Goal: Task Accomplishment & Management: Complete application form

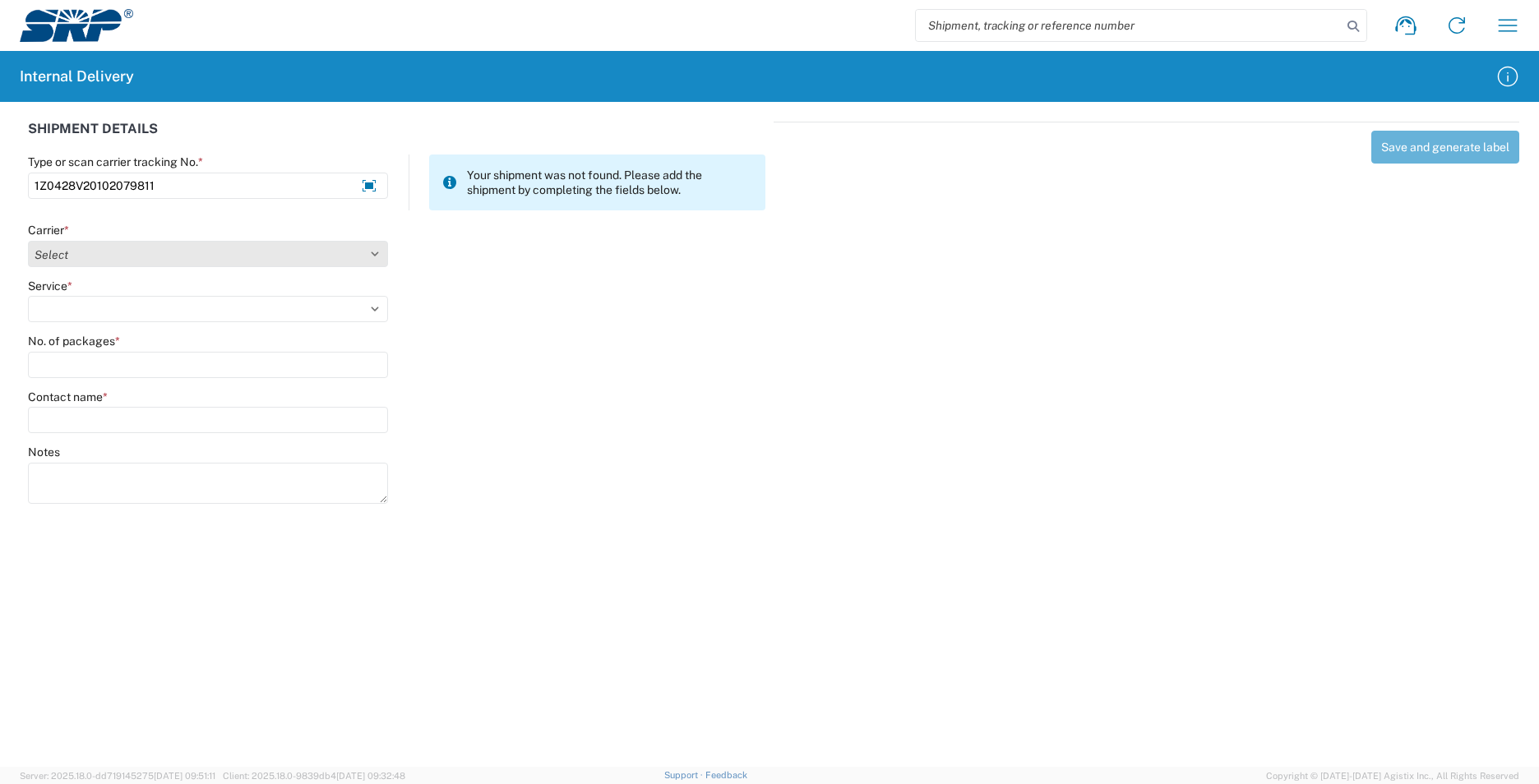
type input "1Z0428V20102079811"
click at [136, 257] on select "Select AcctPay Amazon Logistics ATI Trucking BC Dimerco Logistics Empire Southw…" at bounding box center [208, 254] width 360 height 26
select select "12"
click at [28, 241] on select "Select AcctPay Amazon Logistics ATI Trucking BC Dimerco Logistics Empire Southw…" at bounding box center [208, 254] width 360 height 26
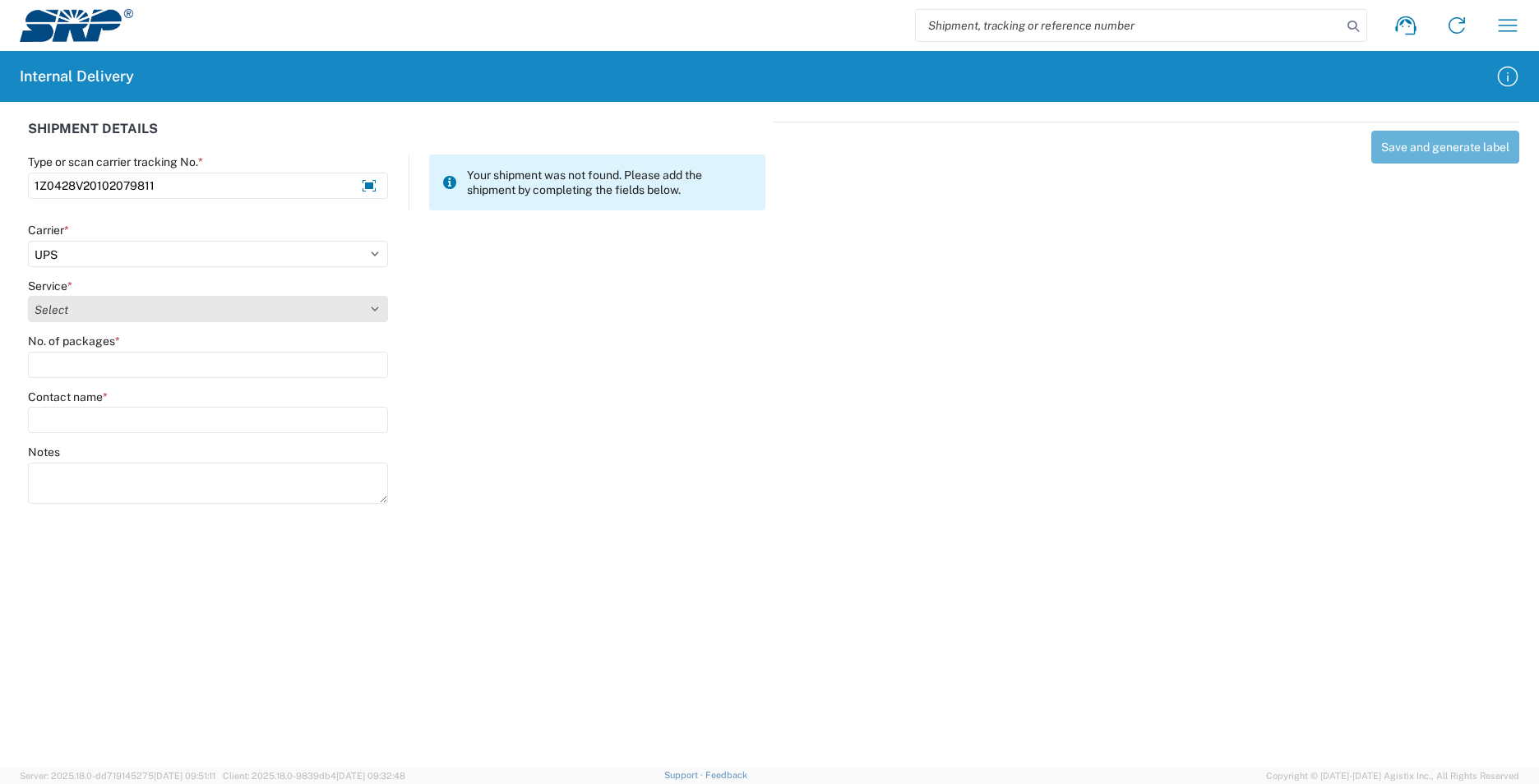
click at [85, 311] on select "Select 2nd Day Air 2nd Day Air A.M. 3 Day Select Basic BOUND PRINTED MATTER, UP…" at bounding box center [208, 309] width 360 height 26
select select "43"
click at [83, 312] on select "Select 2nd Day Air 2nd Day Air A.M. 3 Day Select Basic BOUND PRINTED MATTER, UP…" at bounding box center [208, 309] width 360 height 26
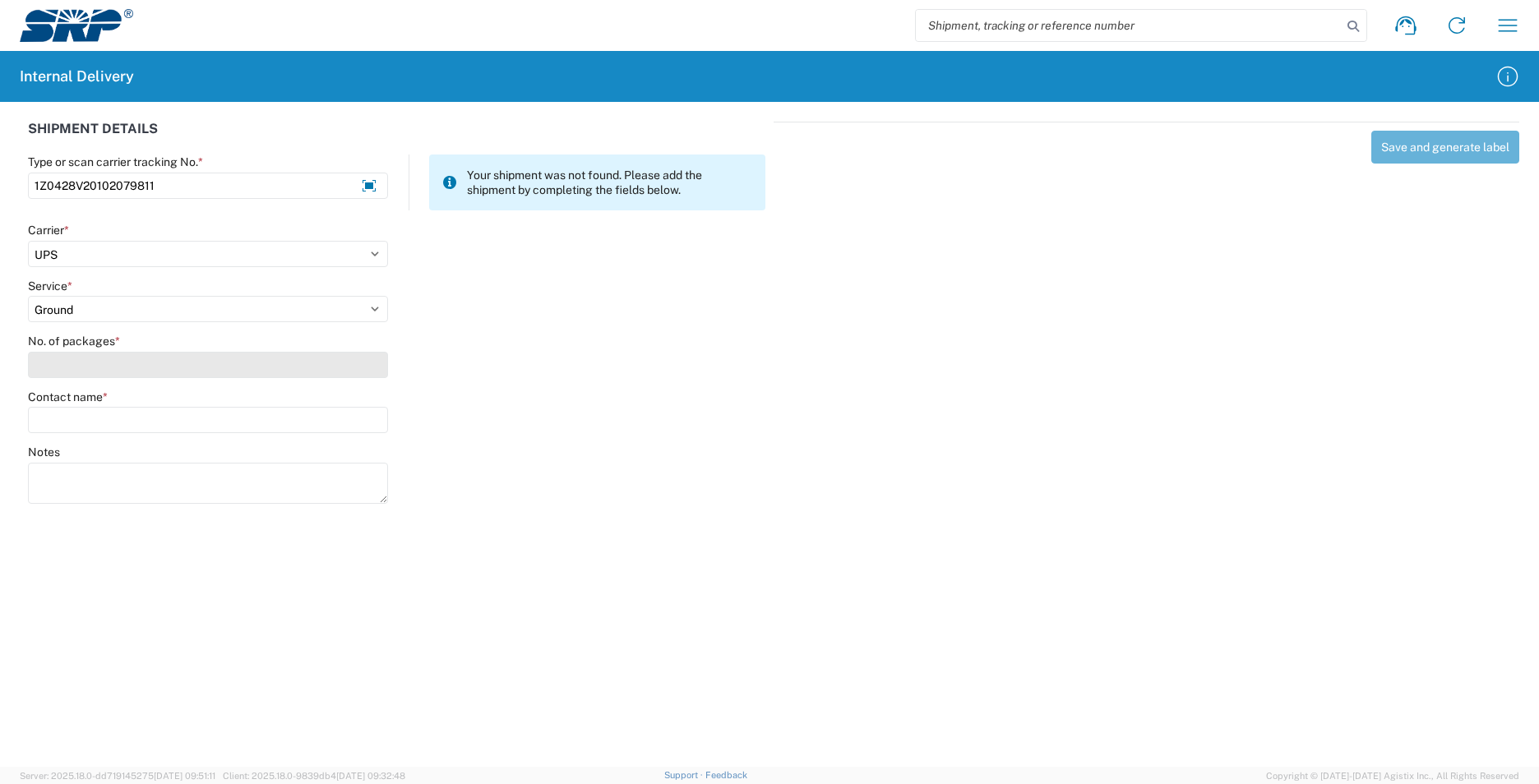
click at [73, 361] on input "No. of packages *" at bounding box center [208, 364] width 360 height 26
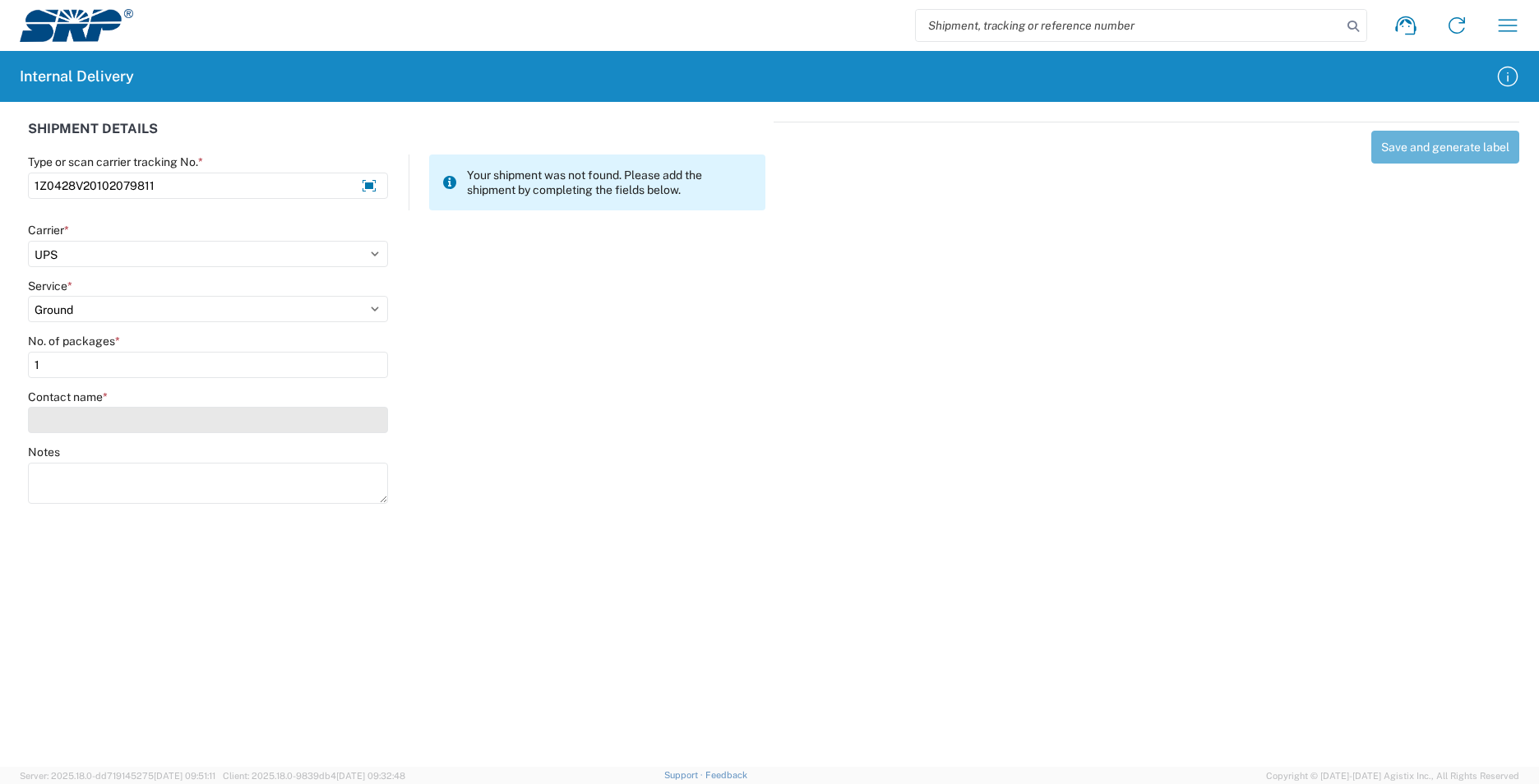
type input "1"
click at [85, 426] on input "Contact name *" at bounding box center [208, 420] width 360 height 26
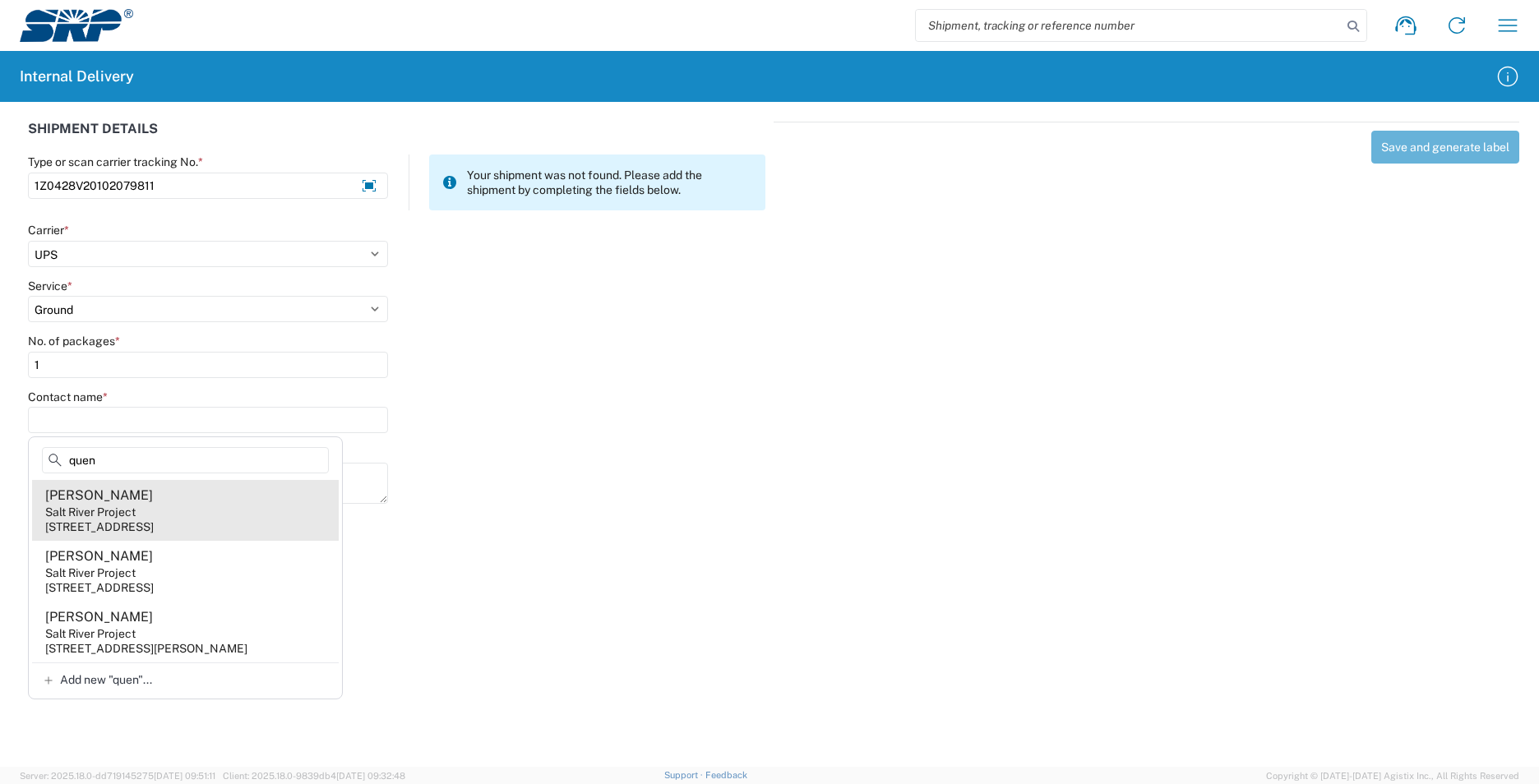
type input "quen"
click at [232, 509] on agx-address-suggestion-item "[PERSON_NAME] Salt River Project [STREET_ADDRESS]" at bounding box center [185, 510] width 307 height 61
type input "[PERSON_NAME]"
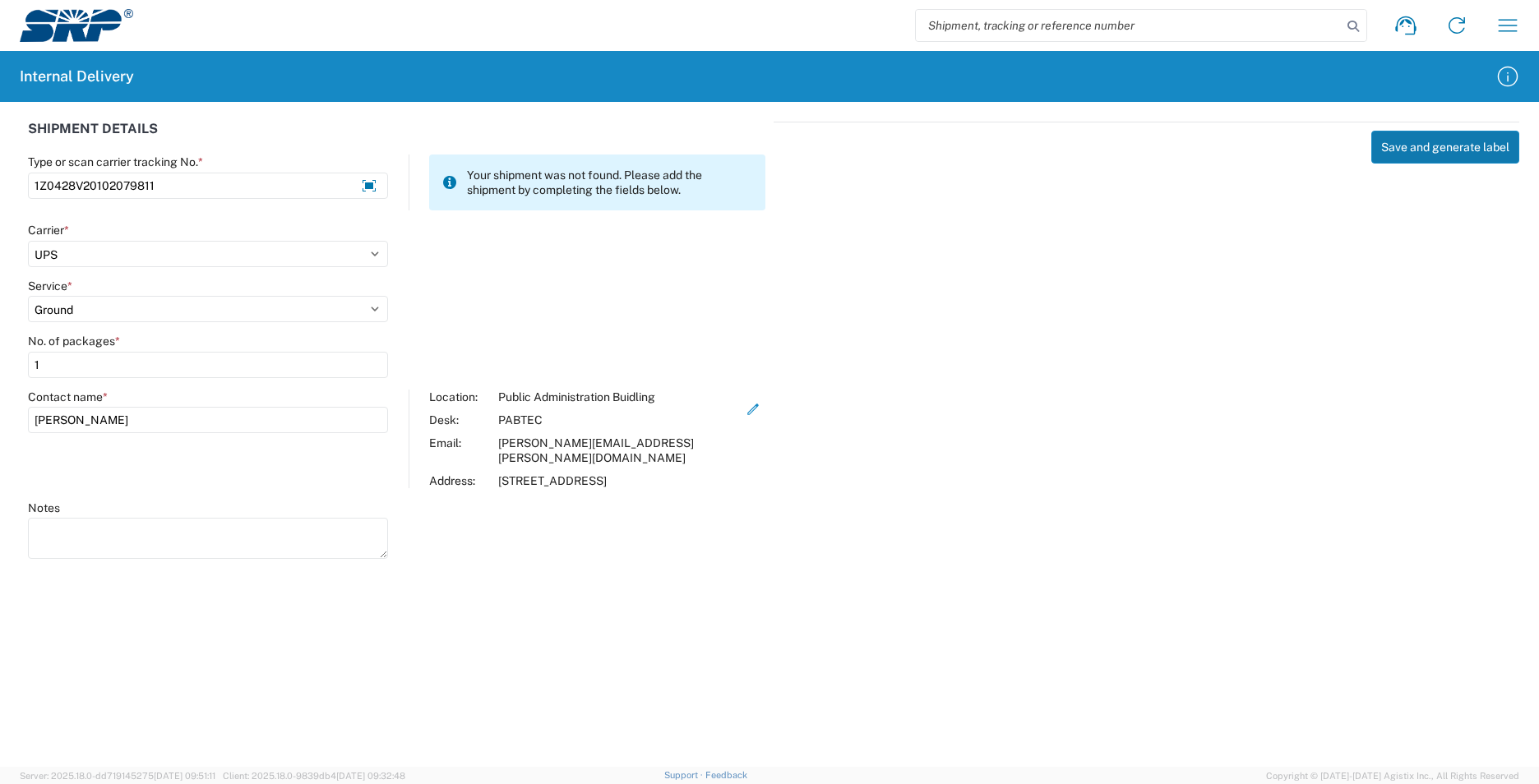
drag, startPoint x: 1420, startPoint y: 142, endPoint x: 1411, endPoint y: 146, distance: 9.8
click at [1411, 146] on button "Save and generate label" at bounding box center [1446, 147] width 148 height 33
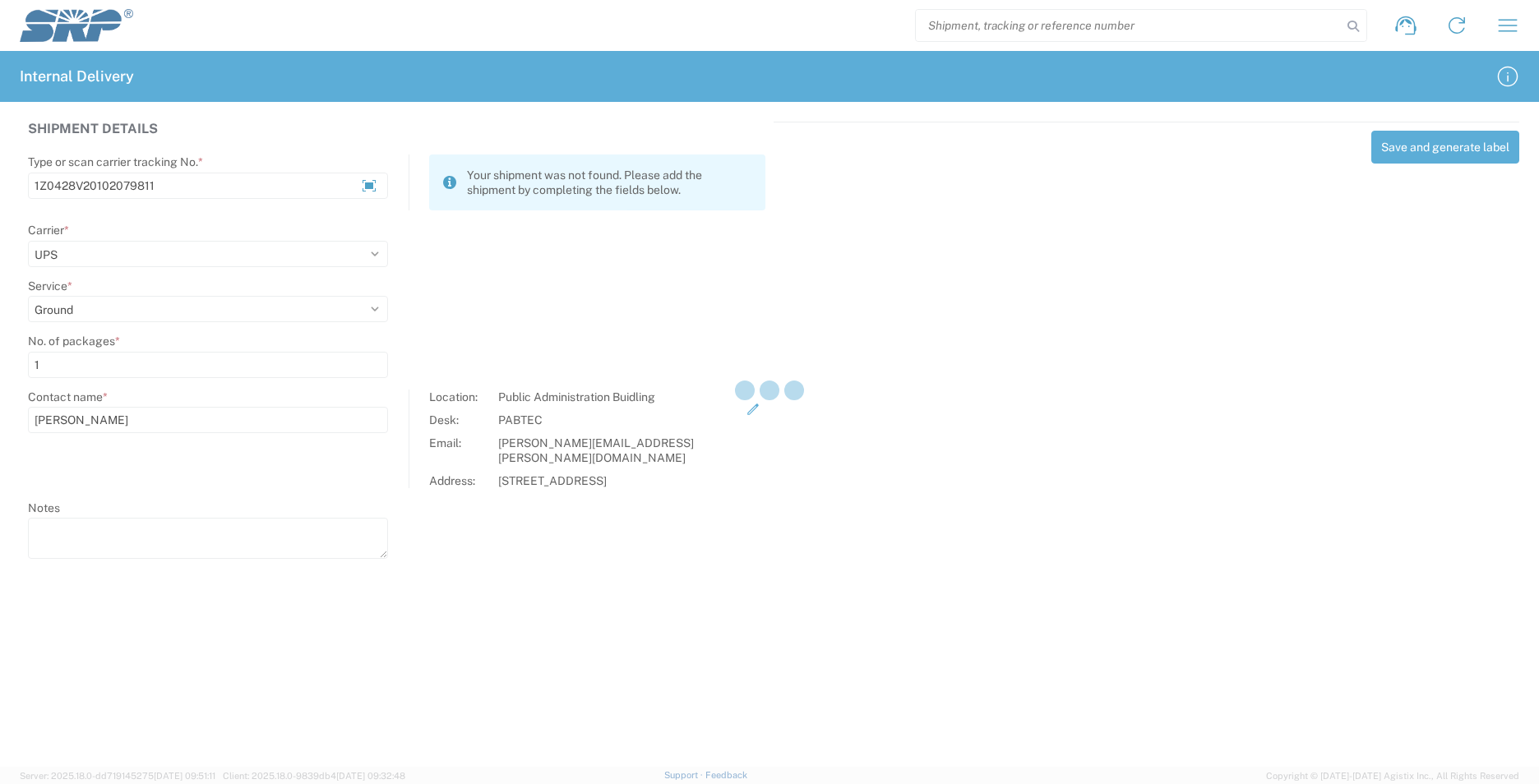
select select
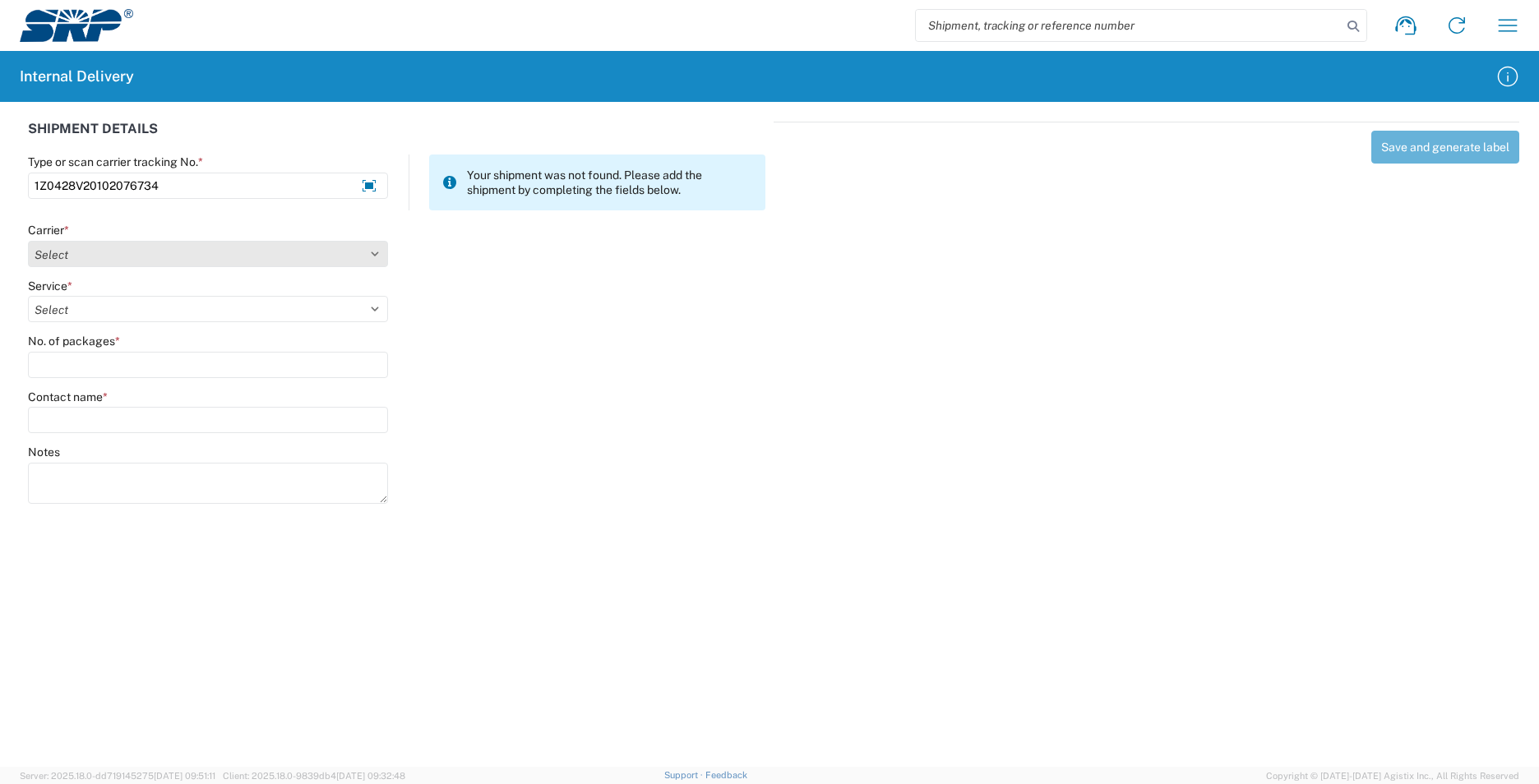
type input "1Z0428V20102076734"
click at [133, 248] on select "Select AcctPay Amazon Logistics ATI Trucking BC Dimerco Logistics Empire Southw…" at bounding box center [208, 254] width 360 height 26
select select "12"
click at [28, 241] on select "Select AcctPay Amazon Logistics ATI Trucking BC Dimerco Logistics Empire Southw…" at bounding box center [208, 254] width 360 height 26
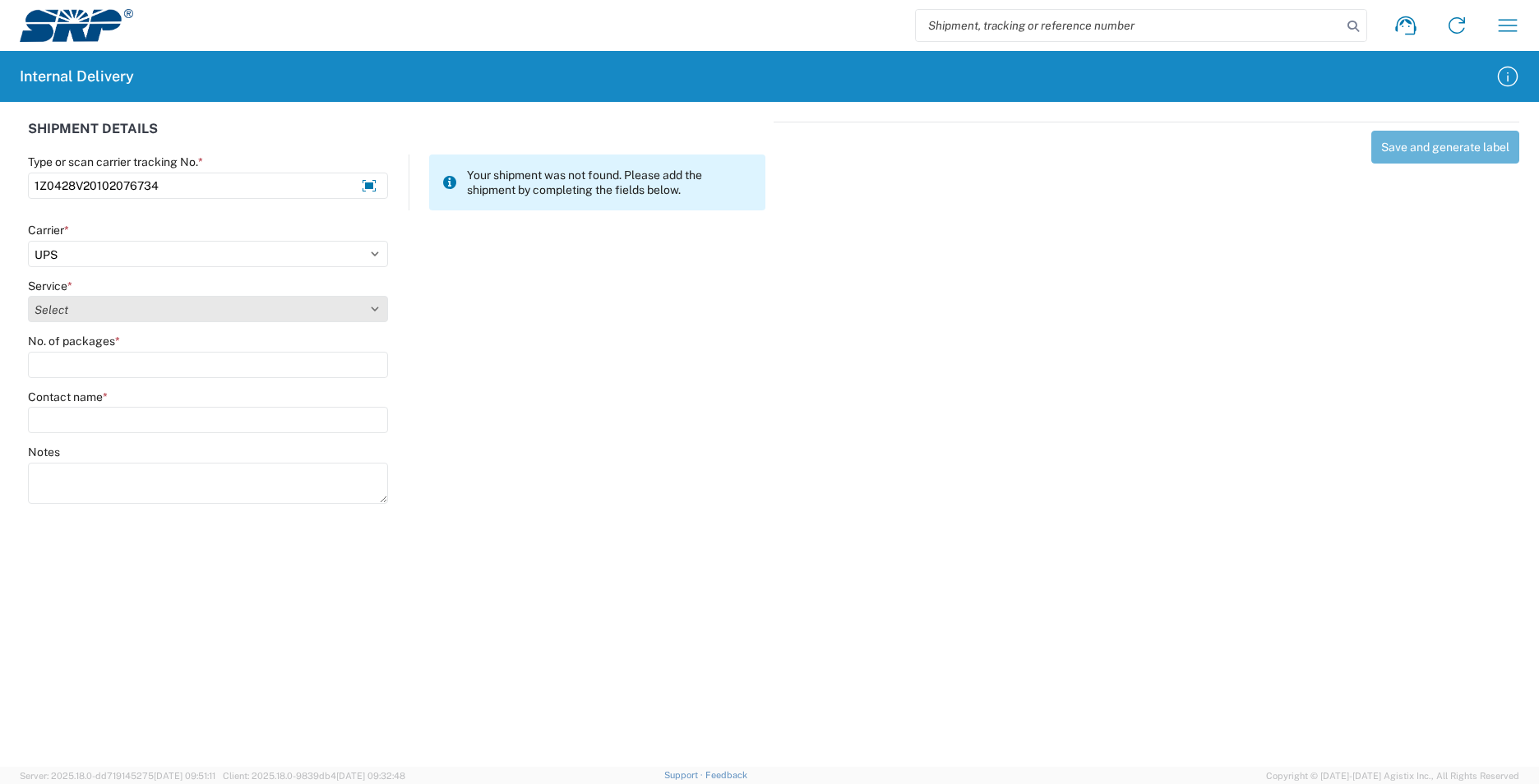
click at [75, 309] on select "Select 2nd Day Air 2nd Day Air A.M. 3 Day Select Basic BOUND PRINTED MATTER, UP…" at bounding box center [208, 309] width 360 height 26
select select "43"
click at [75, 309] on select "Select 2nd Day Air 2nd Day Air A.M. 3 Day Select Basic BOUND PRINTED MATTER, UP…" at bounding box center [208, 309] width 360 height 26
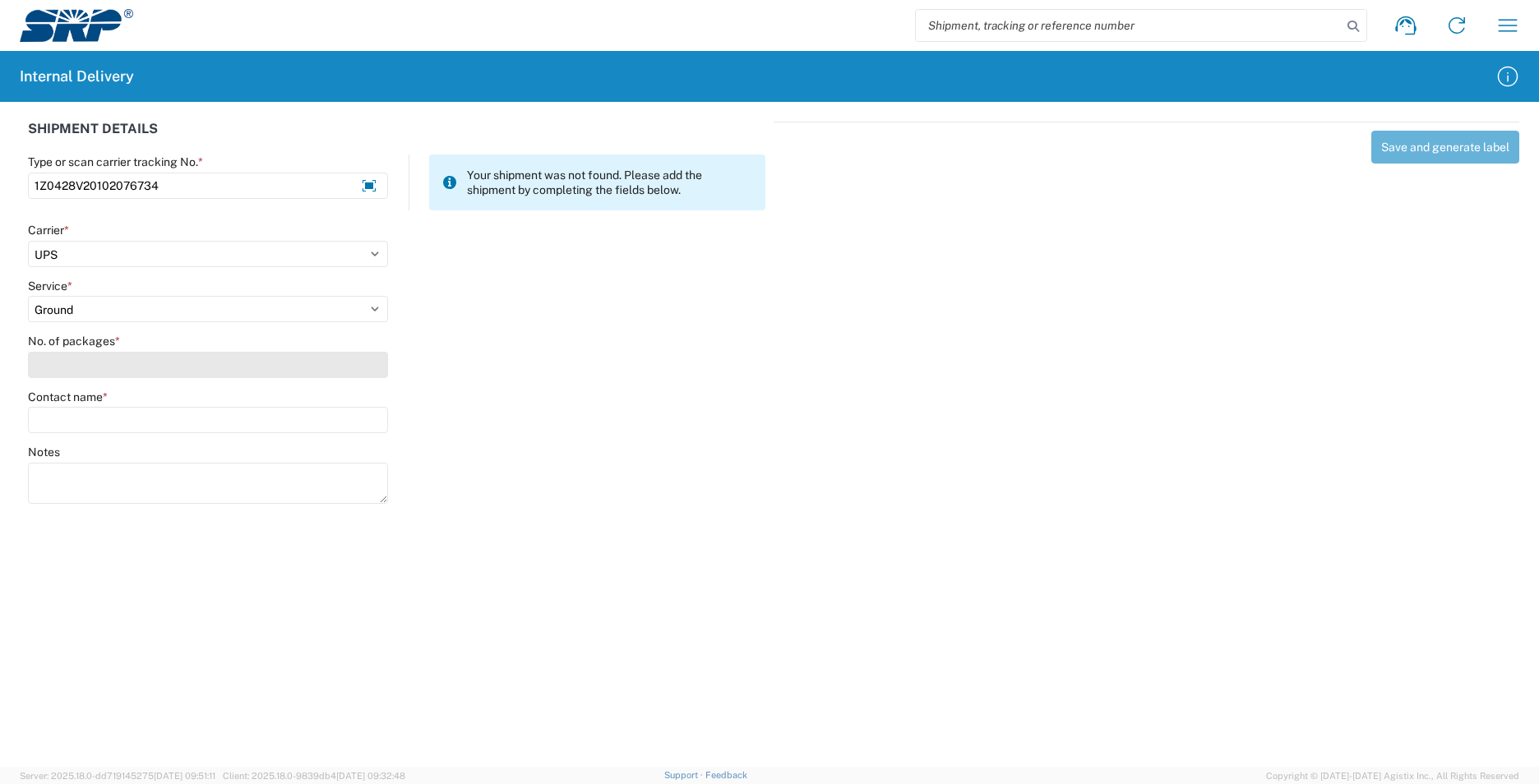
click at [68, 367] on input "No. of packages *" at bounding box center [208, 364] width 360 height 26
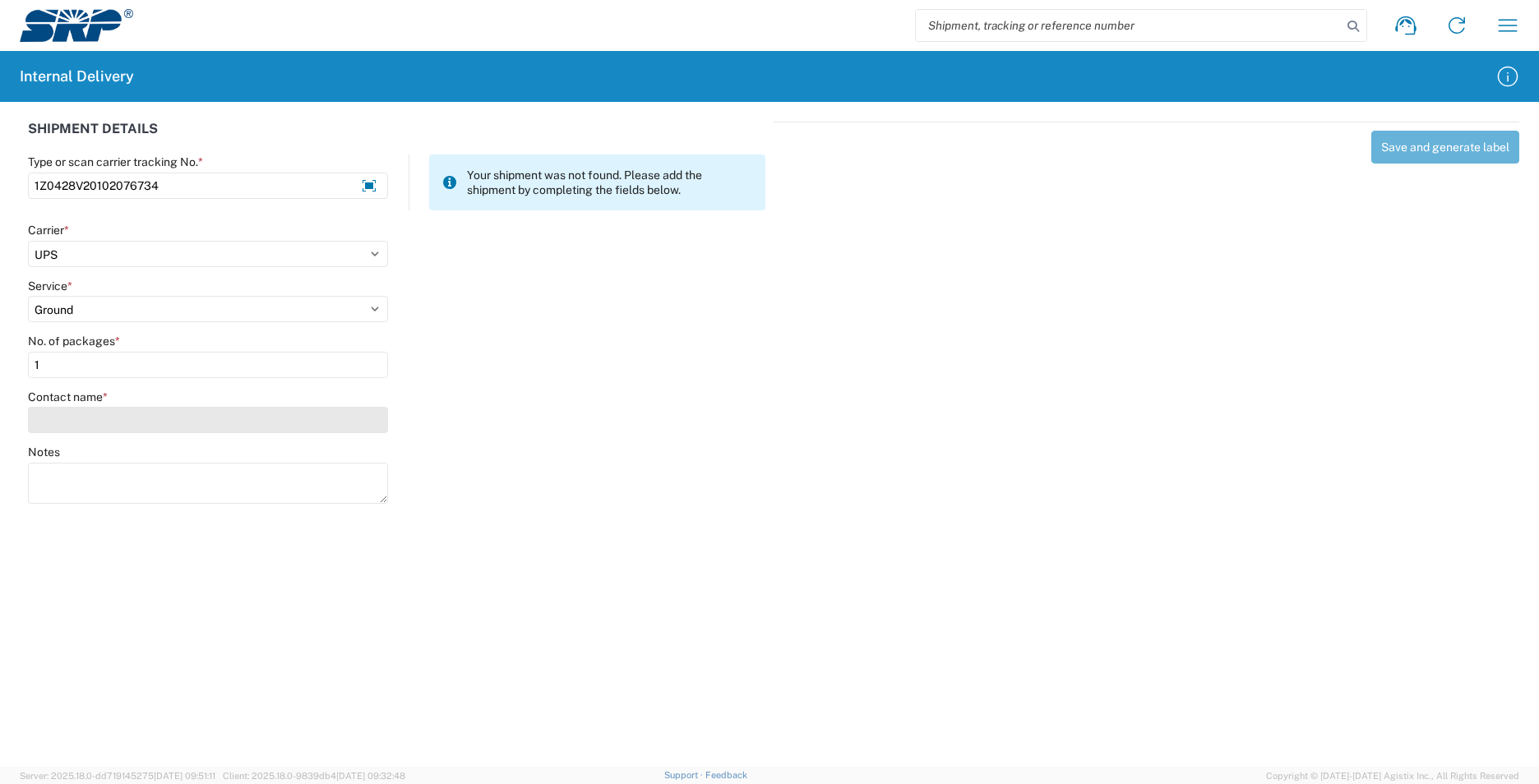
type input "1"
click at [69, 416] on input "Contact name *" at bounding box center [208, 420] width 360 height 26
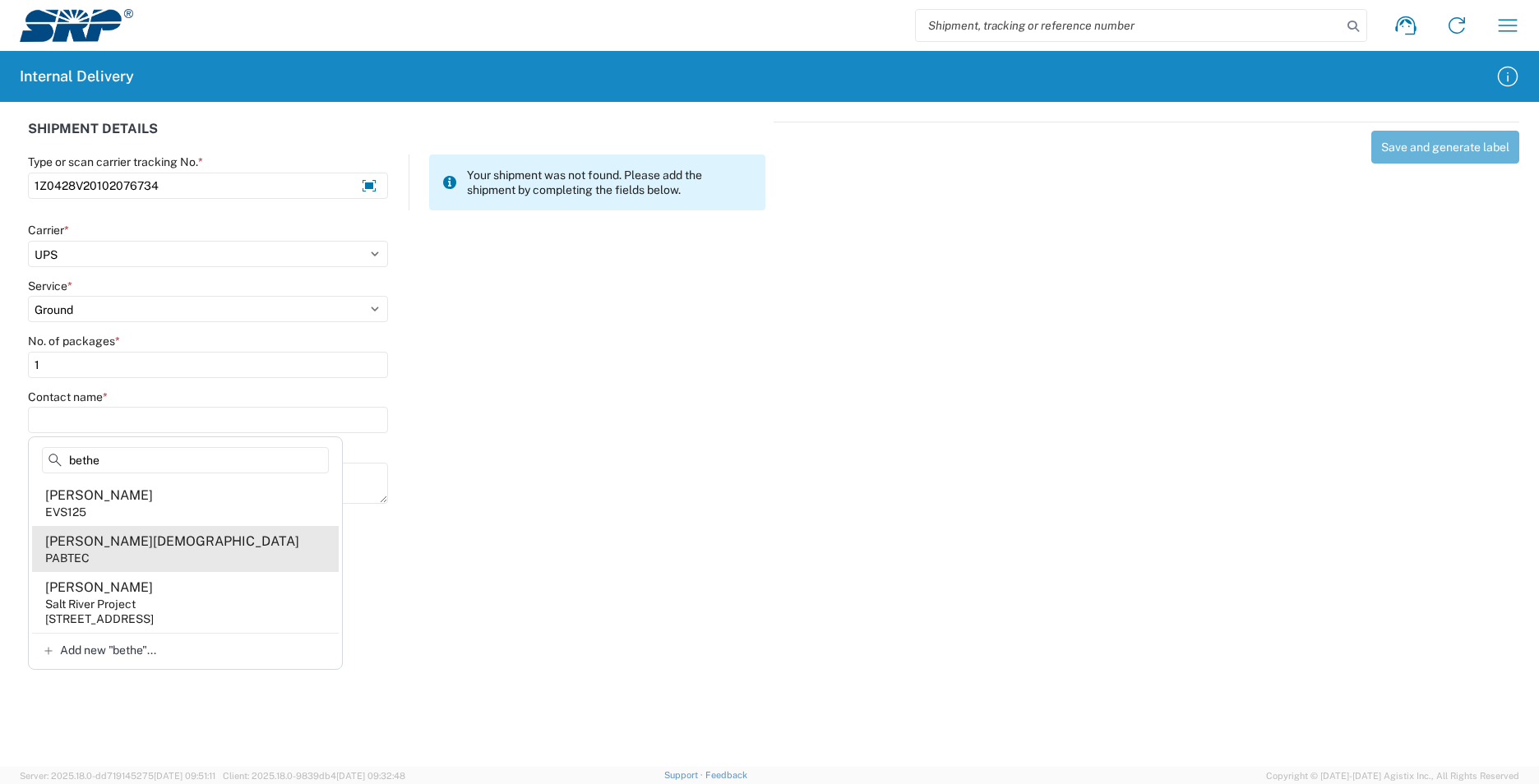
type input "bethe"
click at [151, 553] on agx-address-suggestion-item "[PERSON_NAME]" at bounding box center [185, 549] width 307 height 46
type input "[PERSON_NAME][DEMOGRAPHIC_DATA]"
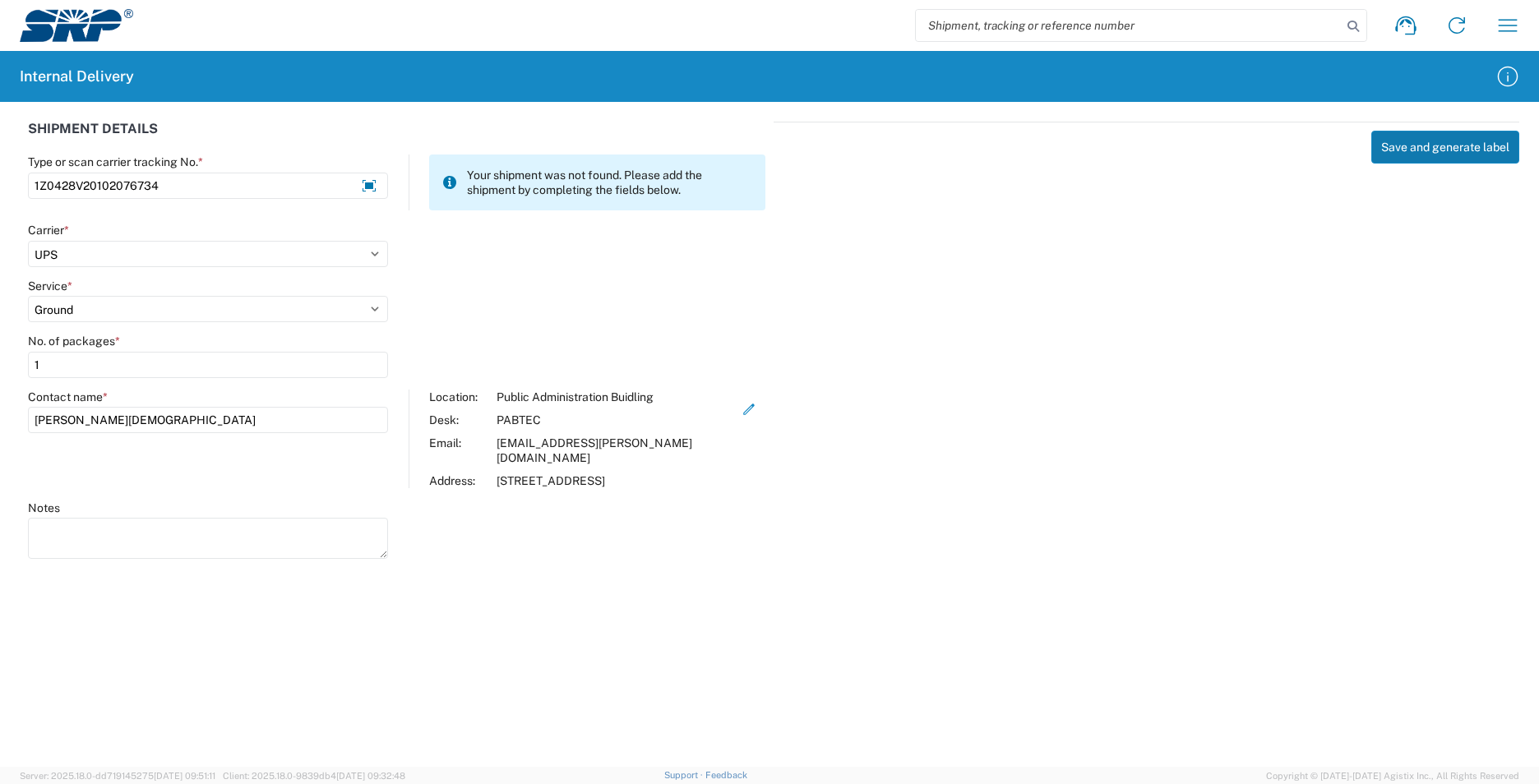
click at [1428, 159] on button "Save and generate label" at bounding box center [1446, 147] width 148 height 33
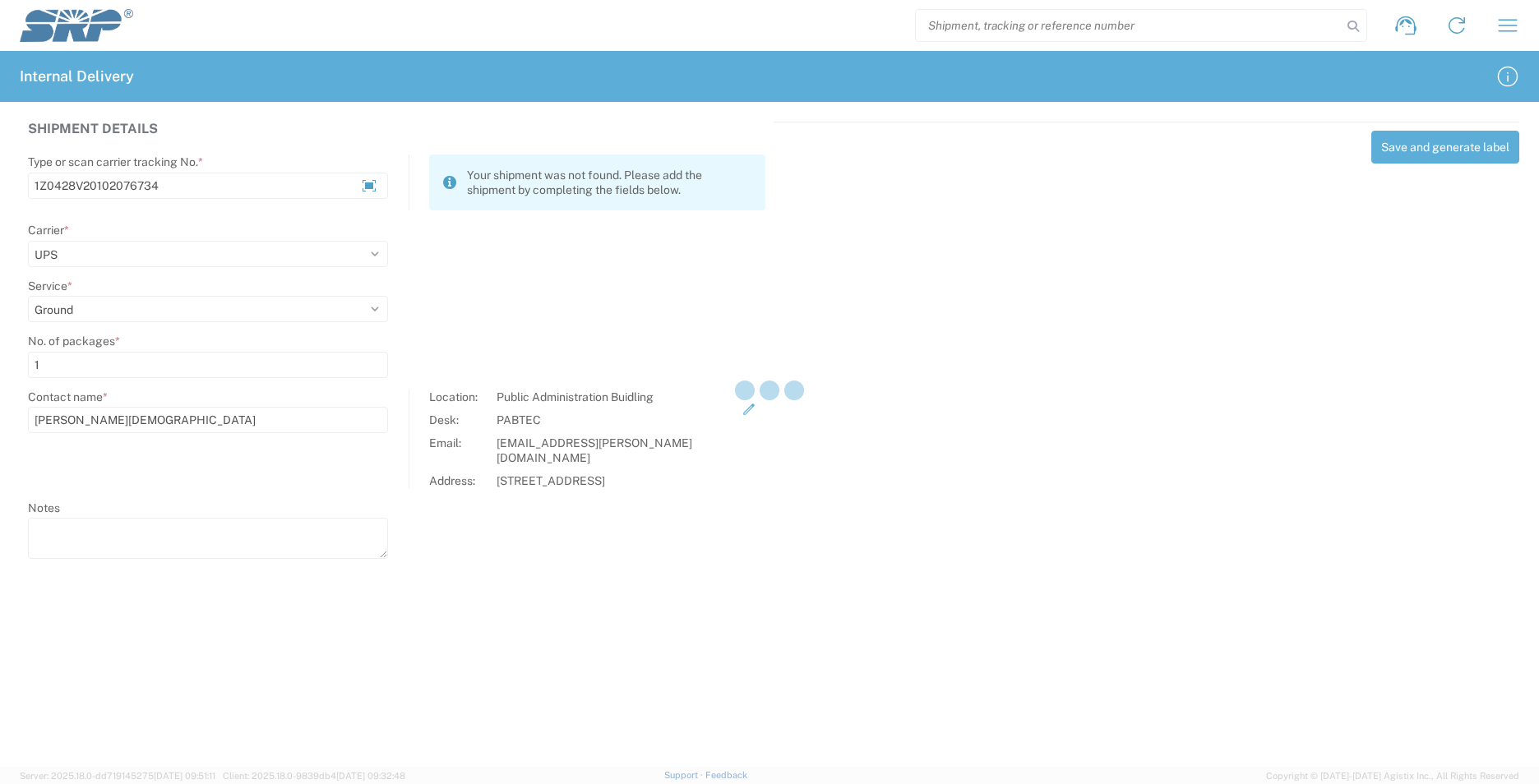
select select
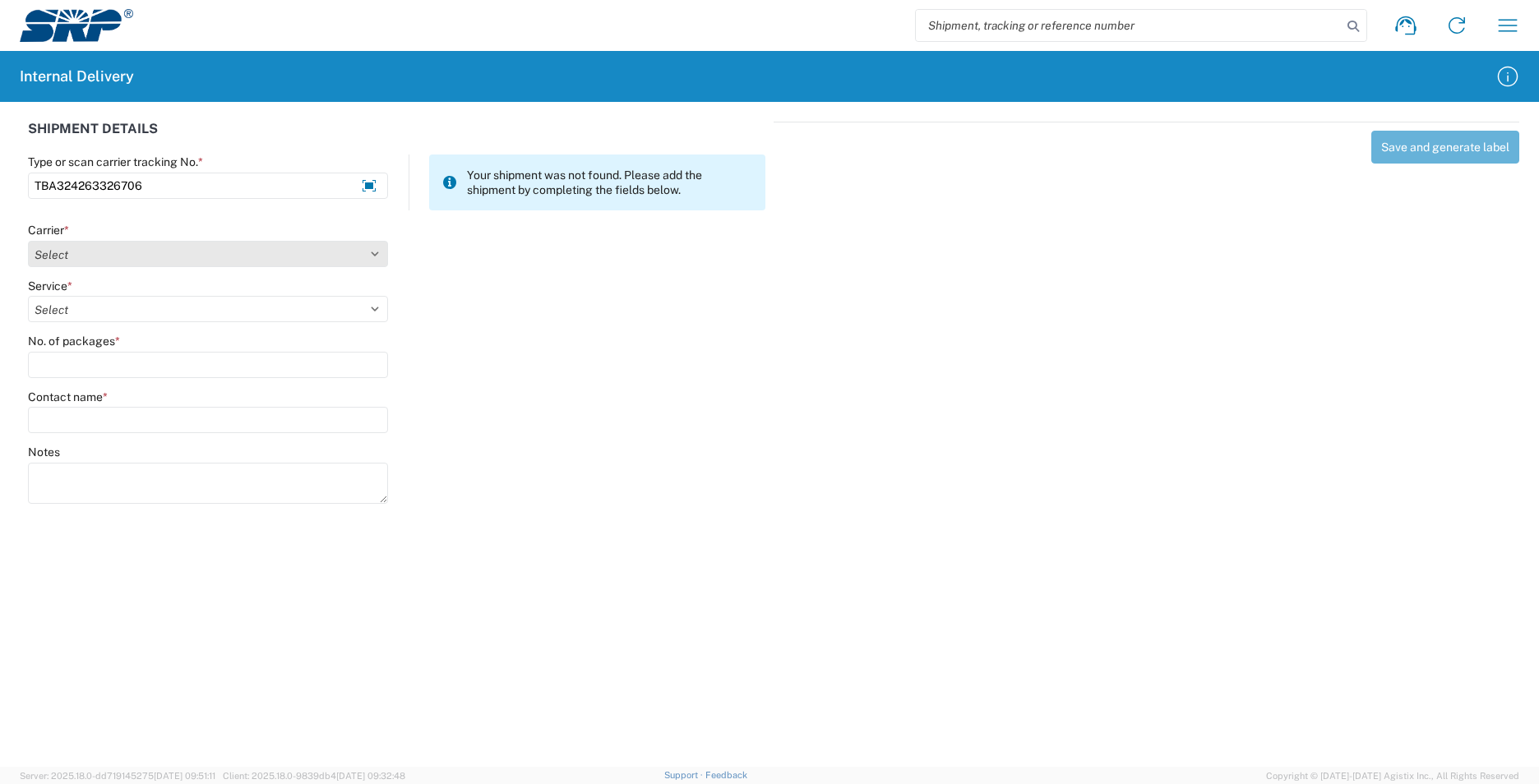
type input "TBA324263326706"
click at [93, 261] on select "Select AcctPay Amazon Logistics ATI Trucking BC Dimerco Logistics Empire Southw…" at bounding box center [208, 254] width 360 height 26
select select "8933"
click at [28, 241] on select "Select AcctPay Amazon Logistics ATI Trucking BC Dimerco Logistics Empire Southw…" at bounding box center [208, 254] width 360 height 26
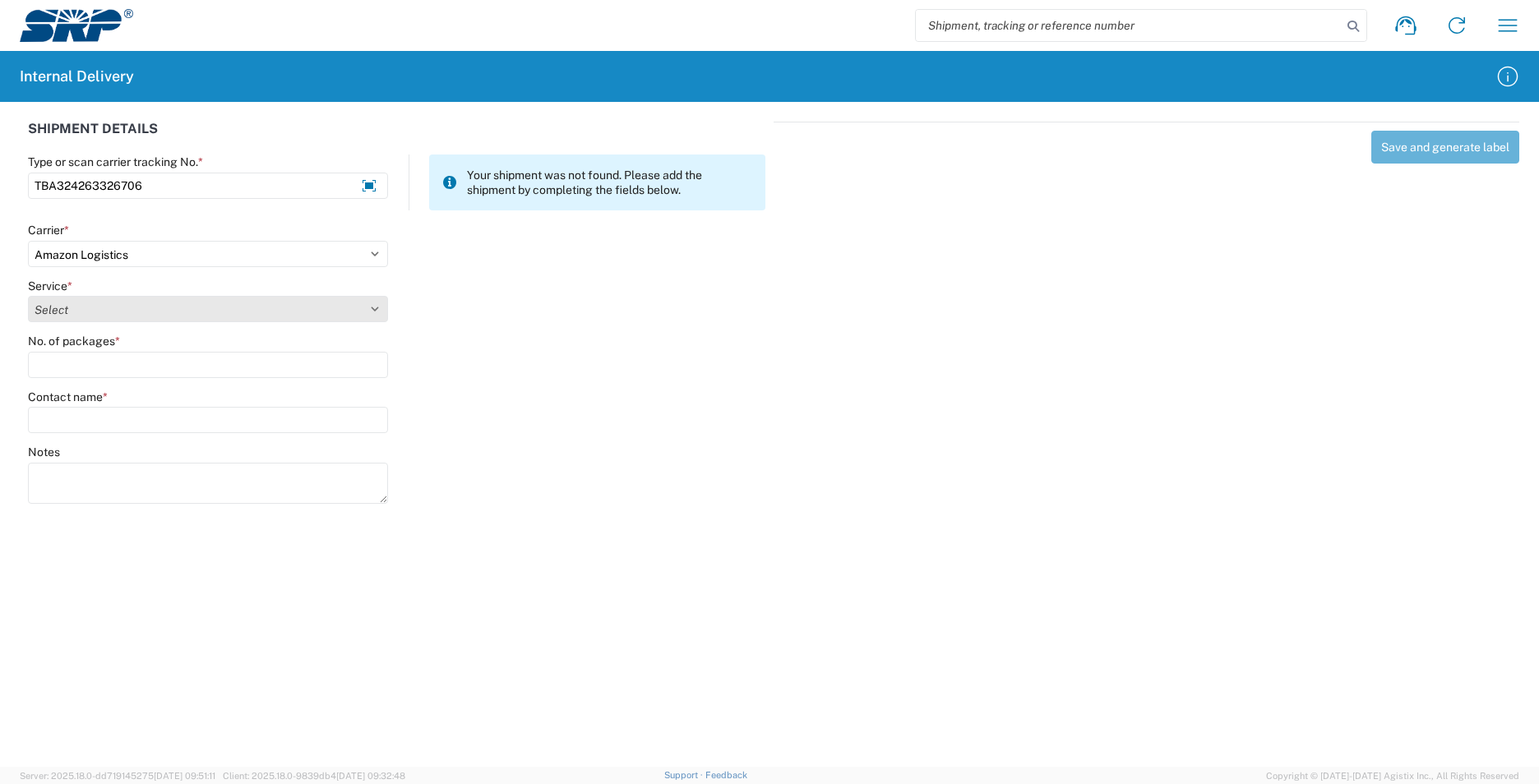
click at [82, 296] on select "Select Amazon Logistics TBA Rail TL Standard 3 - 5 Day" at bounding box center [208, 309] width 360 height 26
select select "24525"
click at [28, 296] on select "Select Amazon Logistics TBA Rail TL Standard 3 - 5 Day" at bounding box center [208, 309] width 360 height 26
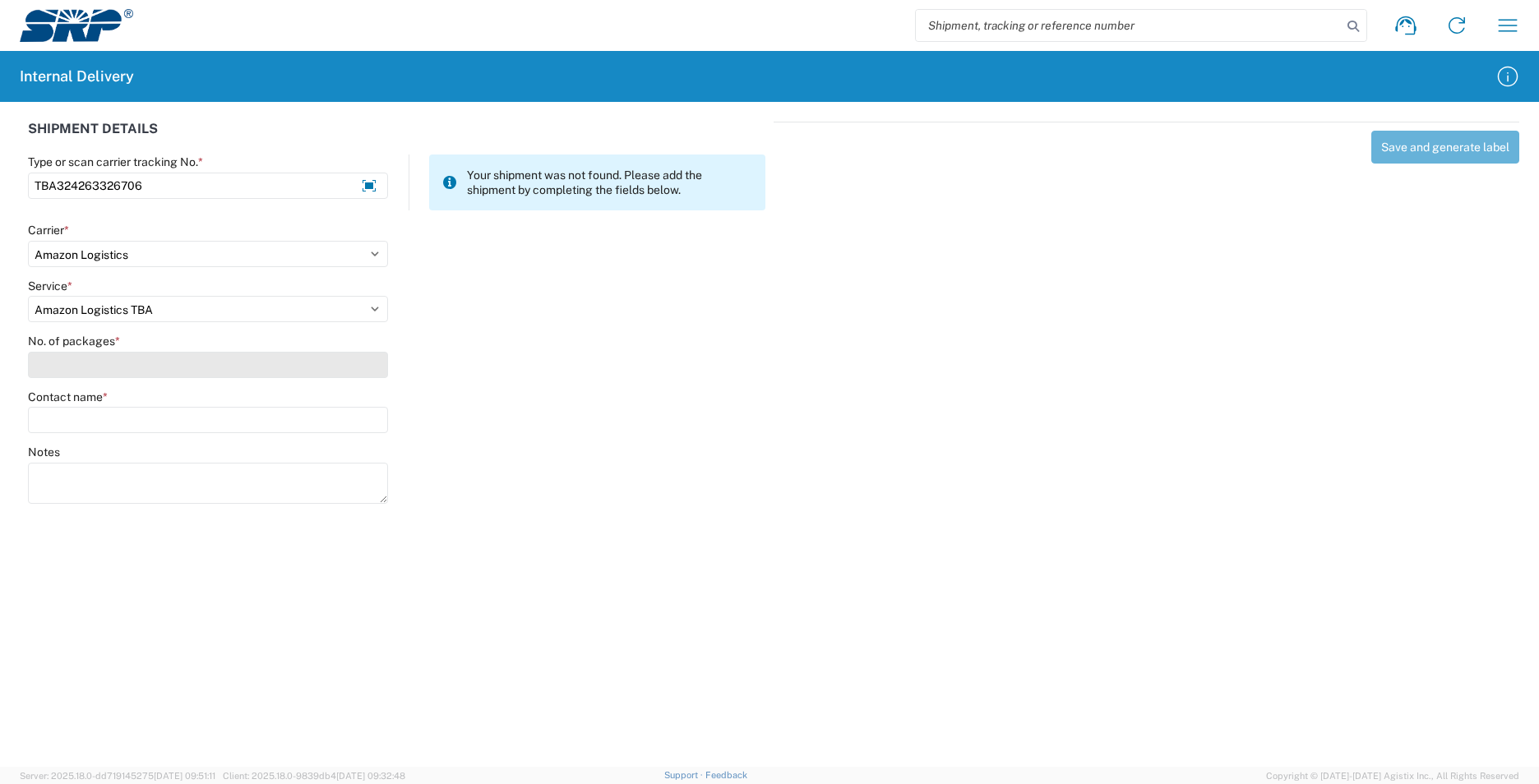
click at [79, 363] on input "No. of packages *" at bounding box center [208, 364] width 360 height 26
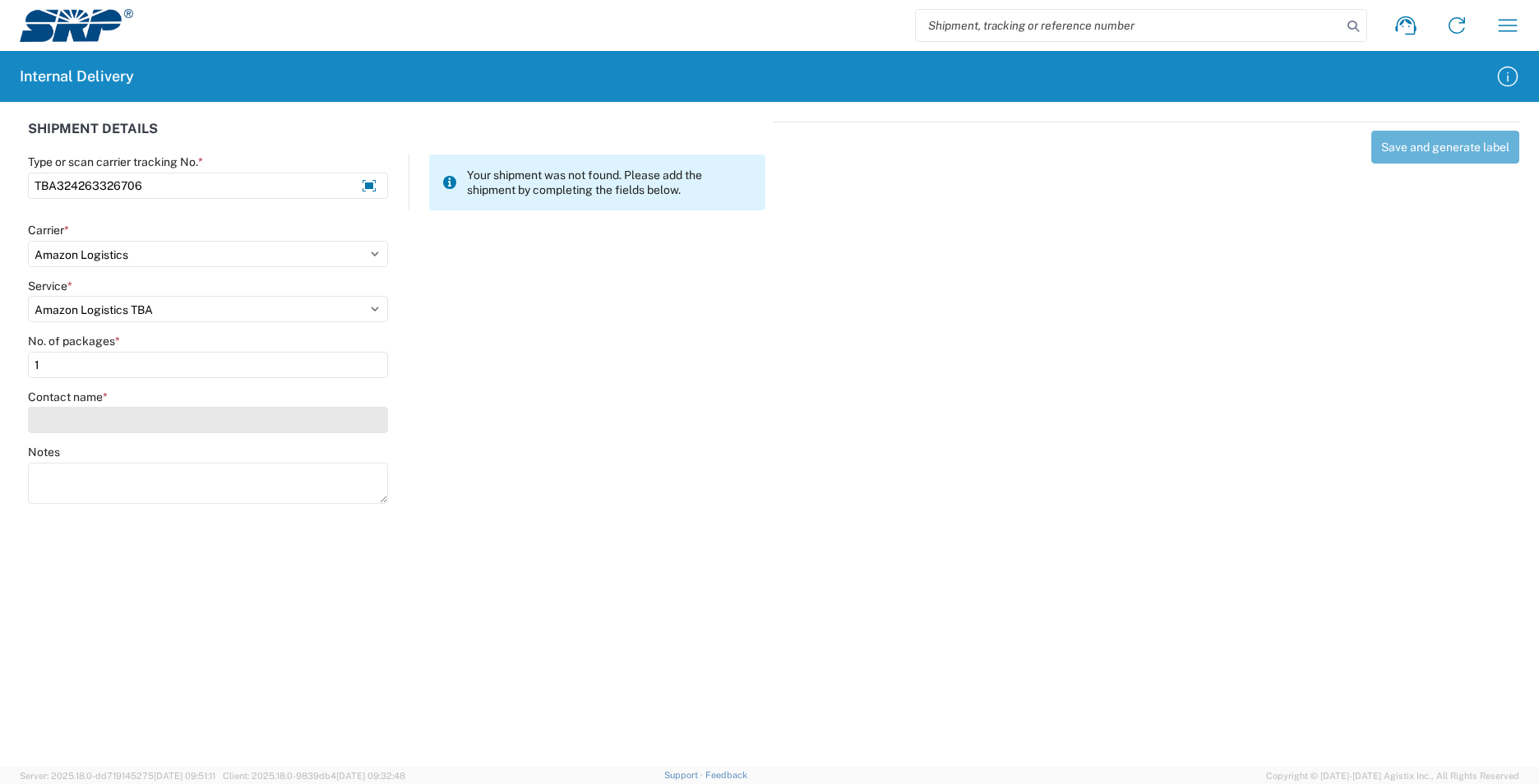
type input "1"
click at [84, 419] on input "Contact name *" at bounding box center [208, 420] width 360 height 26
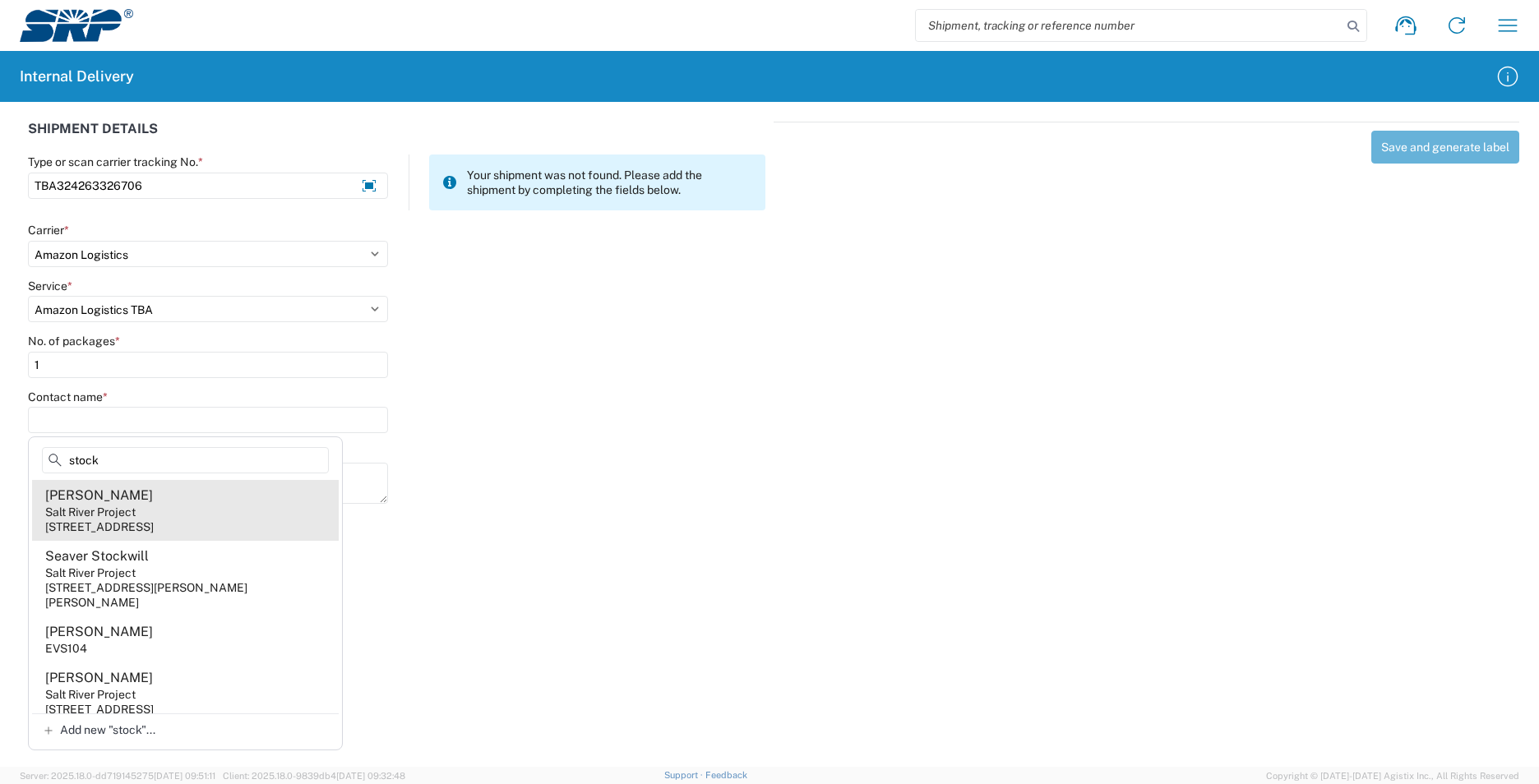
type input "stock"
click at [174, 516] on agx-address-suggestion-item "[PERSON_NAME] Salt River Project [STREET_ADDRESS]" at bounding box center [185, 510] width 307 height 61
type input "[PERSON_NAME]"
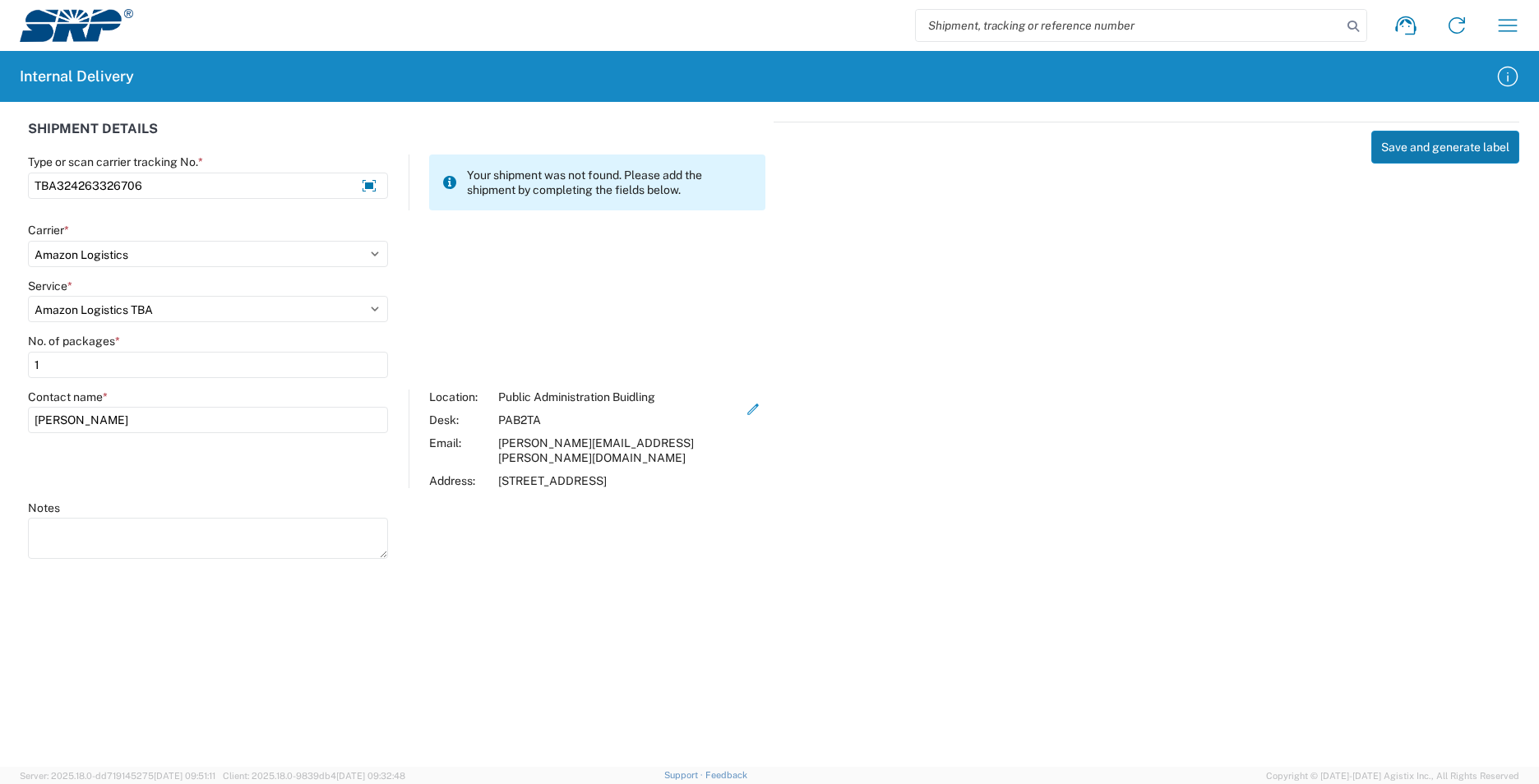
click at [1391, 150] on button "Save and generate label" at bounding box center [1446, 147] width 148 height 33
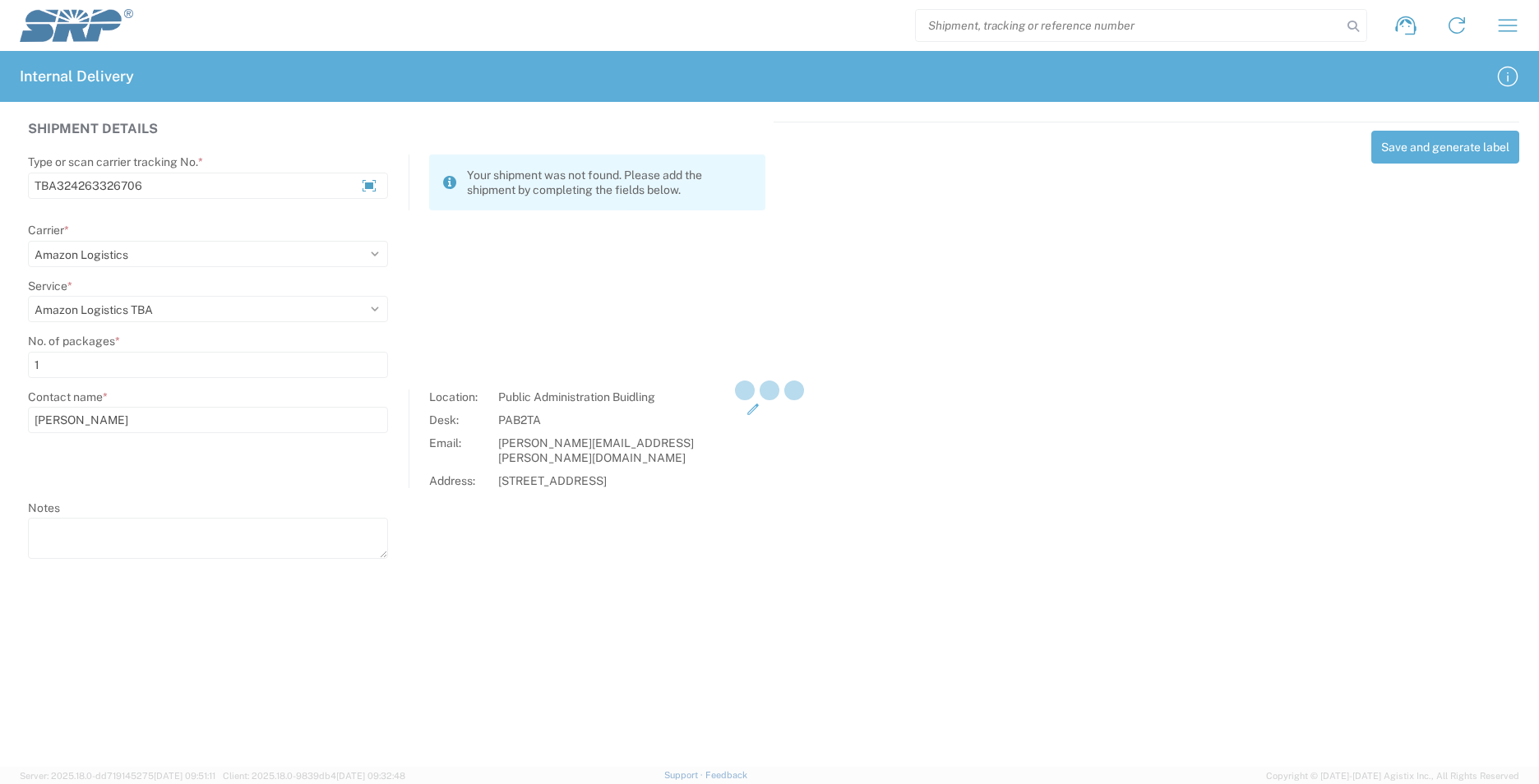
select select
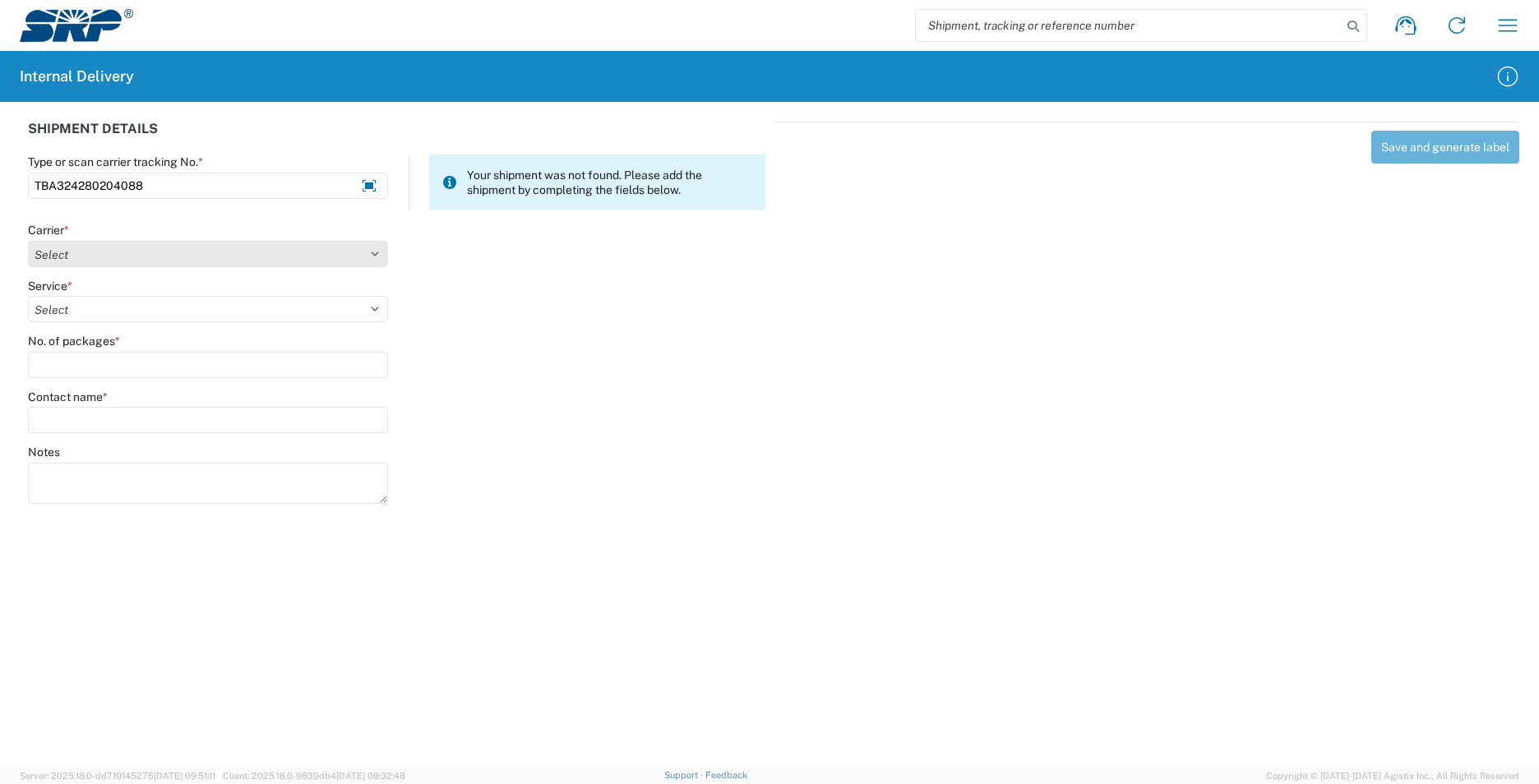
type input "TBA324280204088"
click at [117, 252] on select "Select AcctPay Amazon Logistics ATI Trucking BC Dimerco Logistics Empire Southw…" at bounding box center [208, 254] width 360 height 26
select select "8933"
click at [28, 241] on select "Select AcctPay Amazon Logistics ATI Trucking BC Dimerco Logistics Empire Southw…" at bounding box center [208, 254] width 360 height 26
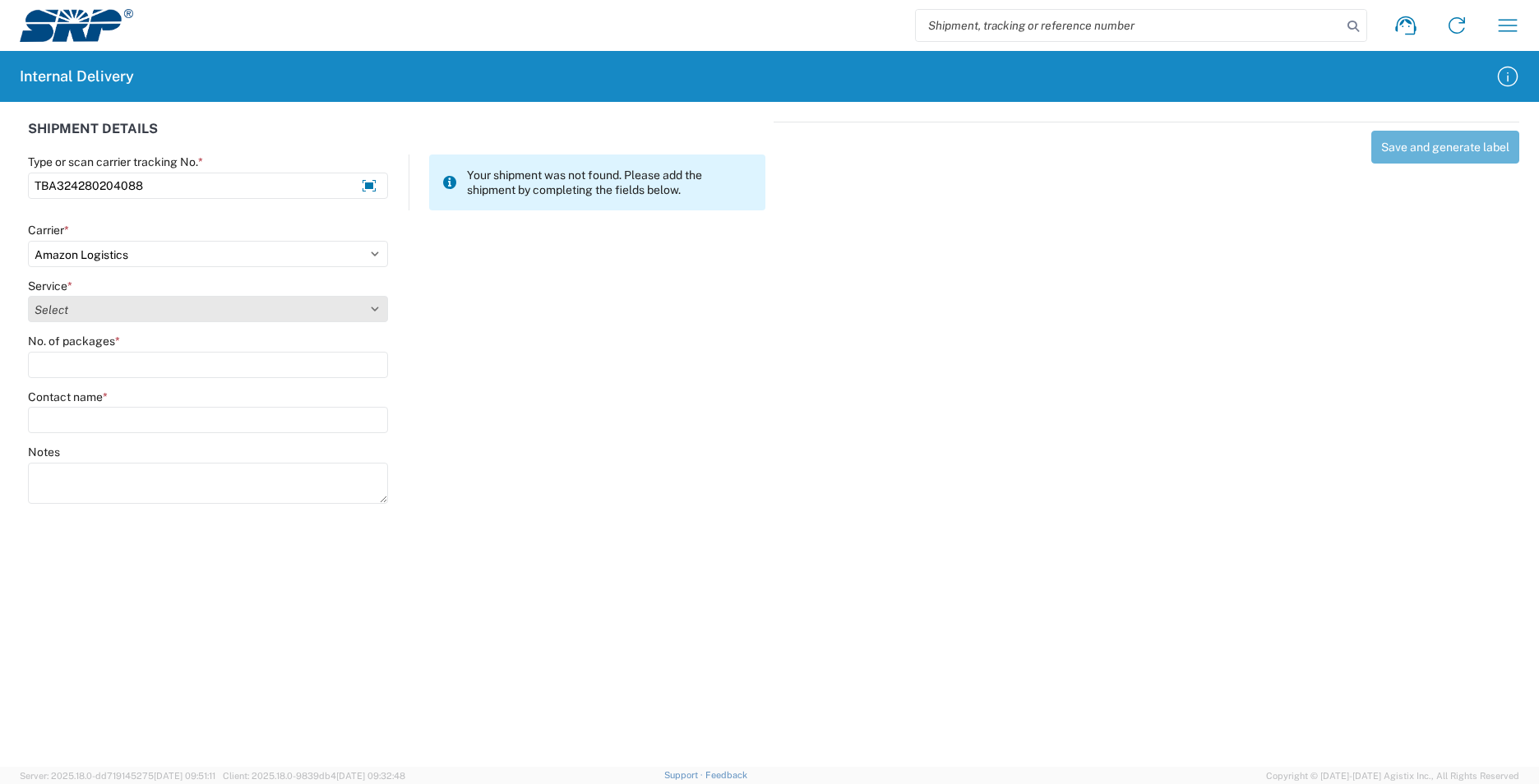
click at [61, 308] on select "Select Amazon Logistics TBA Rail TL Standard 3 - 5 Day" at bounding box center [208, 309] width 360 height 26
select select "24525"
click at [28, 296] on select "Select Amazon Logistics TBA Rail TL Standard 3 - 5 Day" at bounding box center [208, 309] width 360 height 26
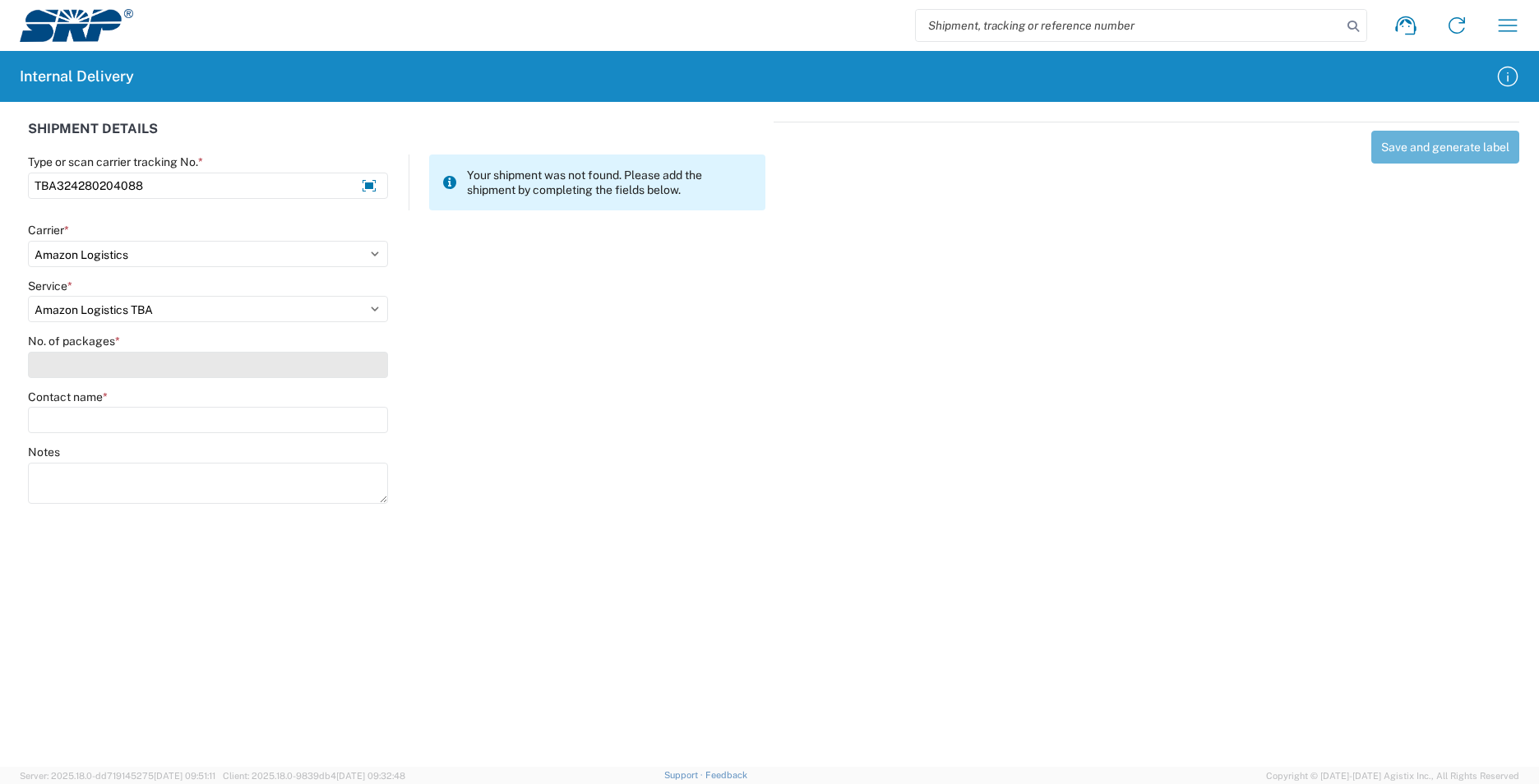
click at [95, 360] on input "No. of packages *" at bounding box center [208, 364] width 360 height 26
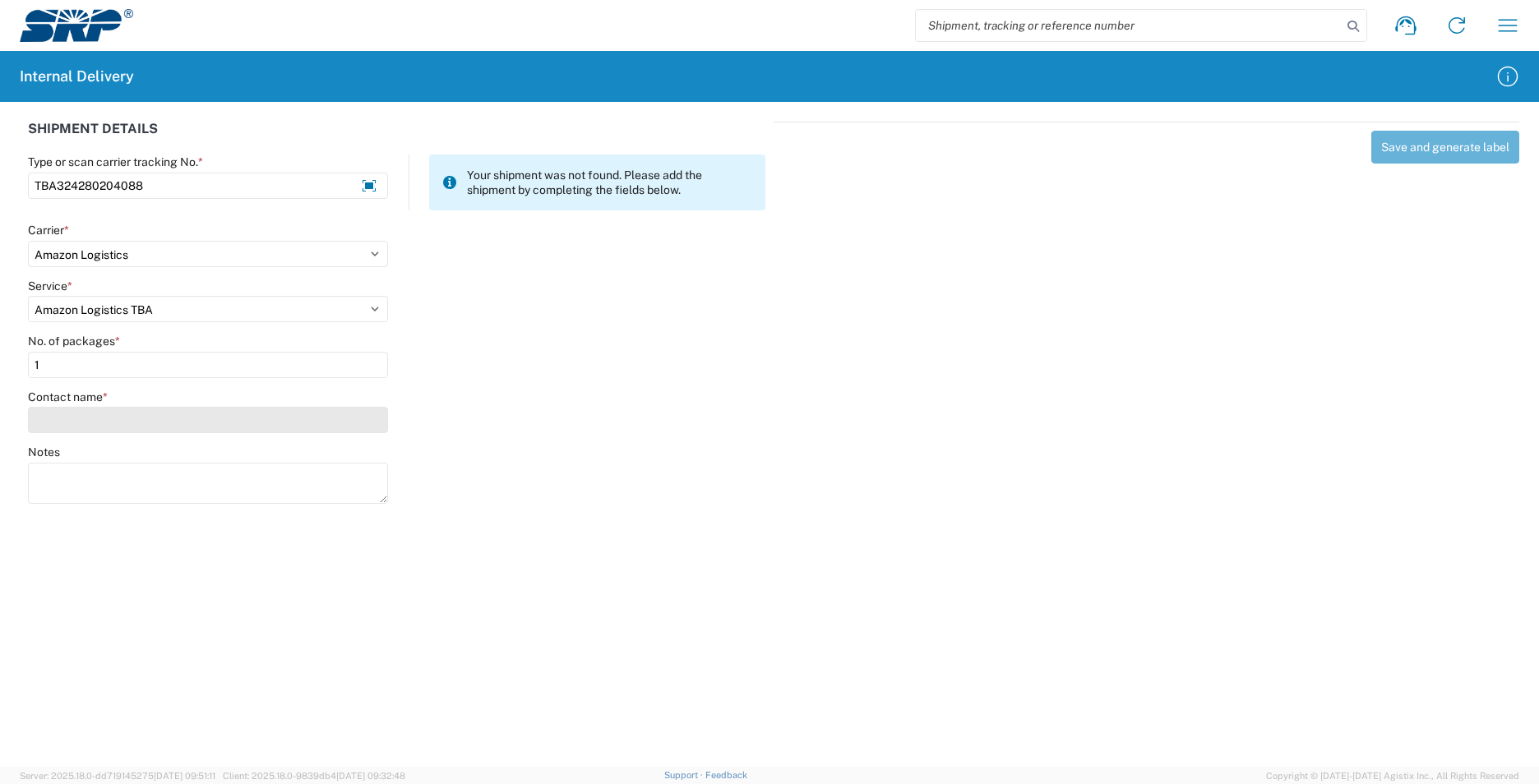
type input "1"
click at [92, 424] on input "Contact name *" at bounding box center [208, 420] width 360 height 26
type input "r"
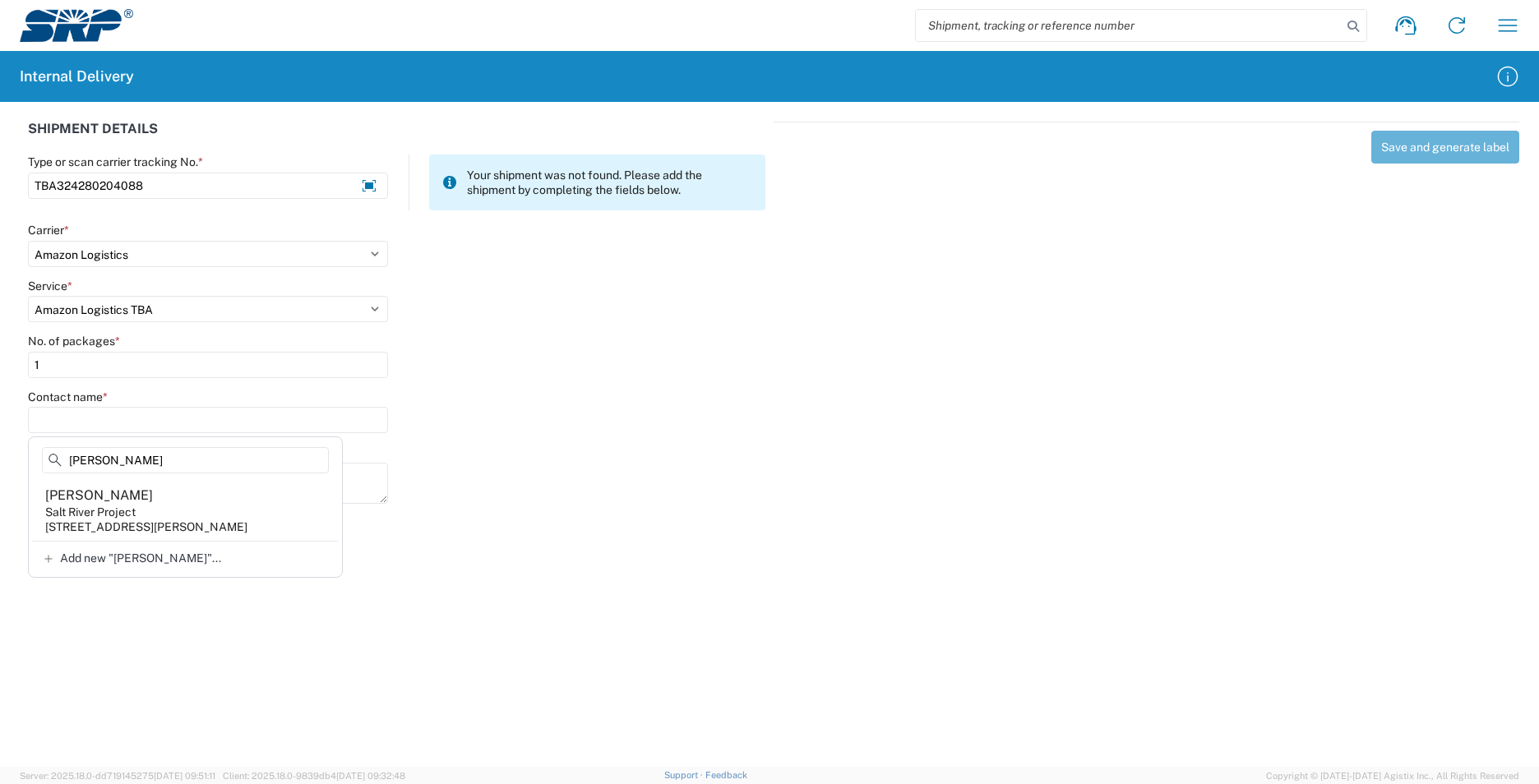
type input "[PERSON_NAME]"
click at [283, 509] on agx-address-suggestion-item "[PERSON_NAME] Salt River Project [STREET_ADDRESS][PERSON_NAME]" at bounding box center [185, 510] width 307 height 61
type input "[PERSON_NAME]"
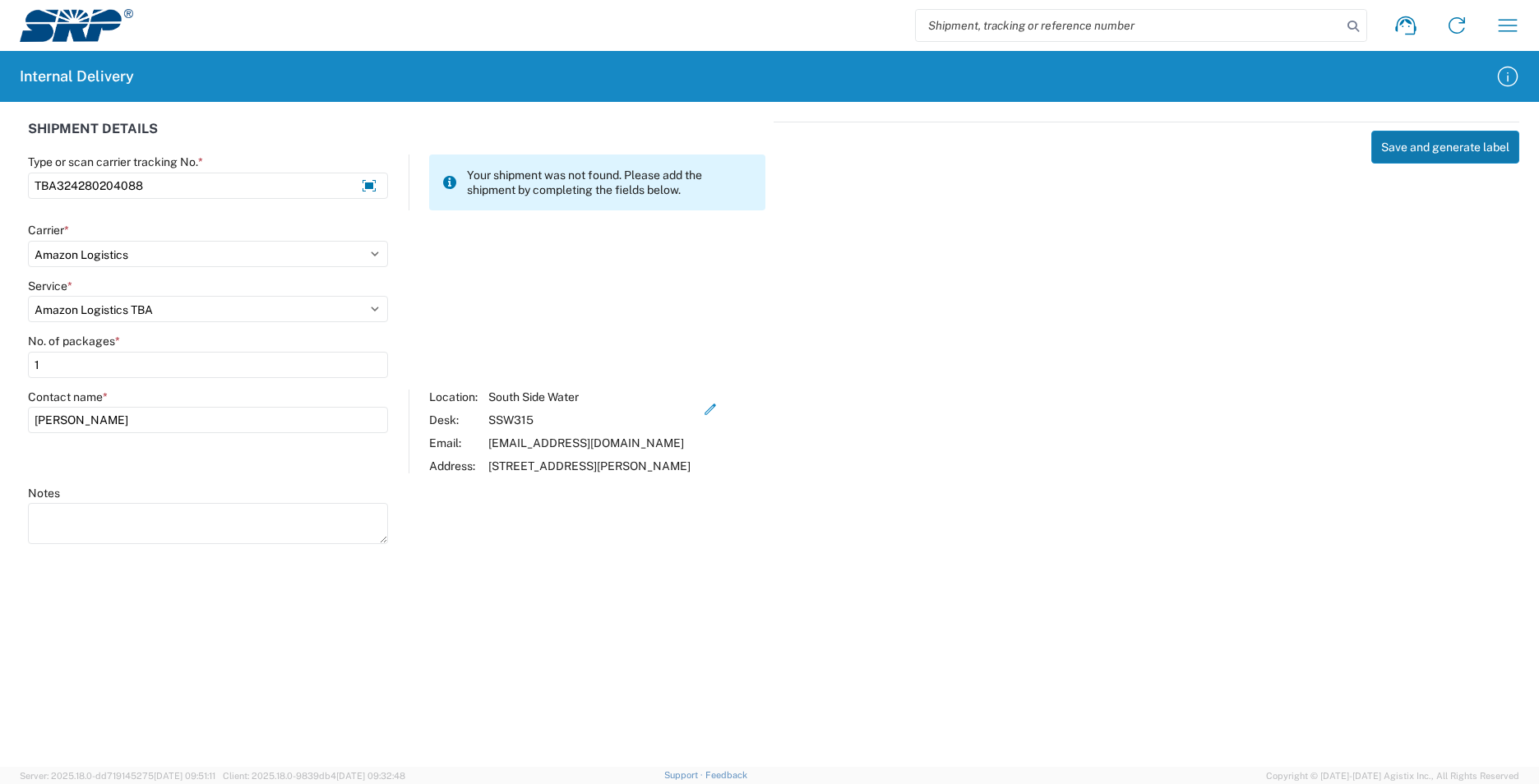
click at [1428, 146] on button "Save and generate label" at bounding box center [1446, 147] width 148 height 33
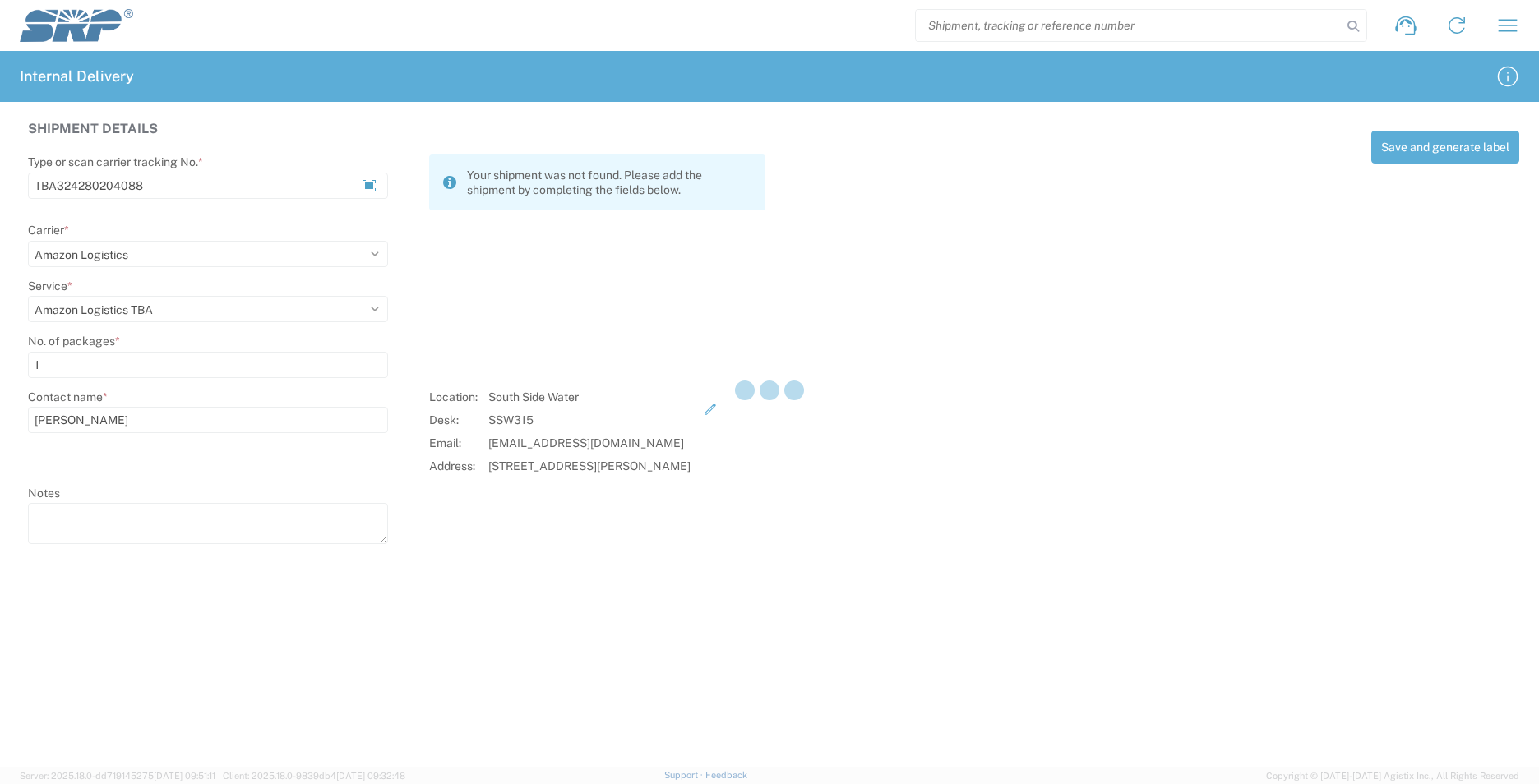
select select
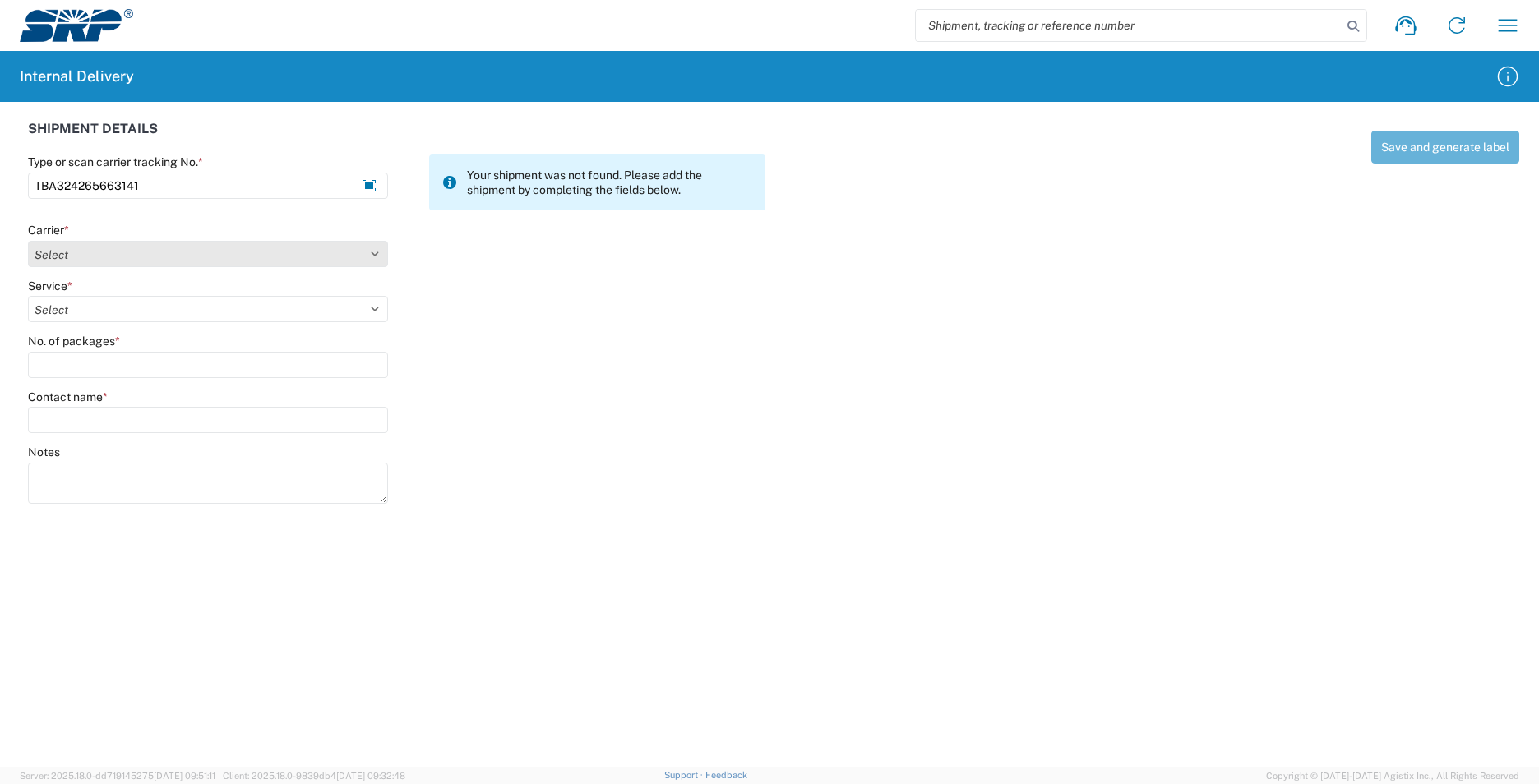
type input "TBA324265663141"
click at [76, 242] on select "Select AcctPay Amazon Logistics ATI Trucking BC Dimerco Logistics Empire Southw…" at bounding box center [208, 254] width 360 height 26
select select "8933"
click at [28, 241] on select "Select AcctPay Amazon Logistics ATI Trucking BC Dimerco Logistics Empire Southw…" at bounding box center [208, 254] width 360 height 26
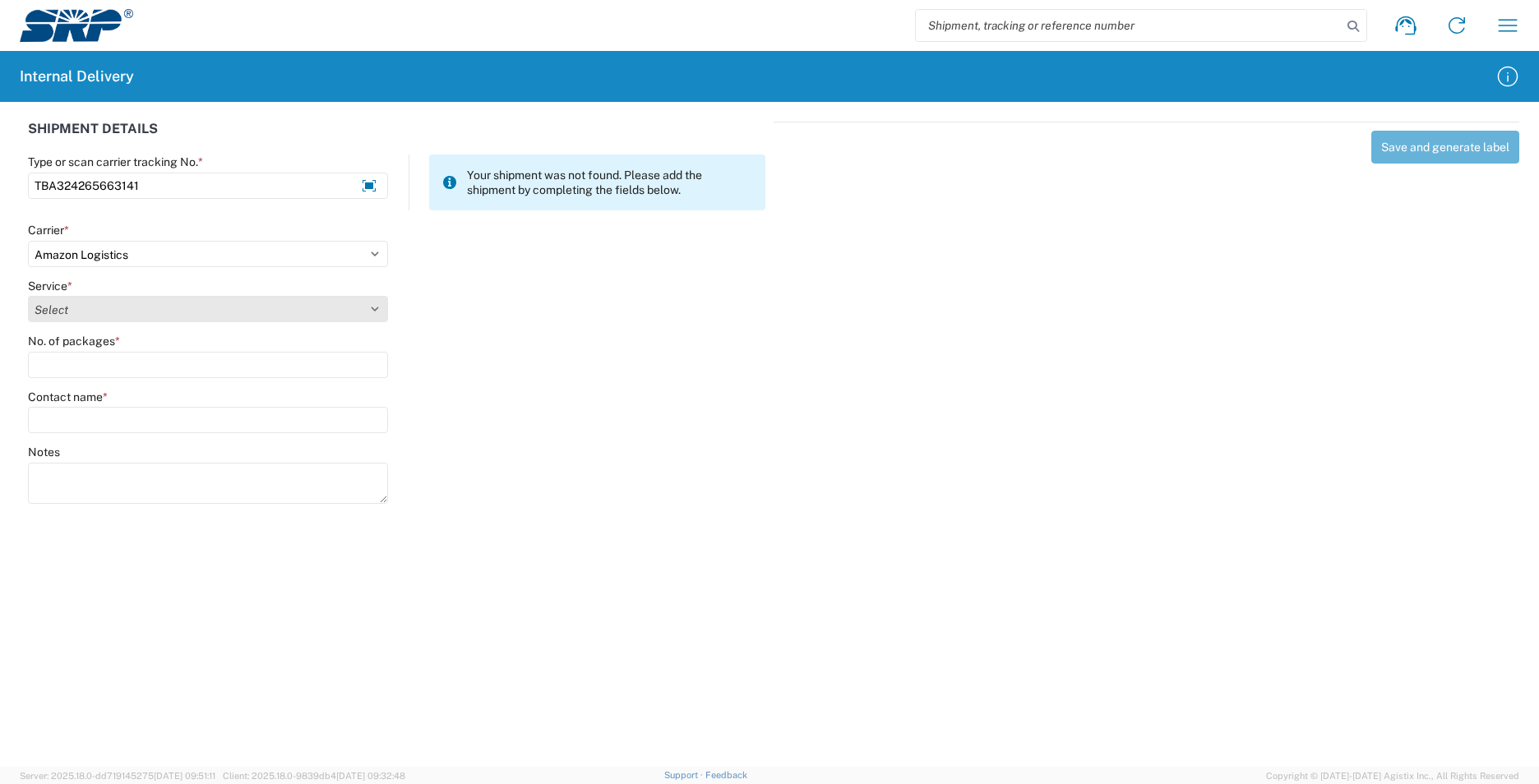
click at [104, 321] on select "Select Amazon Logistics TBA Rail TL Standard 3 - 5 Day" at bounding box center [208, 309] width 360 height 26
select select "24525"
click at [28, 296] on select "Select Amazon Logistics TBA Rail TL Standard 3 - 5 Day" at bounding box center [208, 309] width 360 height 26
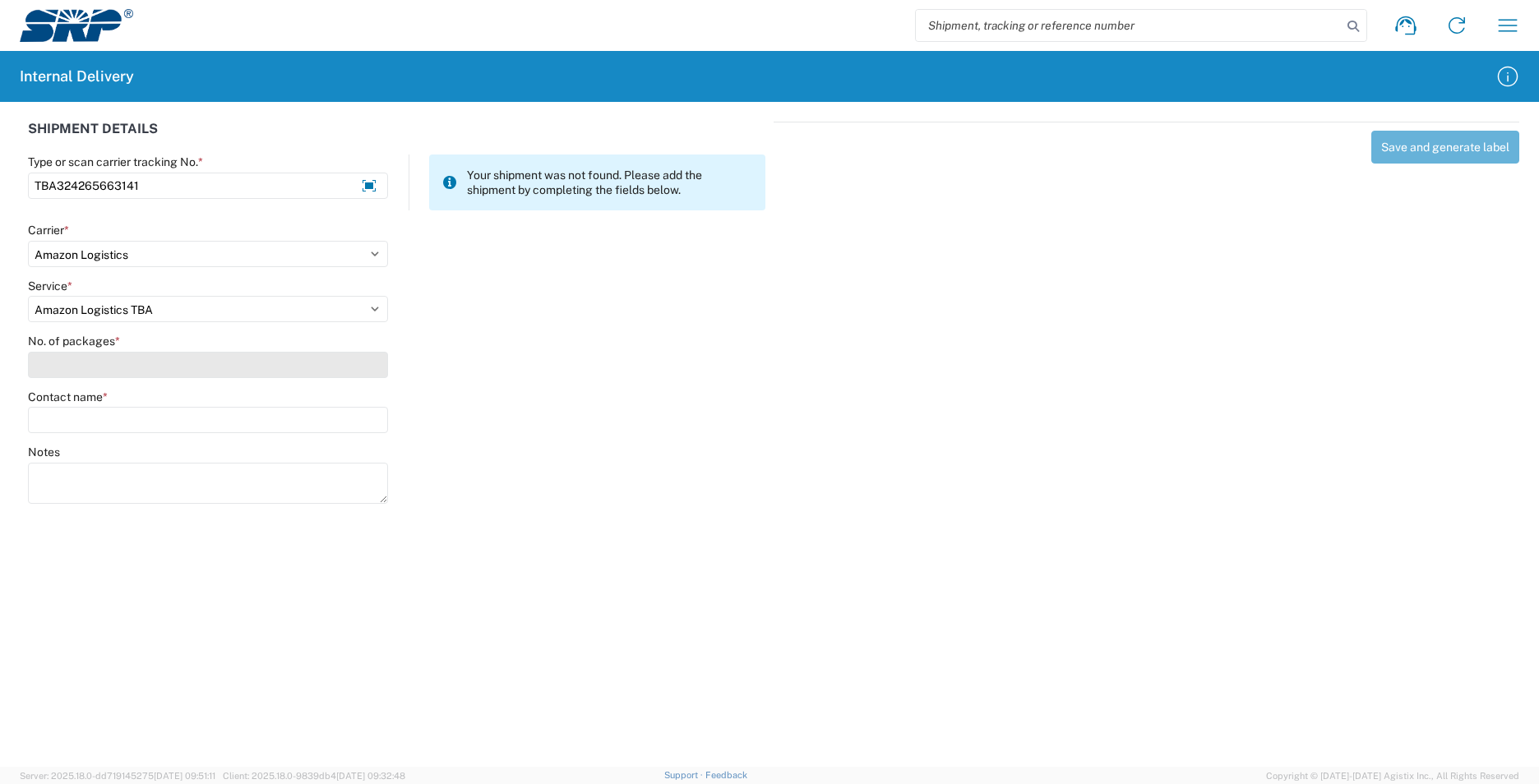
click at [73, 374] on input "No. of packages *" at bounding box center [208, 364] width 360 height 26
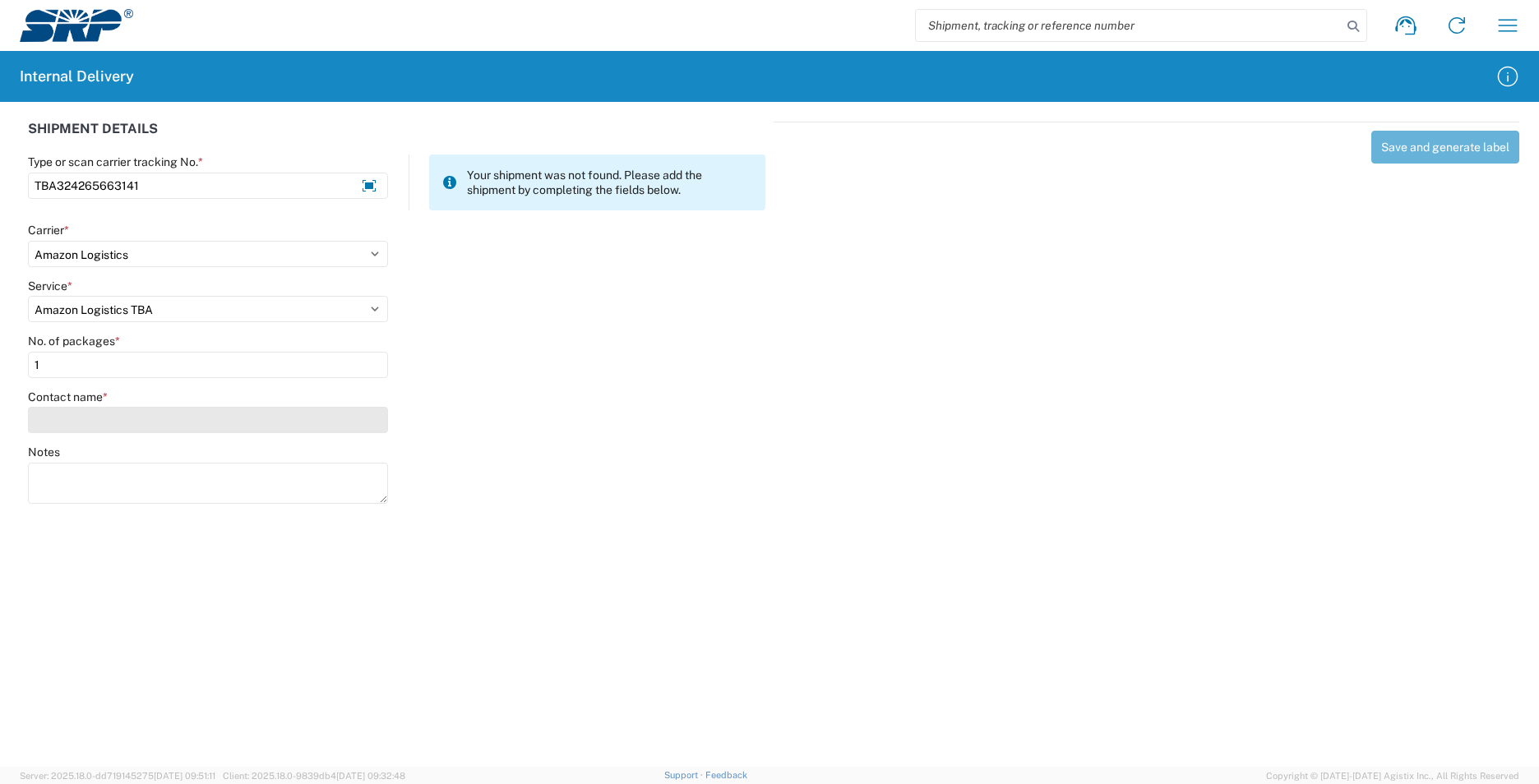
type input "1"
click at [80, 425] on input "Contact name *" at bounding box center [208, 420] width 360 height 26
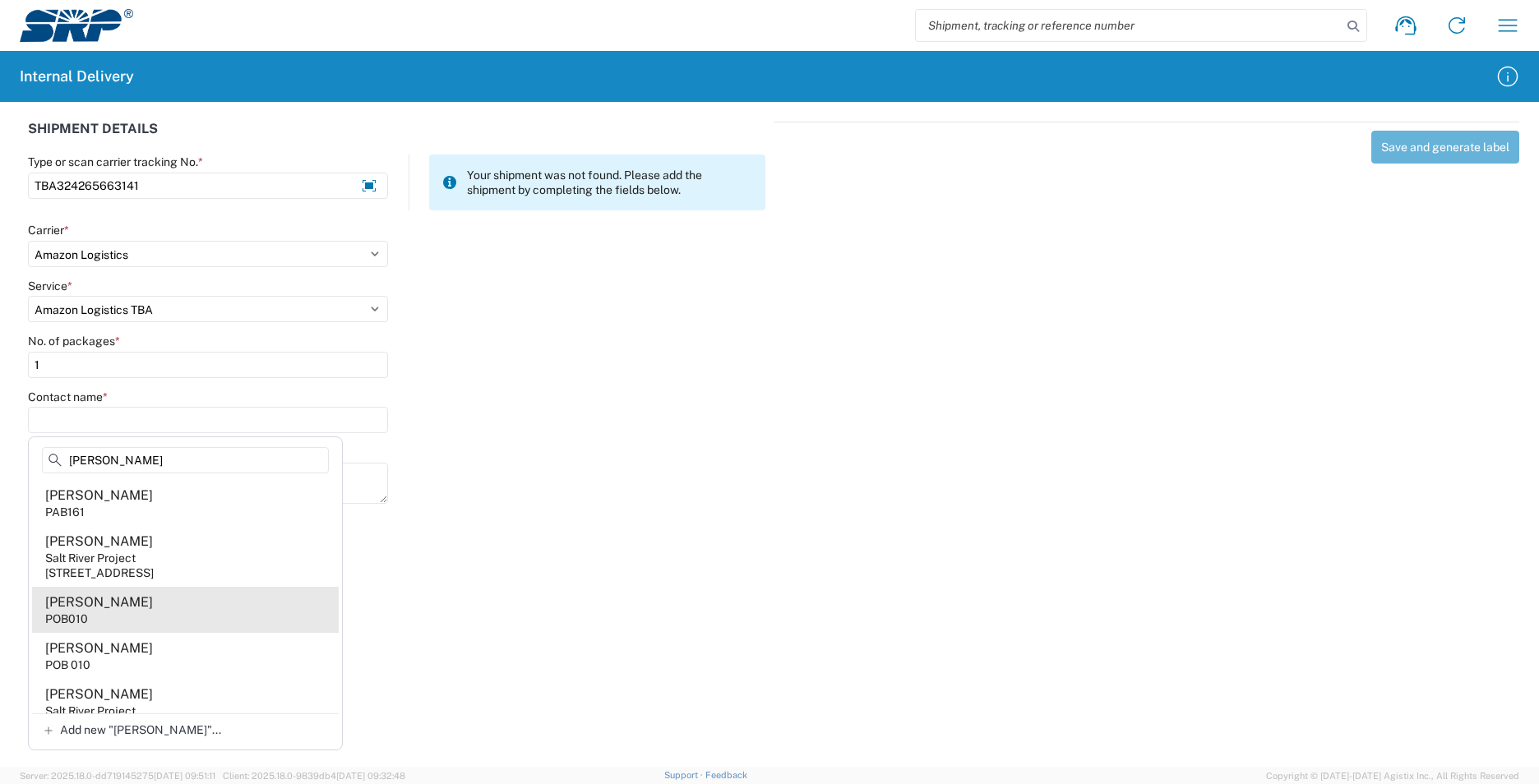
type input "[PERSON_NAME]"
click at [219, 600] on agx-address-suggestion-item "[PERSON_NAME] POB010" at bounding box center [185, 609] width 307 height 46
type input "[PERSON_NAME]"
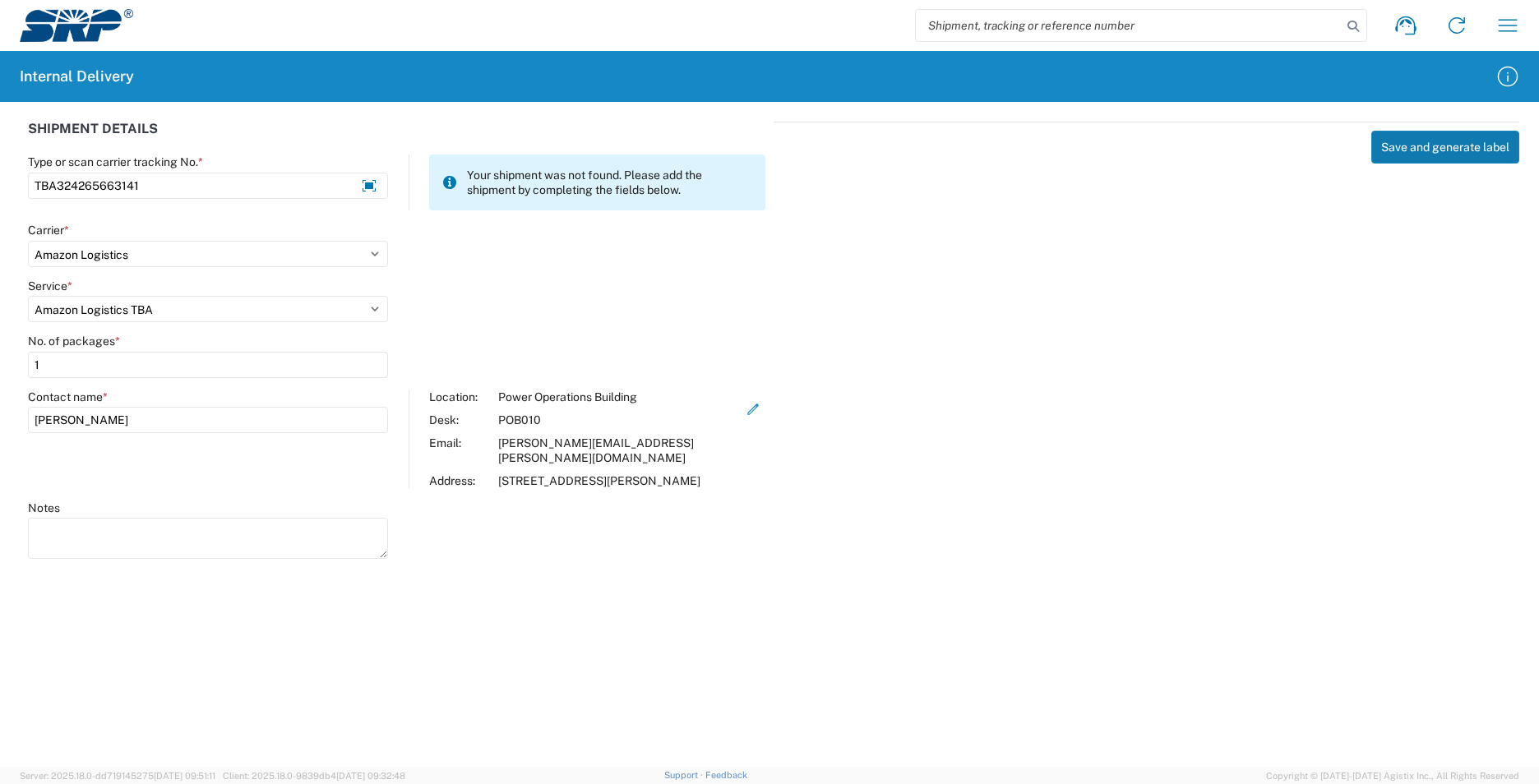
click at [1425, 152] on button "Save and generate label" at bounding box center [1446, 147] width 148 height 33
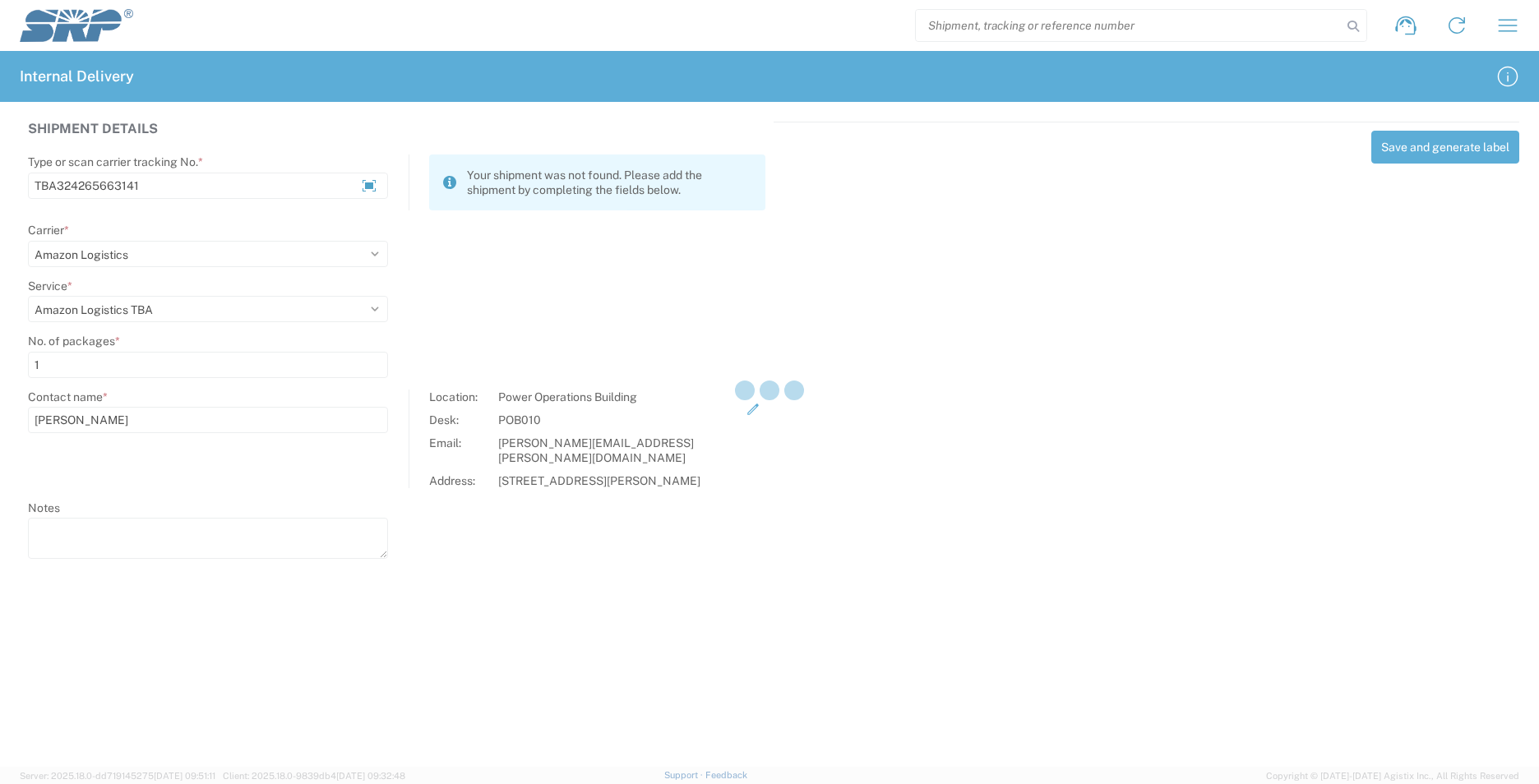
select select
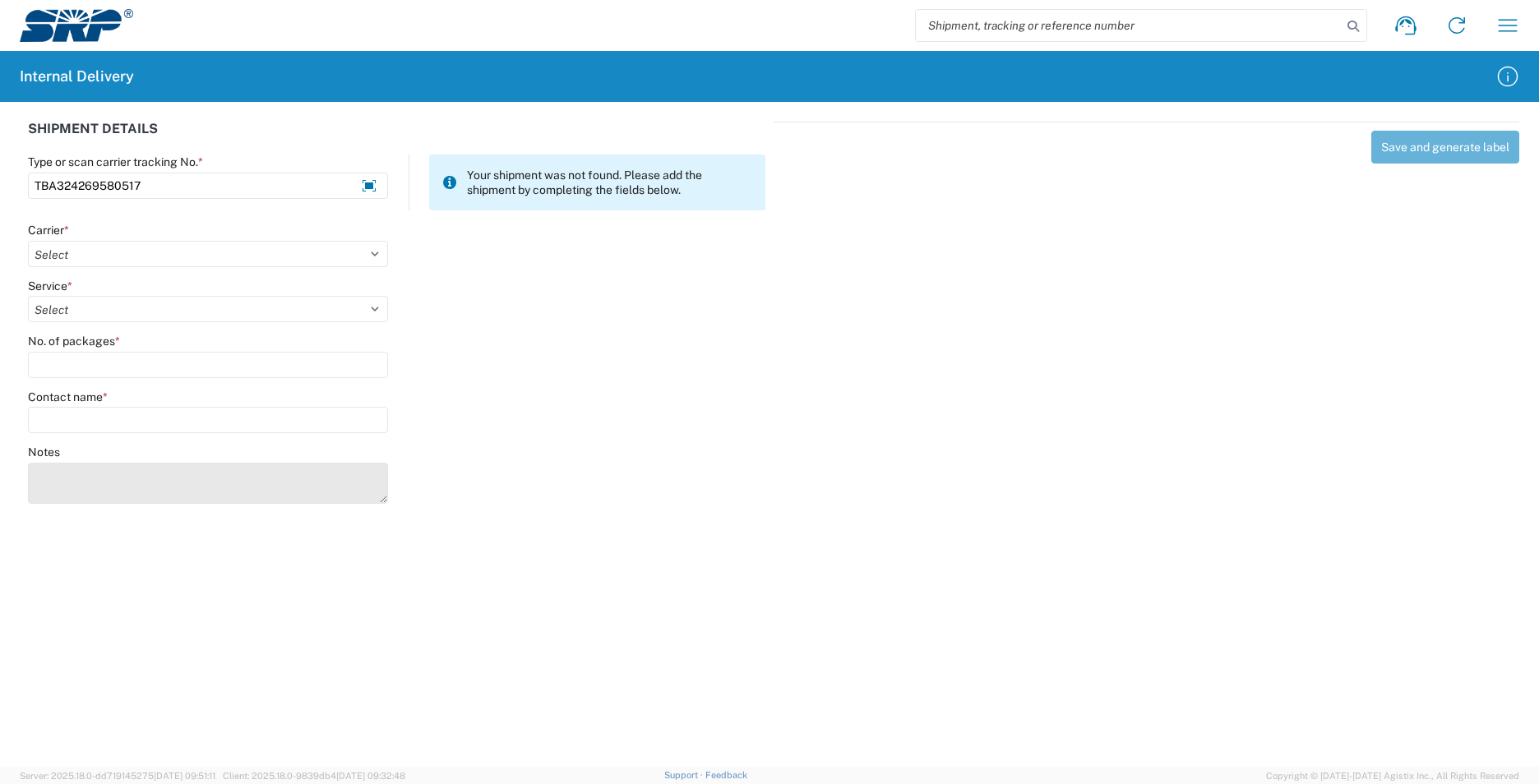
type input "TBA324269580517"
click at [133, 475] on textarea "Notes" at bounding box center [208, 483] width 360 height 41
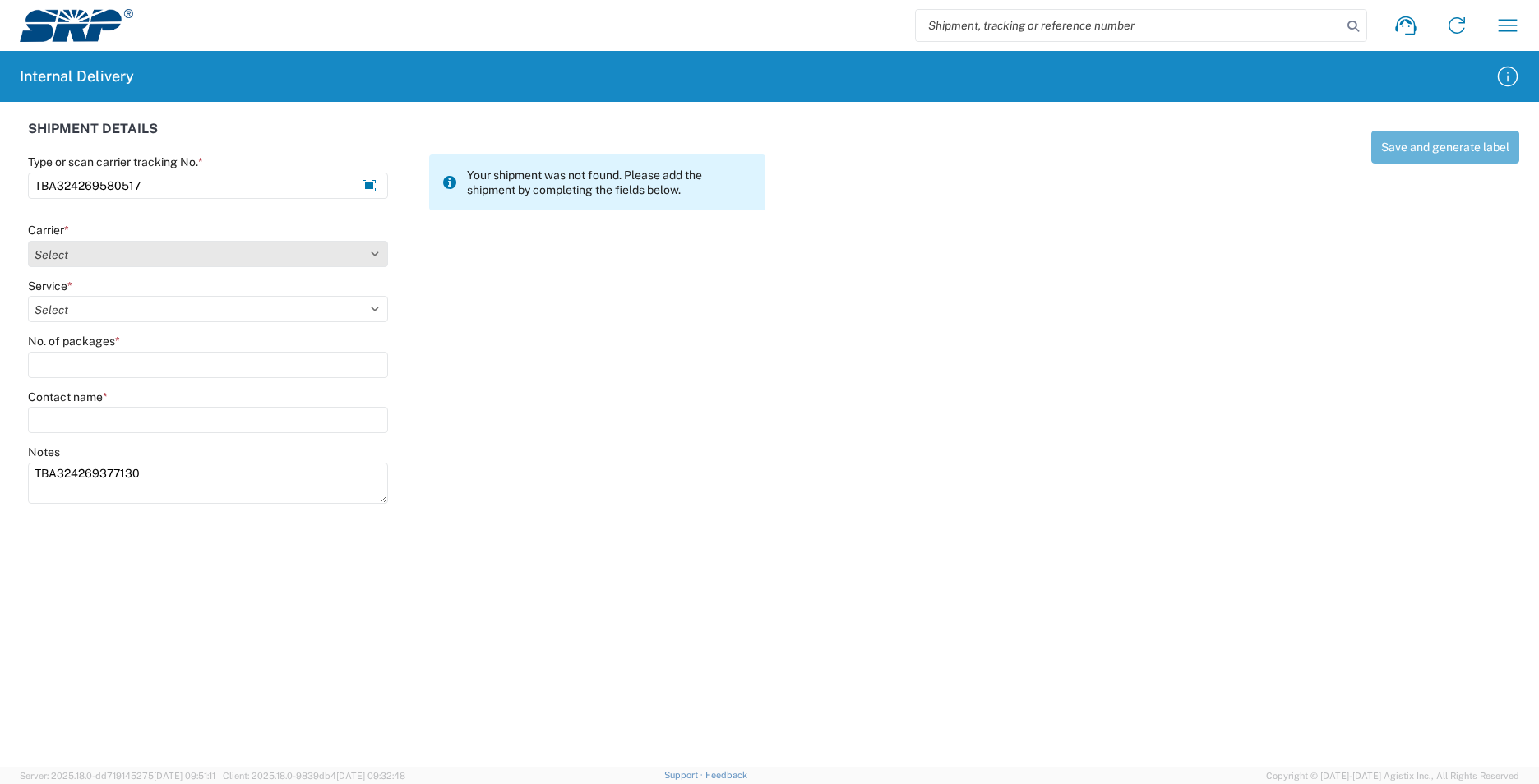
type textarea "TBA324269377130"
click at [62, 249] on select "Select AcctPay Amazon Logistics ATI Trucking BC Dimerco Logistics Empire Southw…" at bounding box center [208, 254] width 360 height 26
select select "8933"
click at [28, 241] on select "Select AcctPay Amazon Logistics ATI Trucking BC Dimerco Logistics Empire Southw…" at bounding box center [208, 254] width 360 height 26
select select "24525"
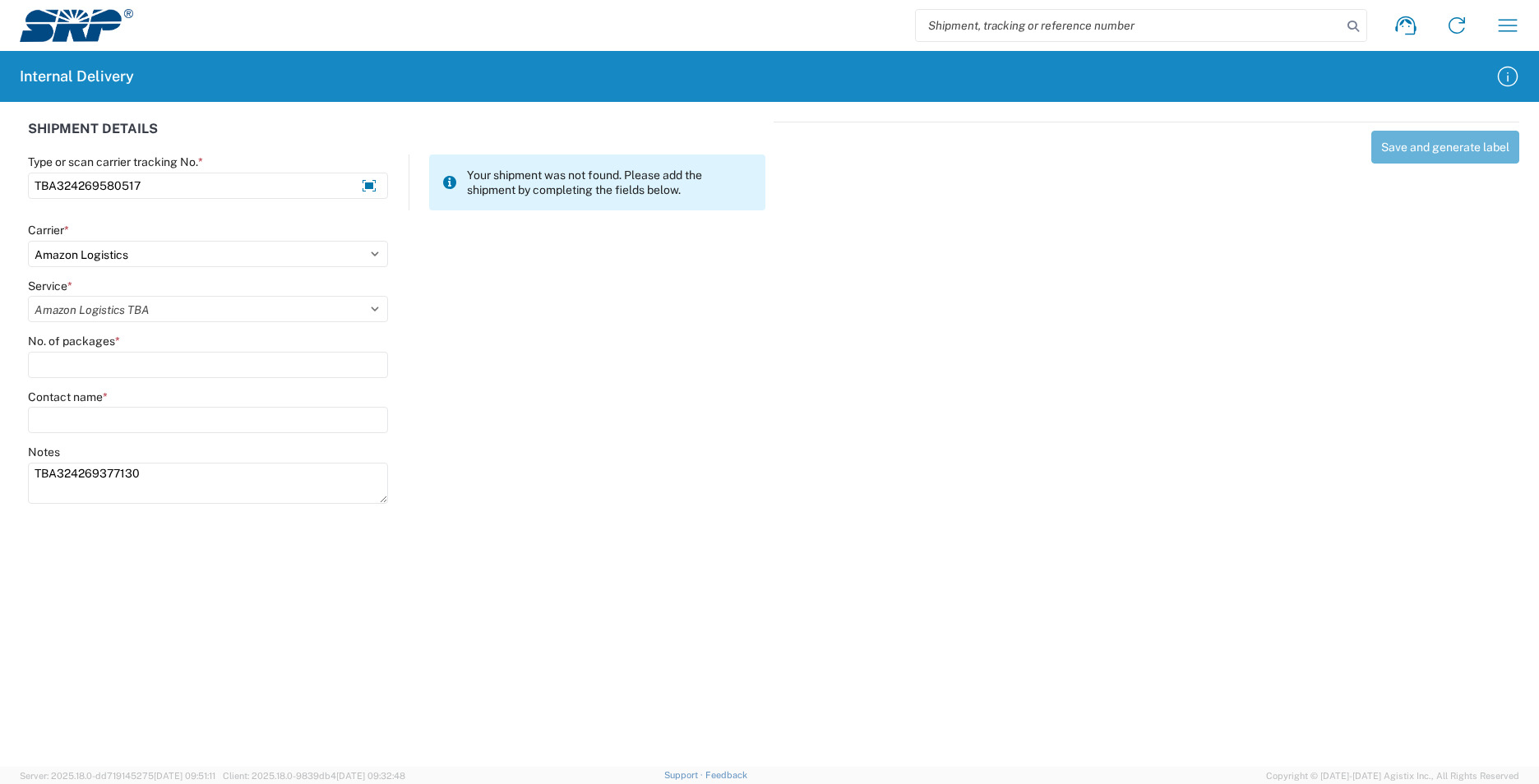
click at [28, 296] on select "Select Amazon Logistics TBA Rail TL Standard 3 - 5 Day" at bounding box center [208, 309] width 360 height 26
click at [70, 352] on input "No. of packages *" at bounding box center [208, 364] width 360 height 26
type input "1"
click at [83, 417] on input "Contact name *" at bounding box center [208, 420] width 360 height 26
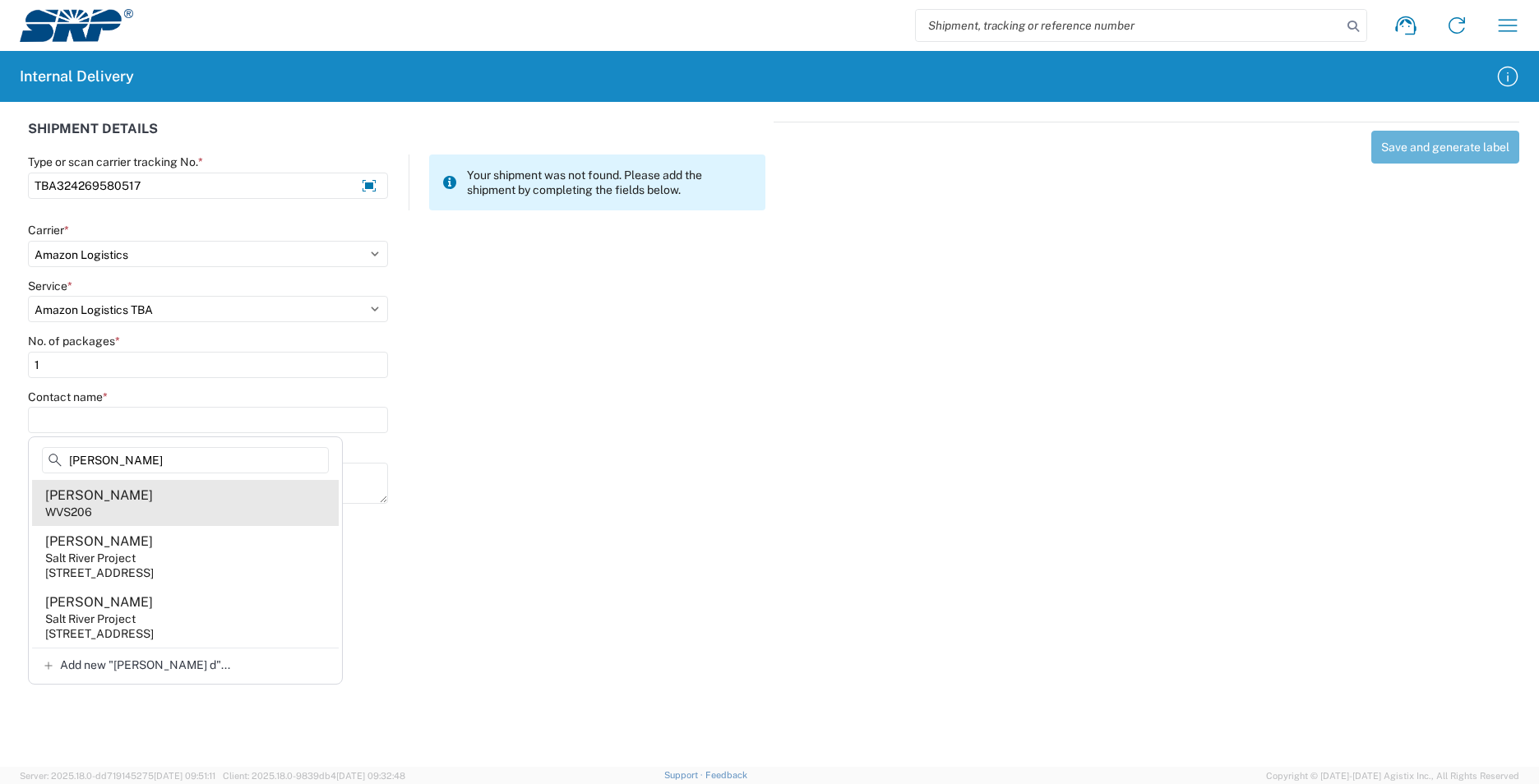
type input "[PERSON_NAME]"
click at [161, 501] on agx-address-suggestion-item "[PERSON_NAME] WVS206" at bounding box center [185, 503] width 307 height 46
type input "[PERSON_NAME]"
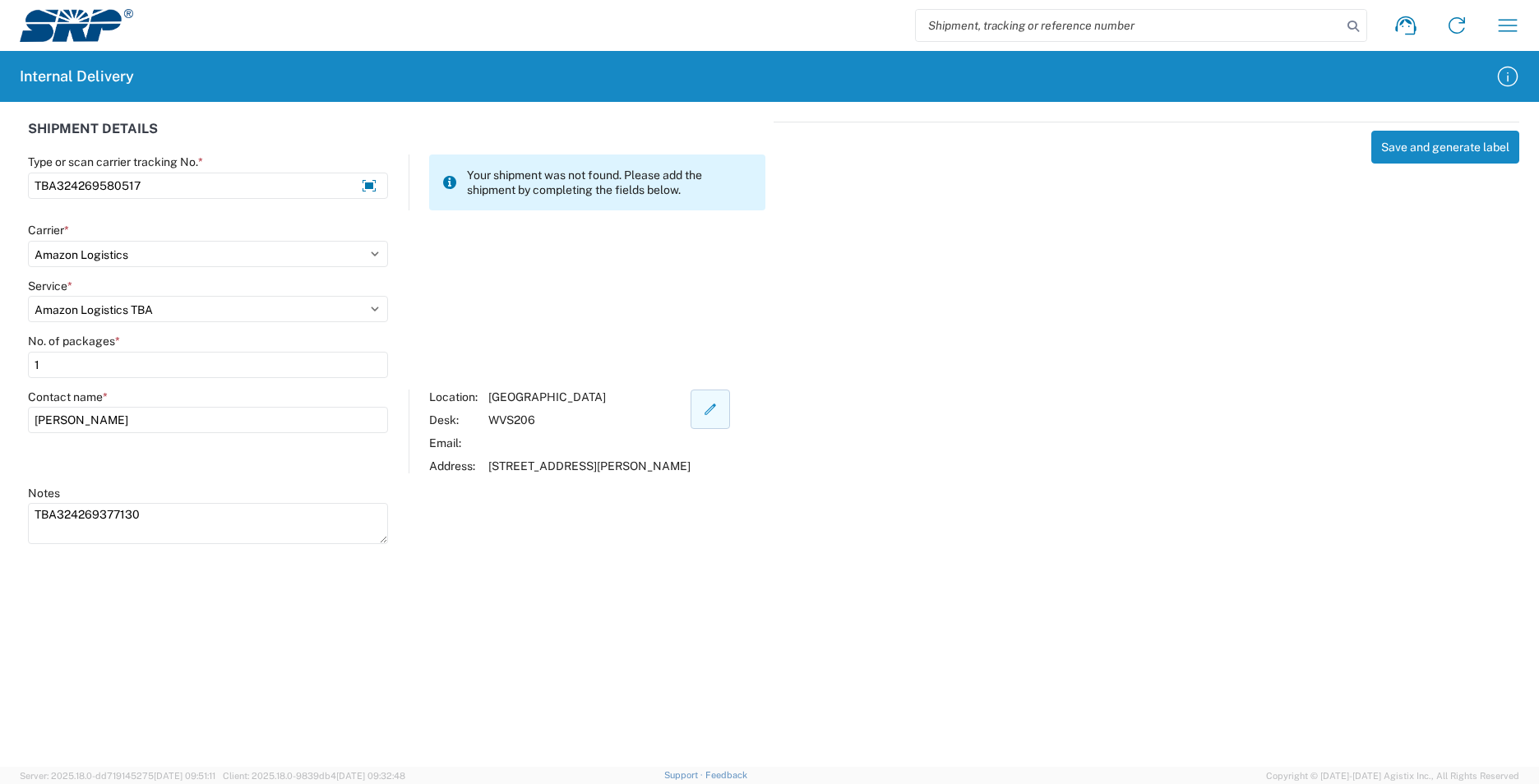
click at [718, 411] on icon "button" at bounding box center [711, 409] width 15 height 15
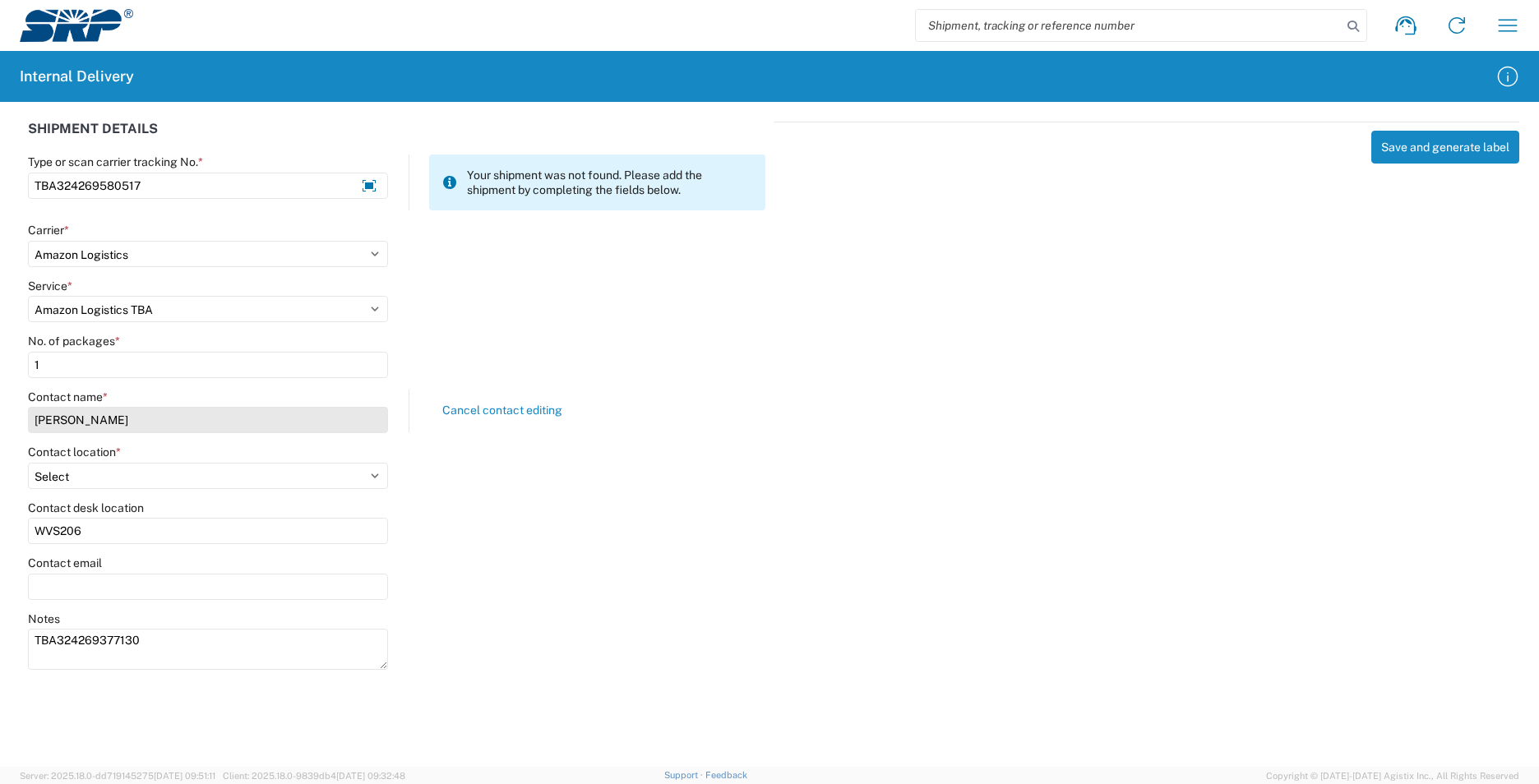
click at [41, 421] on input "[PERSON_NAME]" at bounding box center [208, 420] width 360 height 26
click at [42, 416] on input "[PERSON_NAME]" at bounding box center [208, 420] width 360 height 26
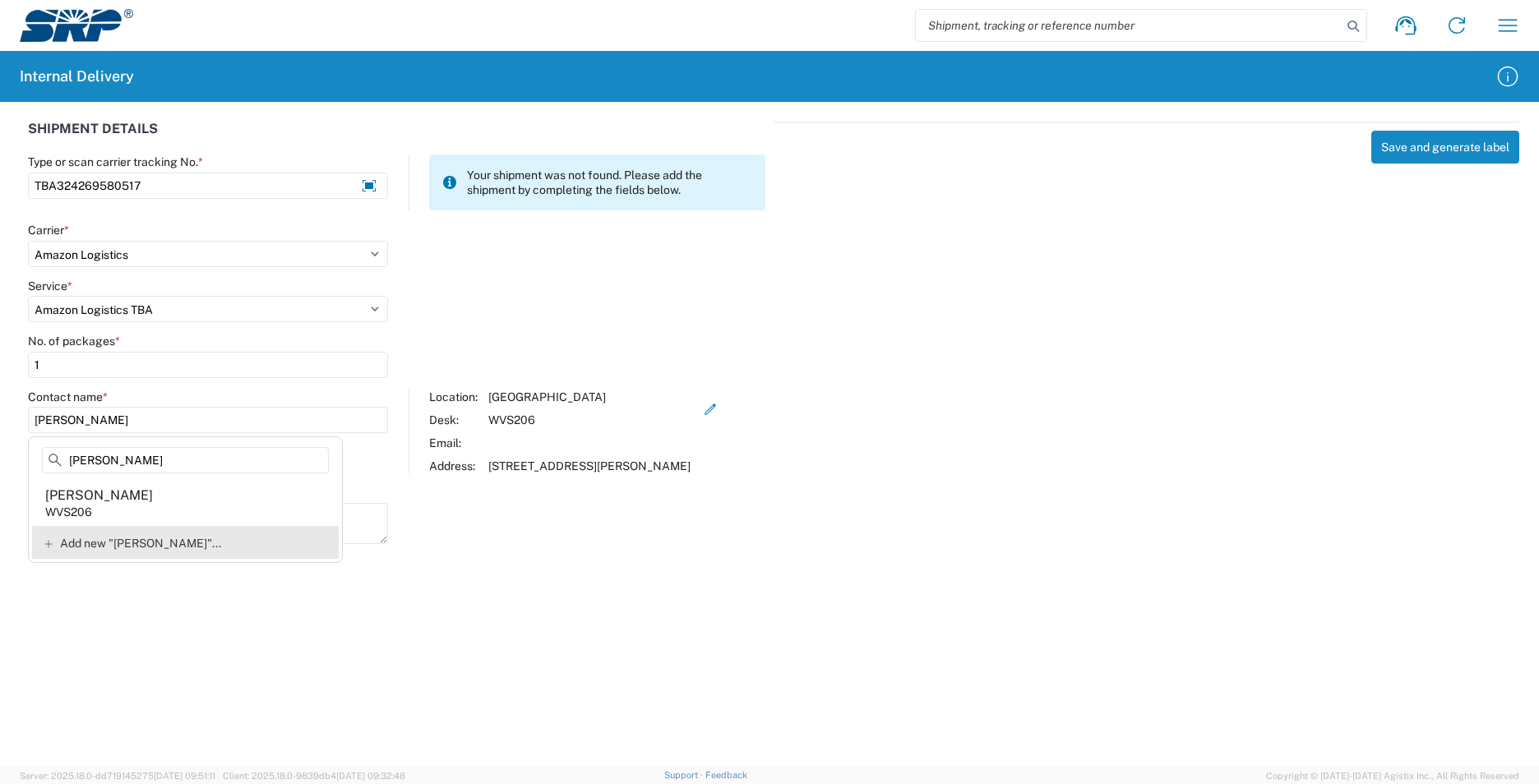
type input "[PERSON_NAME]"
click at [155, 548] on span "Add new "[PERSON_NAME]"..." at bounding box center [140, 543] width 161 height 15
type input "[PERSON_NAME]"
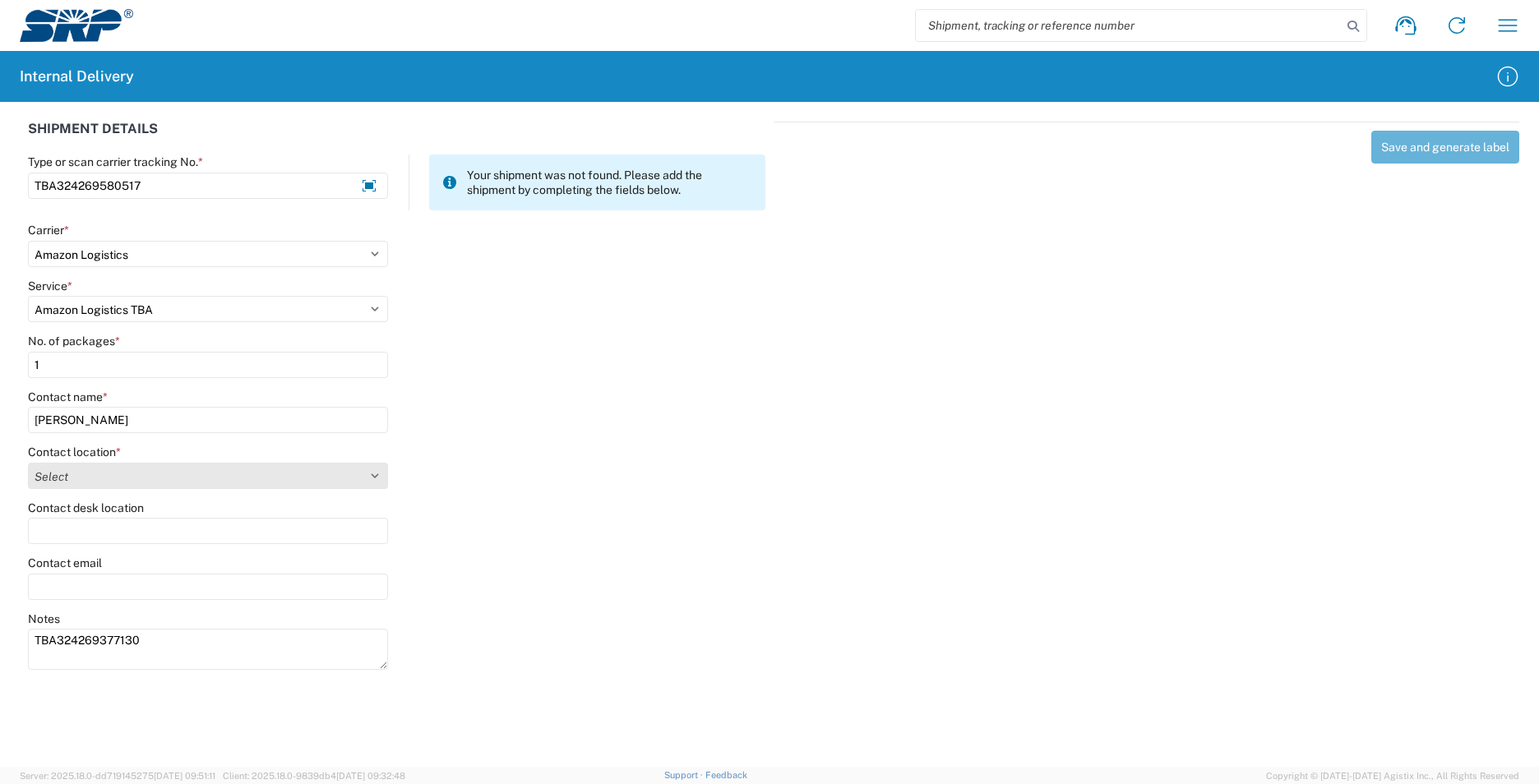
click at [91, 478] on select "Select [GEOGRAPHIC_DATA] Facility [GEOGRAPHIC_DATA] [GEOGRAPHIC_DATA] [PERSON_N…" at bounding box center [208, 476] width 360 height 26
select select "54813"
click at [28, 463] on select "Select [GEOGRAPHIC_DATA] Facility [GEOGRAPHIC_DATA] [GEOGRAPHIC_DATA] [PERSON_N…" at bounding box center [208, 476] width 360 height 26
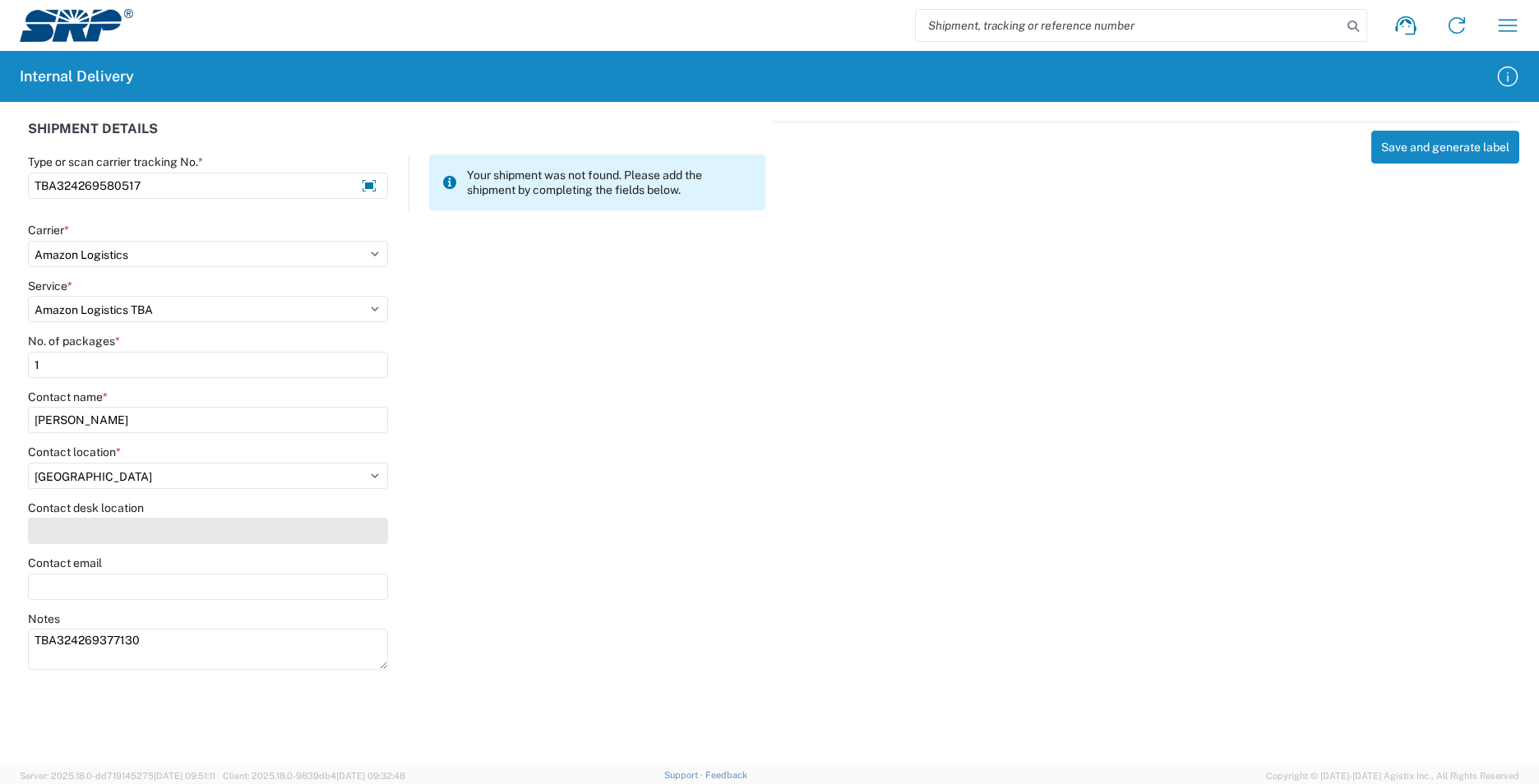
click at [62, 525] on input "Contact desk location" at bounding box center [208, 531] width 360 height 26
type input "WVS206"
click at [1429, 138] on button "Save and generate label" at bounding box center [1446, 147] width 148 height 33
select select
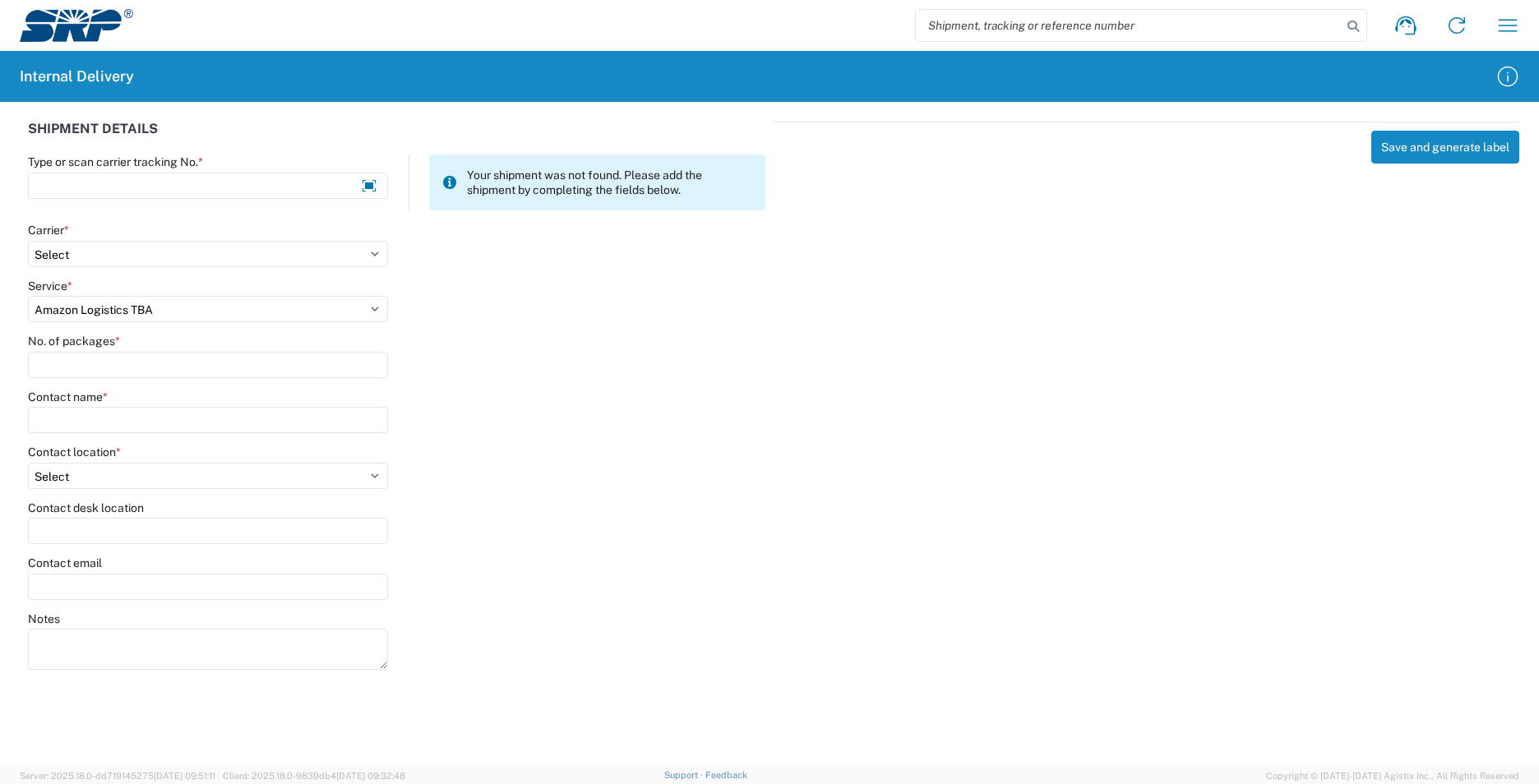
select select
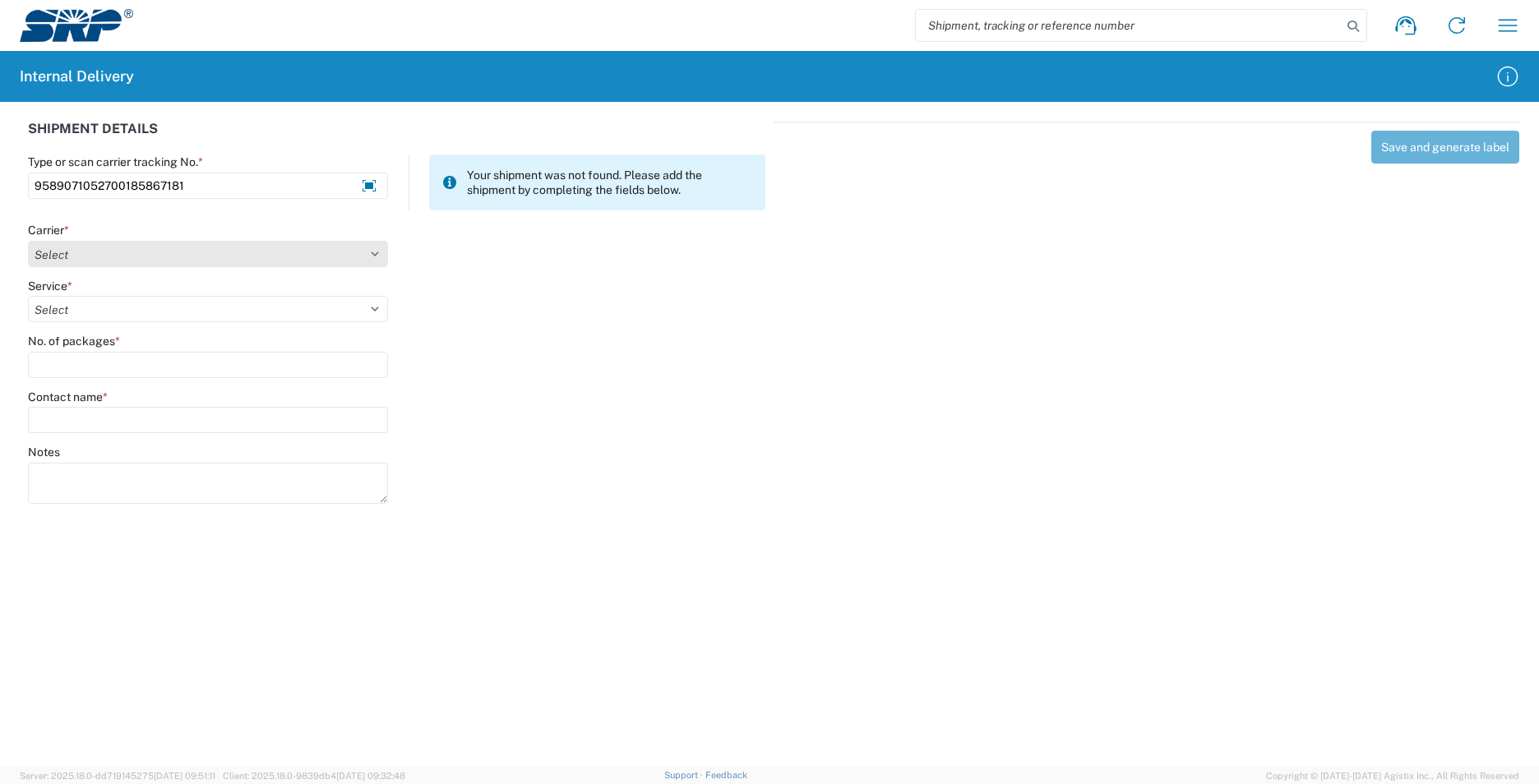
type input "9589071052700185867181"
click at [121, 259] on select "Select AcctPay Amazon Logistics ATI Trucking BC Dimerco Logistics Empire Southw…" at bounding box center [208, 254] width 360 height 26
select select "137"
click at [28, 241] on select "Select AcctPay Amazon Logistics ATI Trucking BC Dimerco Logistics Empire Southw…" at bounding box center [208, 254] width 360 height 26
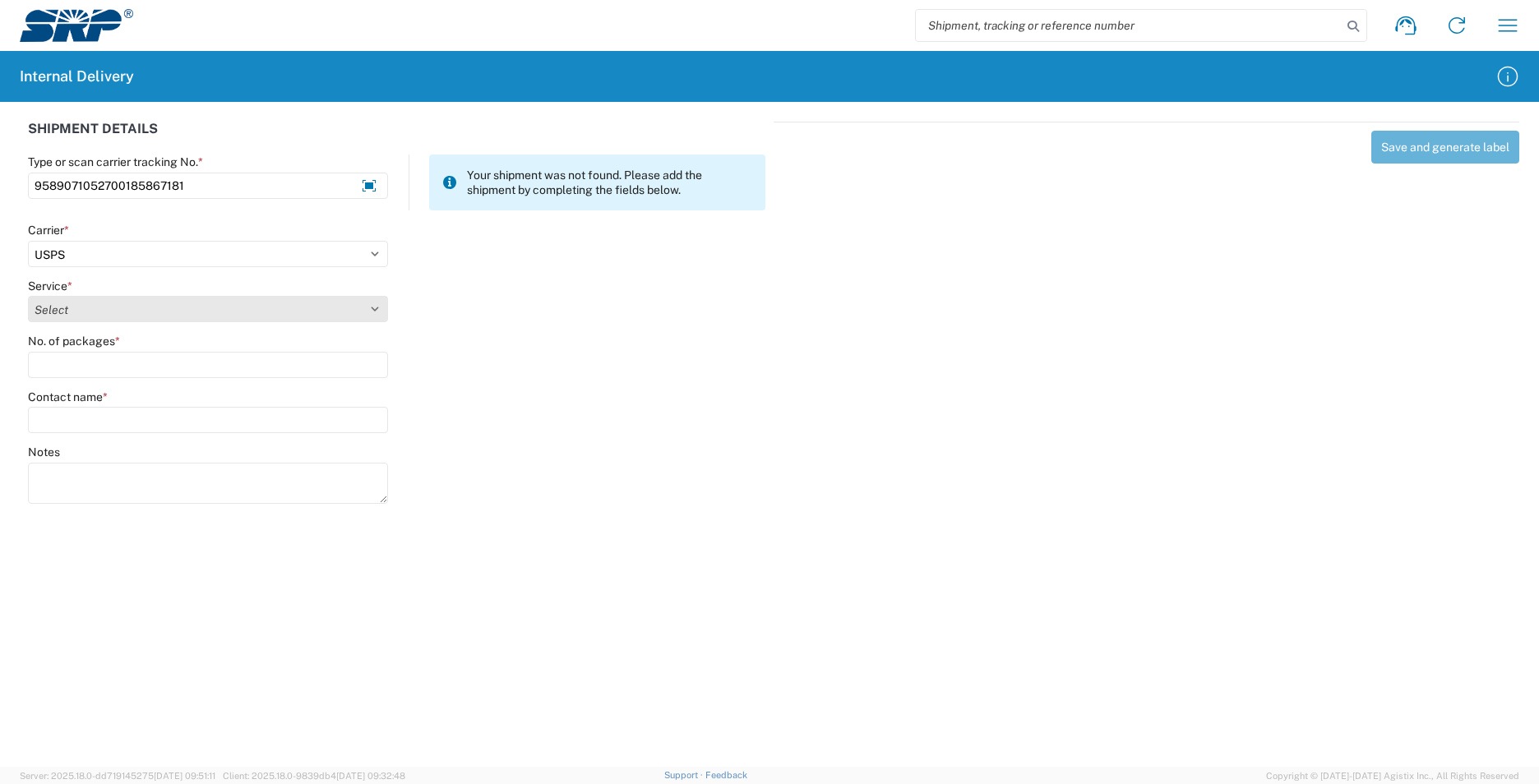
click at [97, 310] on select "Select 3 - 5 Day Bound Printed Matter Express Mail Flat-Rate Envelope Express M…" at bounding box center [208, 309] width 360 height 26
select select "17817"
click at [97, 310] on select "Select 3 - 5 Day Bound Printed Matter Express Mail Flat-Rate Envelope Express M…" at bounding box center [208, 309] width 360 height 26
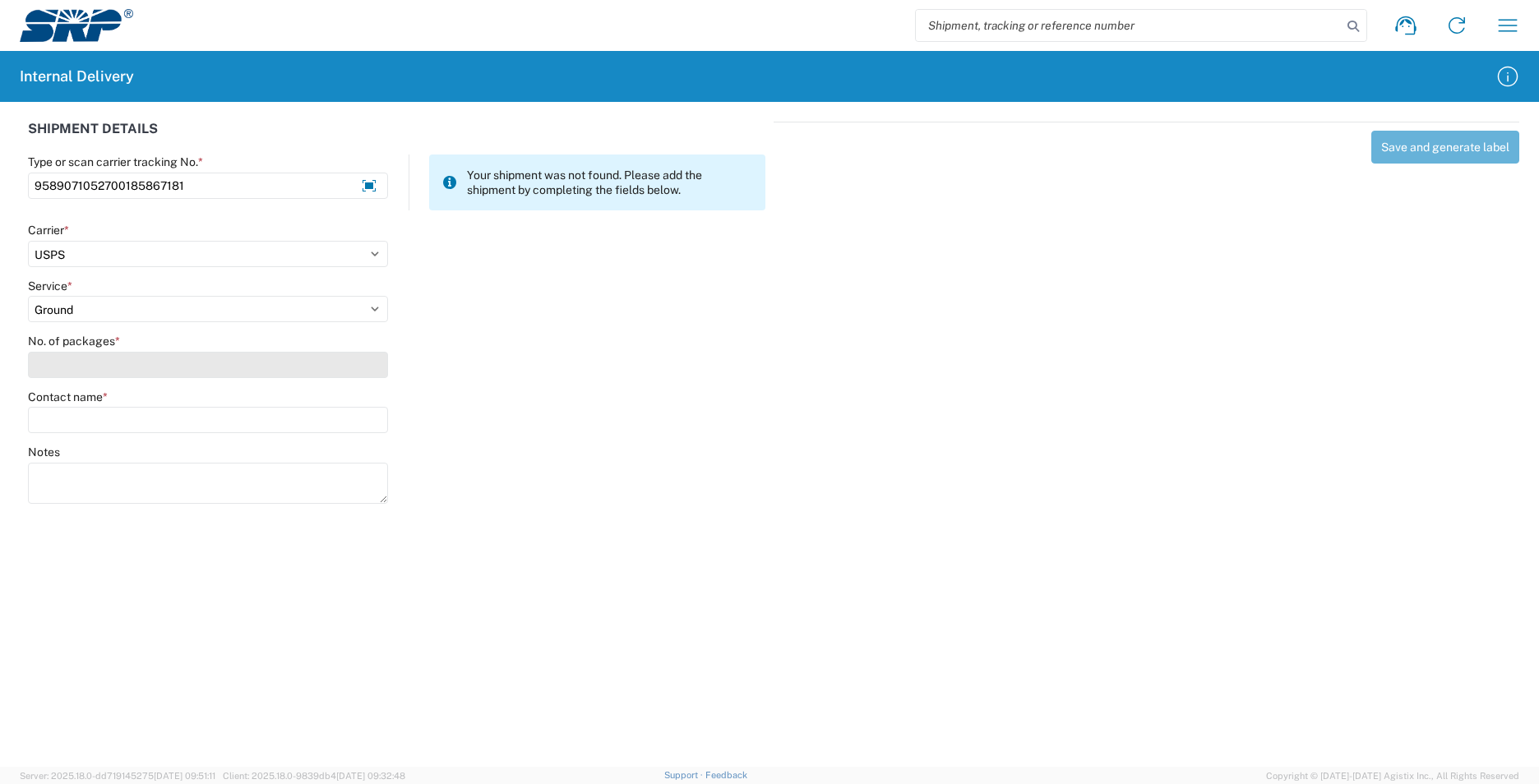
click at [87, 371] on input "No. of packages *" at bounding box center [208, 364] width 360 height 26
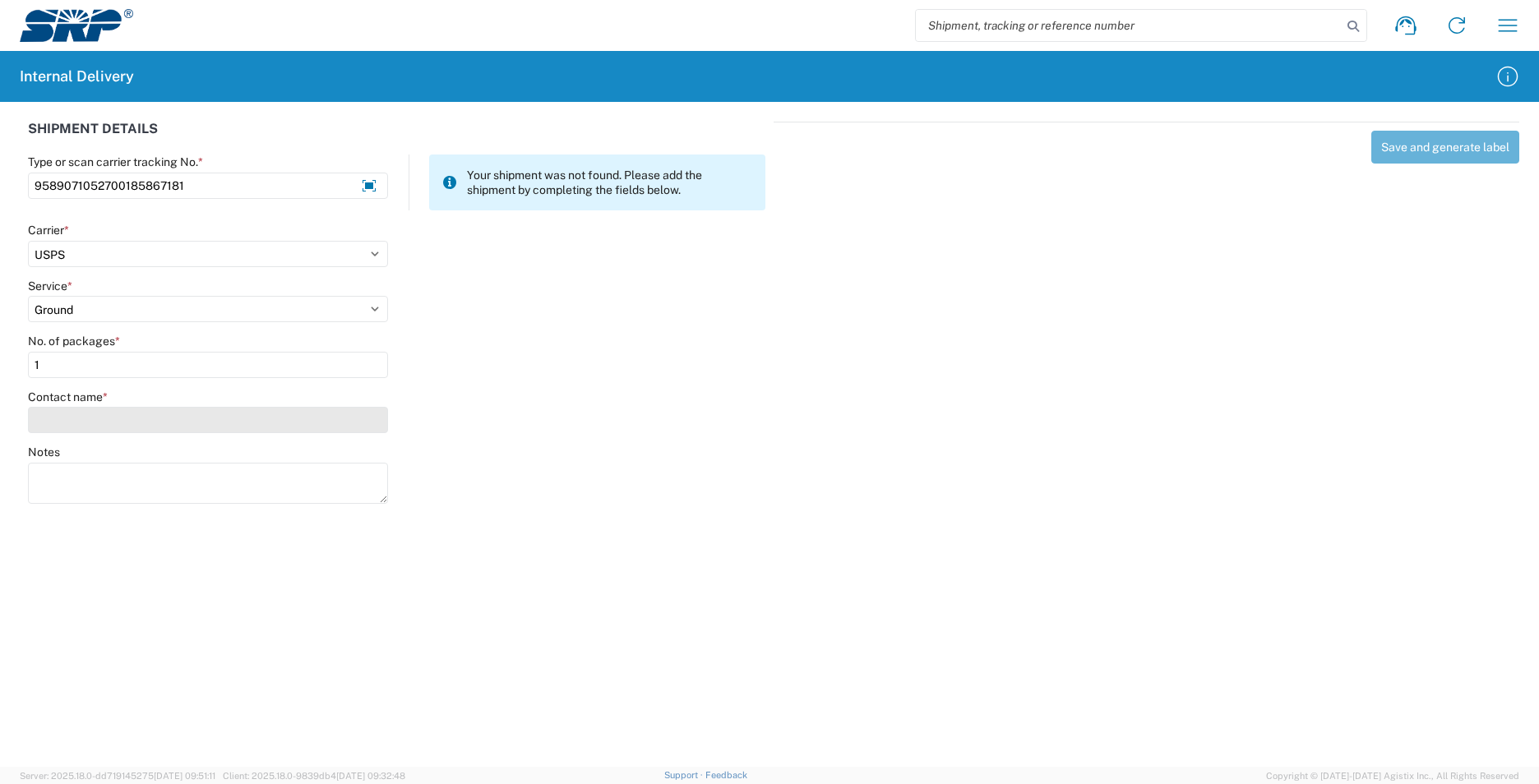
type input "1"
click at [85, 424] on input "Contact name *" at bounding box center [208, 420] width 360 height 26
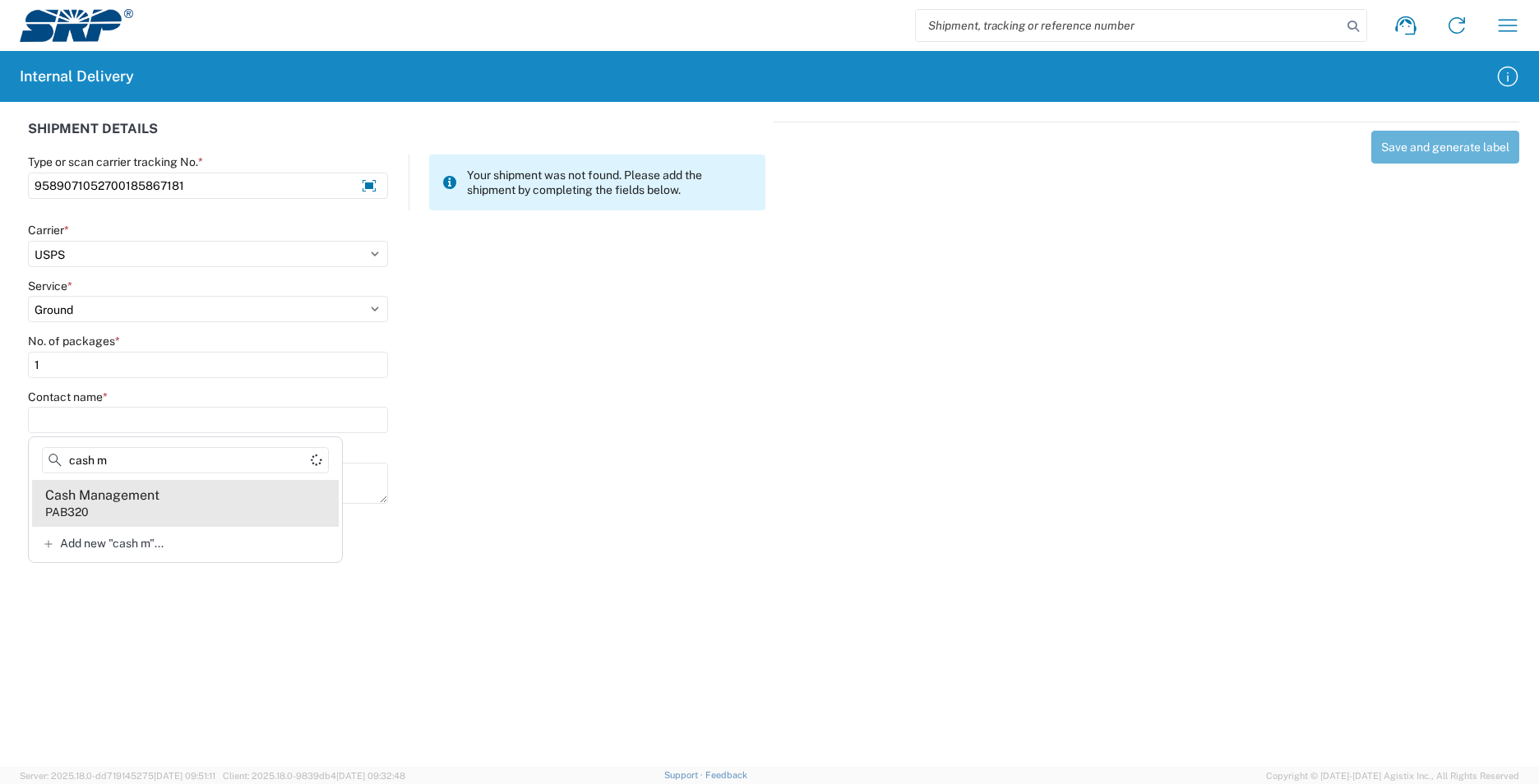
type input "cash m"
click at [174, 506] on agx-address-suggestion-item "Cash Management PAB320" at bounding box center [185, 503] width 307 height 46
type input "Cash Management"
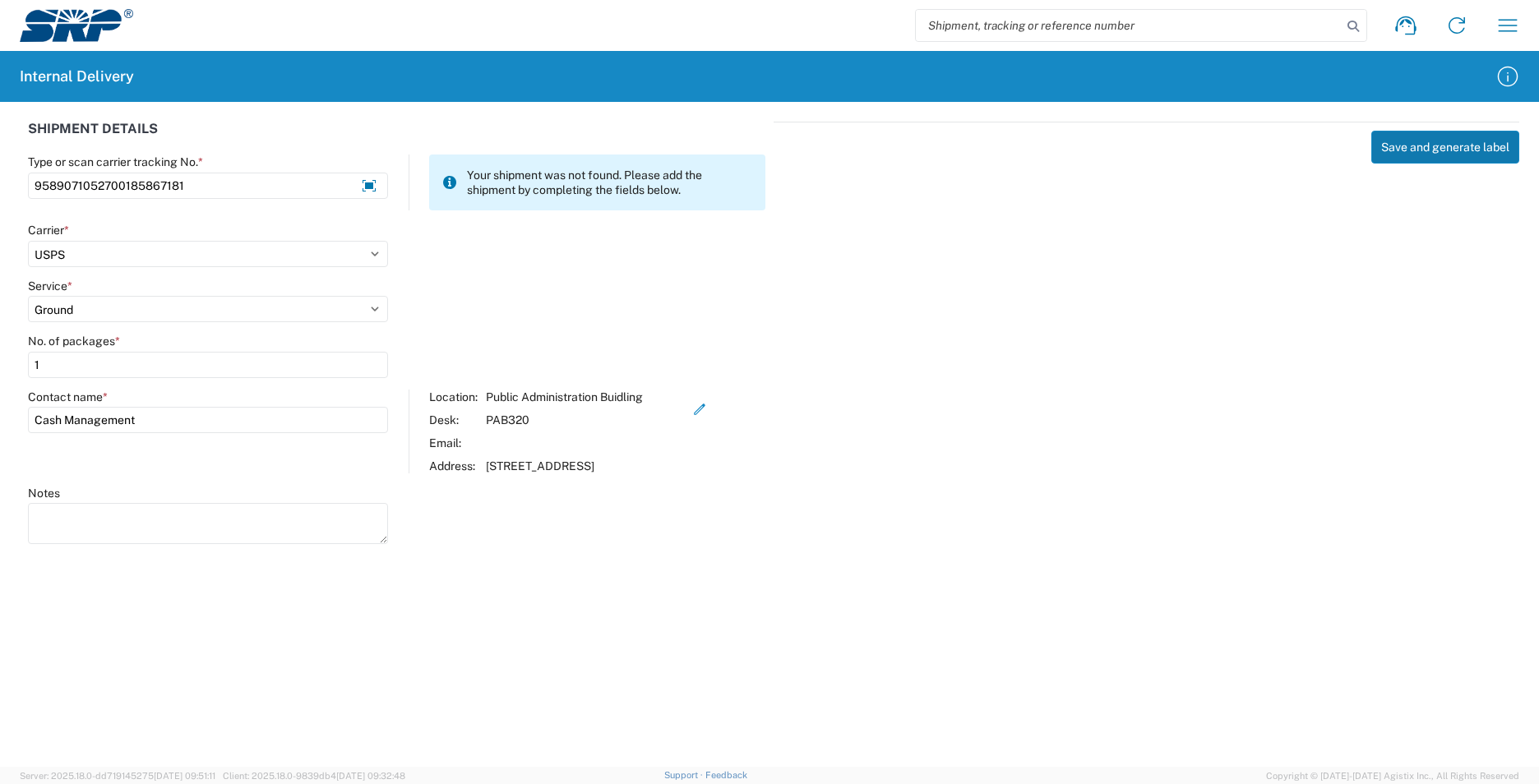
click at [1410, 160] on button "Save and generate label" at bounding box center [1446, 147] width 148 height 33
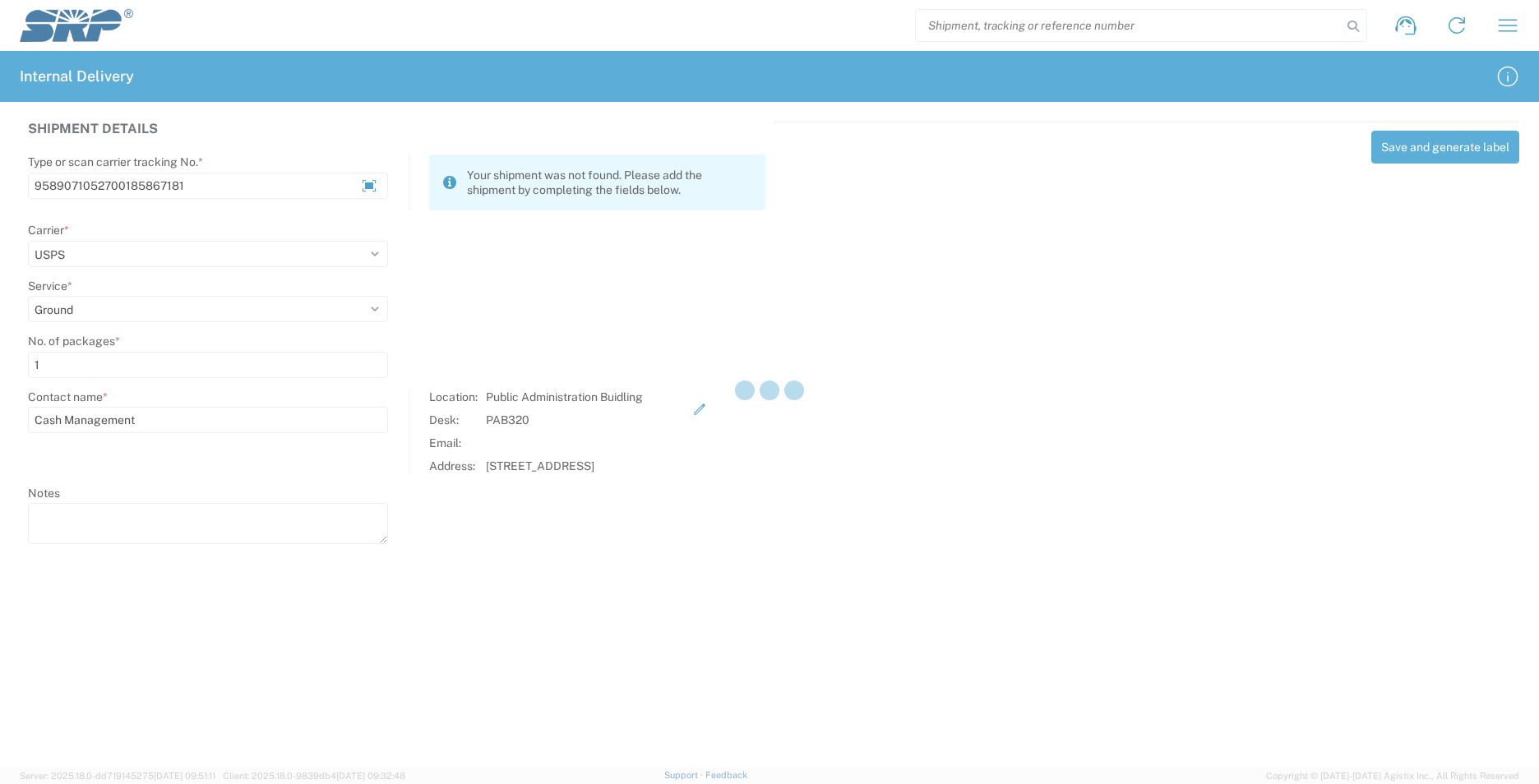
select select
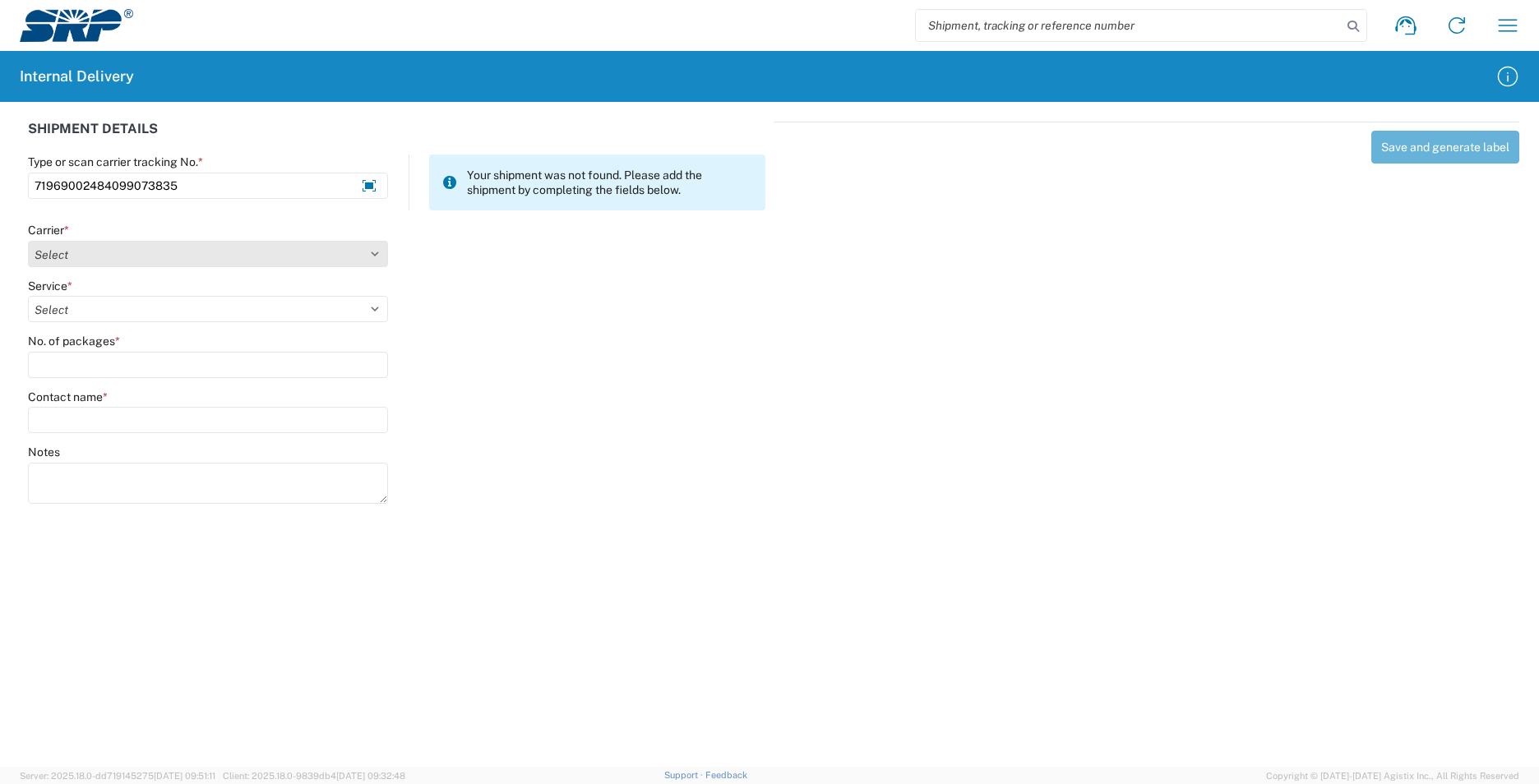
type input "71969002484099073835"
click at [77, 249] on select "Select AcctPay Amazon Logistics ATI Trucking BC Dimerco Logistics Empire Southw…" at bounding box center [208, 254] width 360 height 26
select select "137"
click at [28, 241] on select "Select AcctPay Amazon Logistics ATI Trucking BC Dimerco Logistics Empire Southw…" at bounding box center [208, 254] width 360 height 26
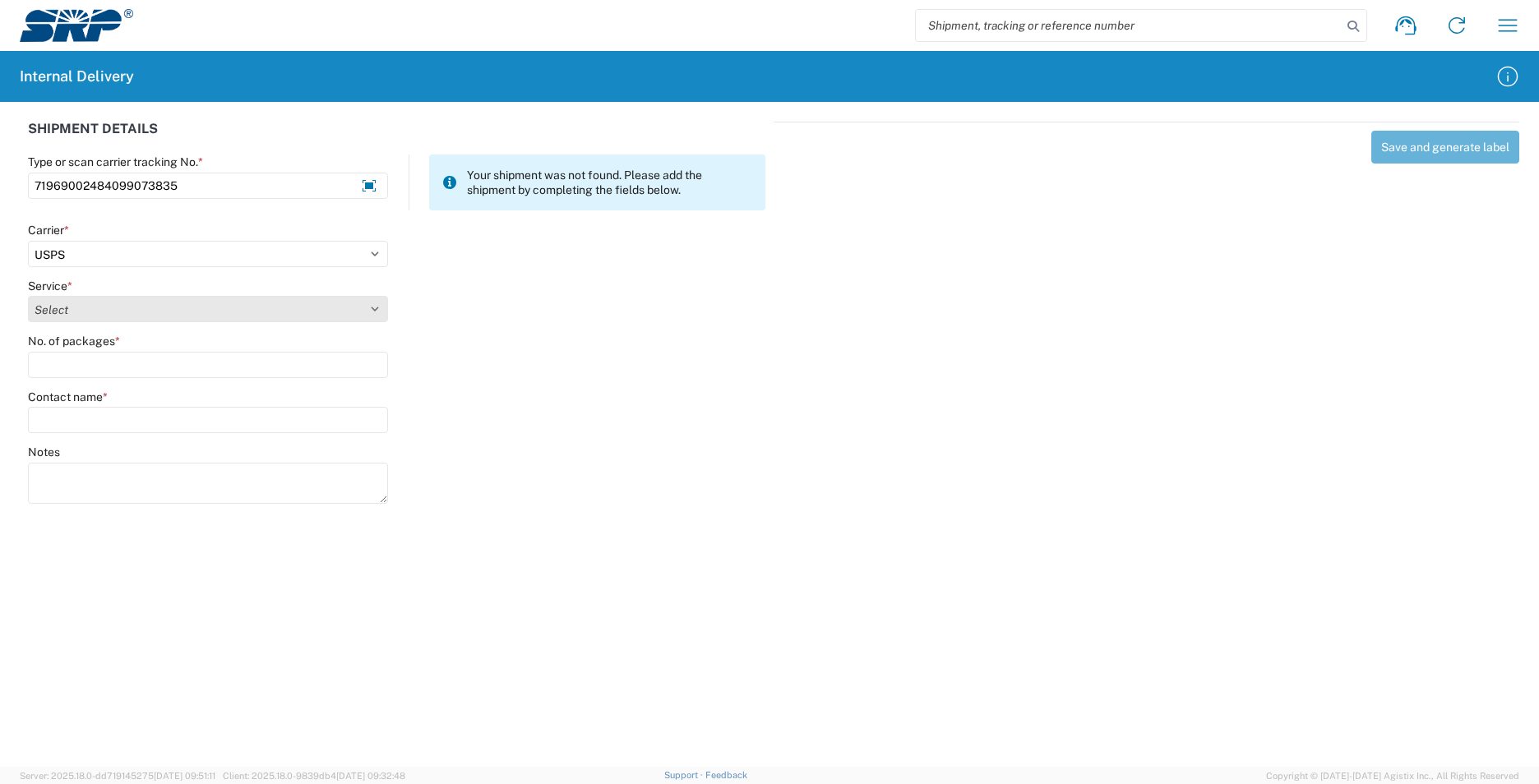
click at [92, 315] on select "Select 3 - 5 Day Bound Printed Matter Express Mail Flat-Rate Envelope Express M…" at bounding box center [208, 309] width 360 height 26
select select "17817"
click at [92, 315] on select "Select 3 - 5 Day Bound Printed Matter Express Mail Flat-Rate Envelope Express M…" at bounding box center [208, 309] width 360 height 26
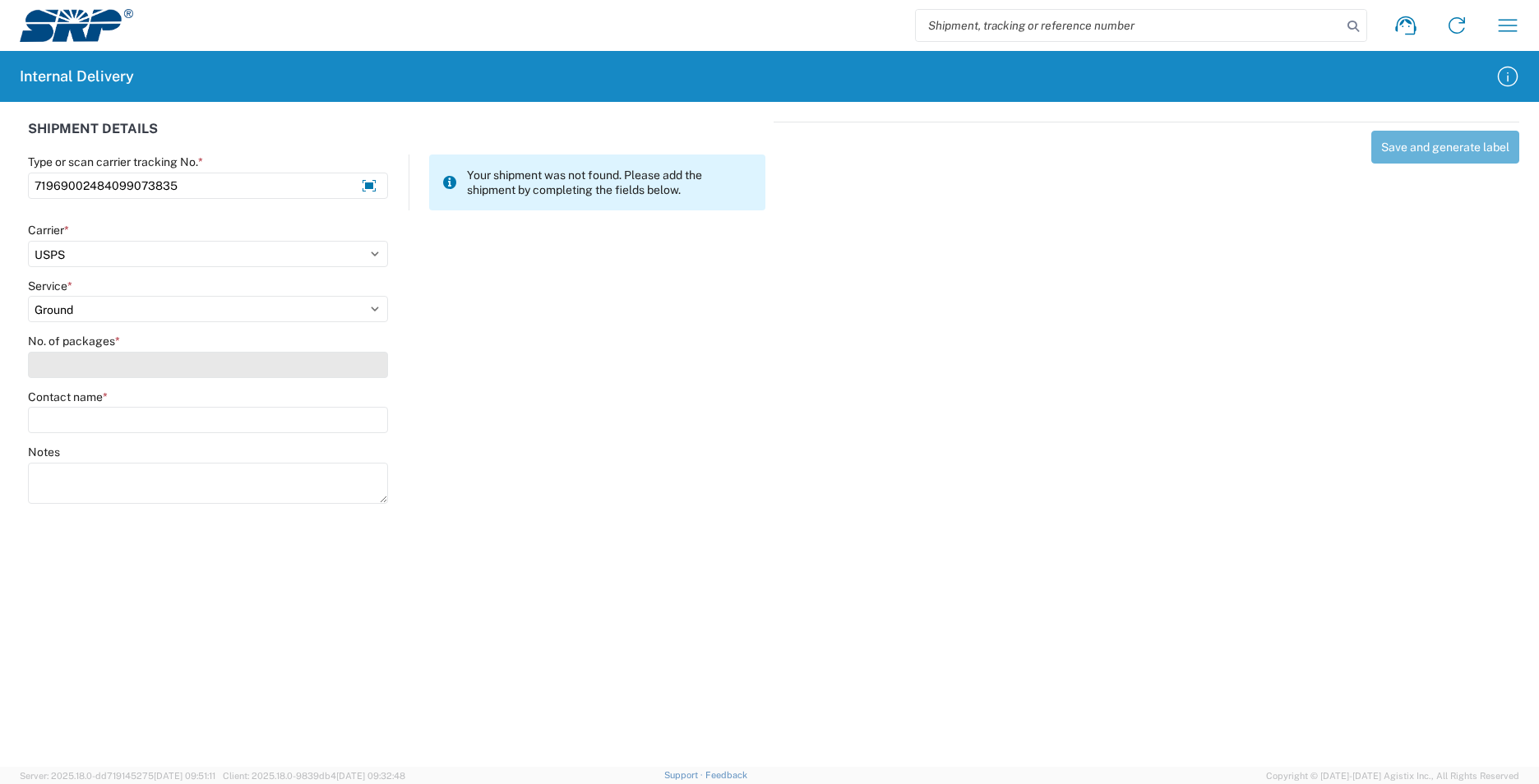
click at [82, 364] on input "No. of packages *" at bounding box center [208, 364] width 360 height 26
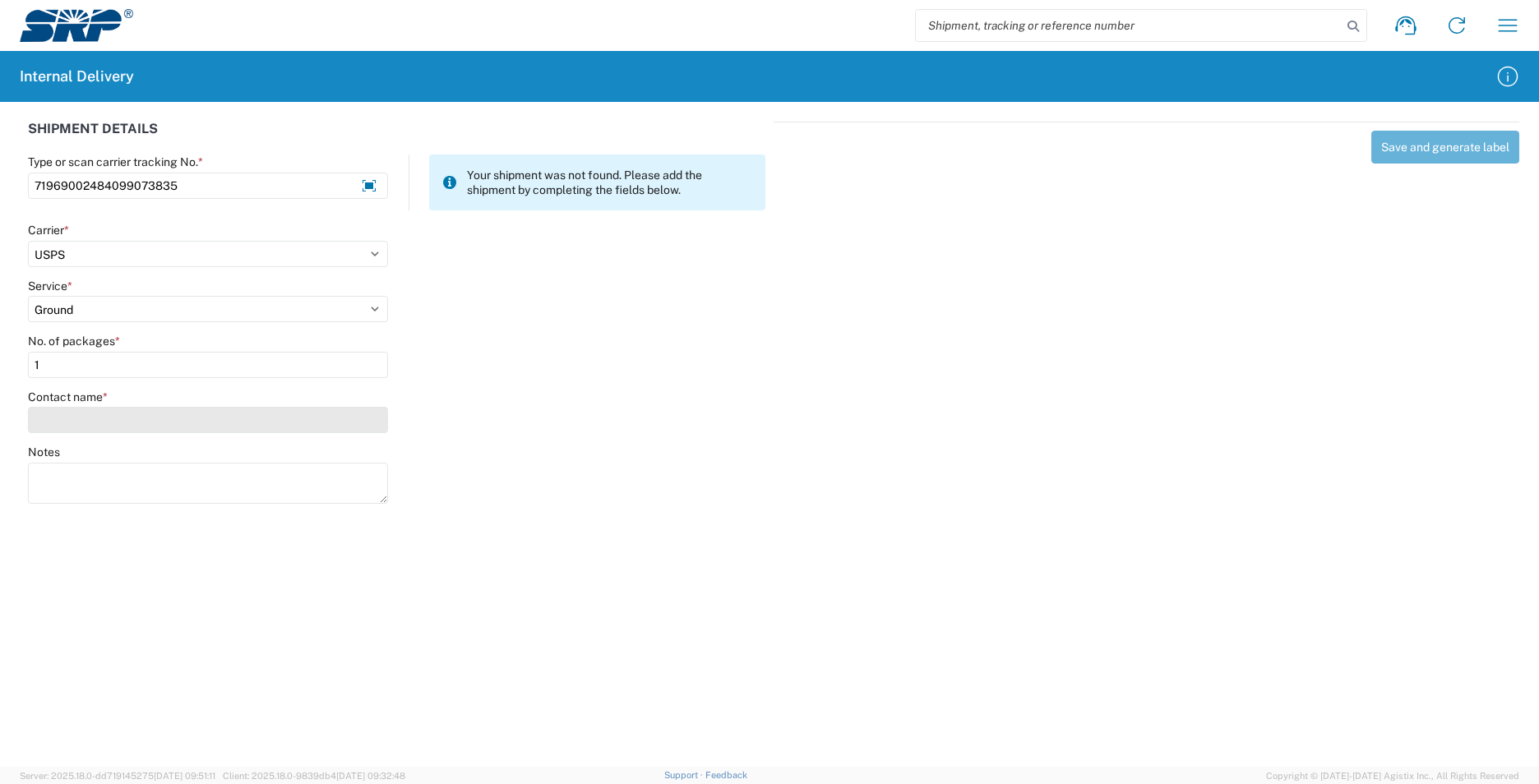
type input "1"
click at [81, 421] on input "Contact name *" at bounding box center [208, 420] width 360 height 26
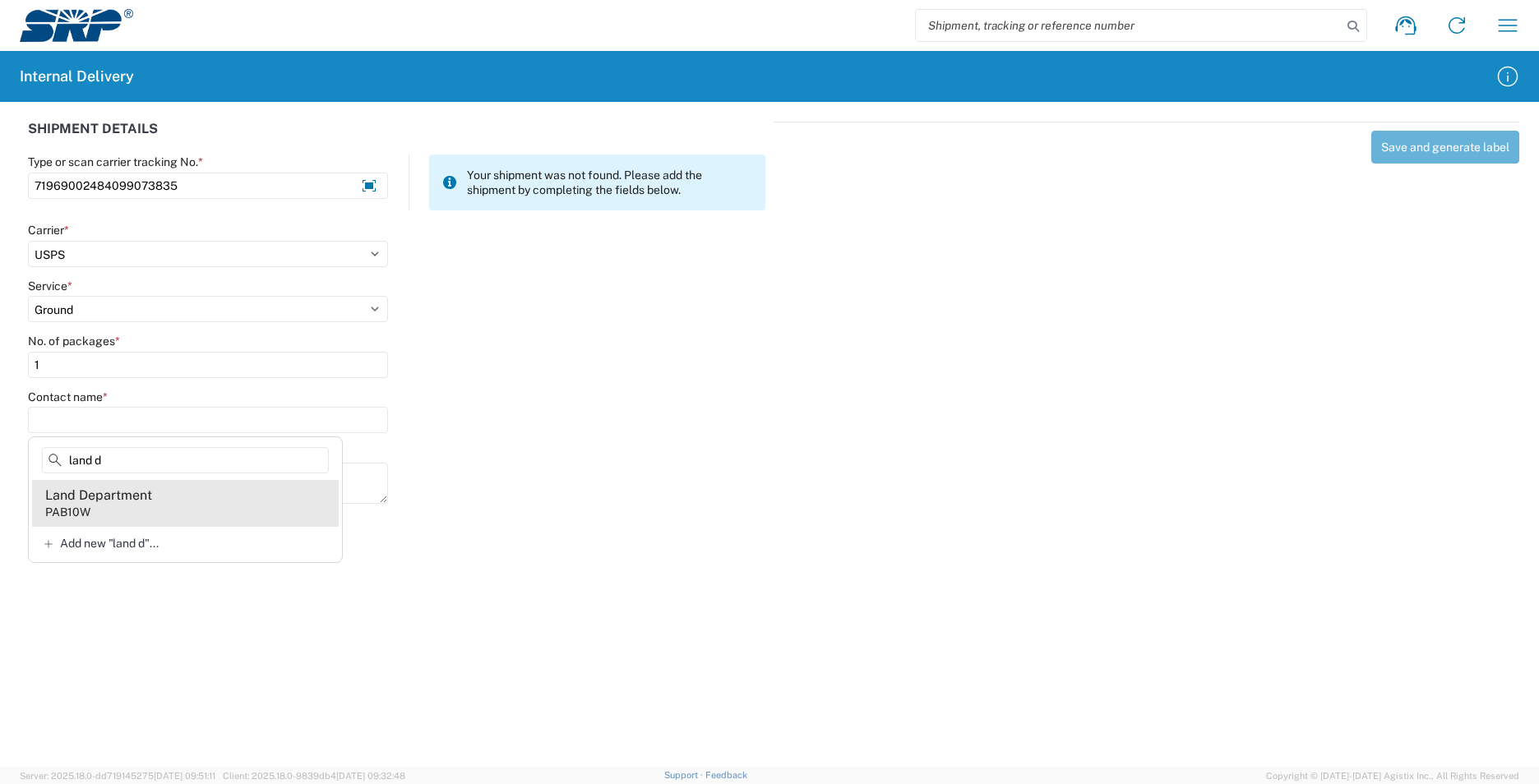
type input "land d"
click at [184, 514] on agx-address-suggestion-item "Land Department PAB10W" at bounding box center [185, 503] width 307 height 46
type input "Land Department"
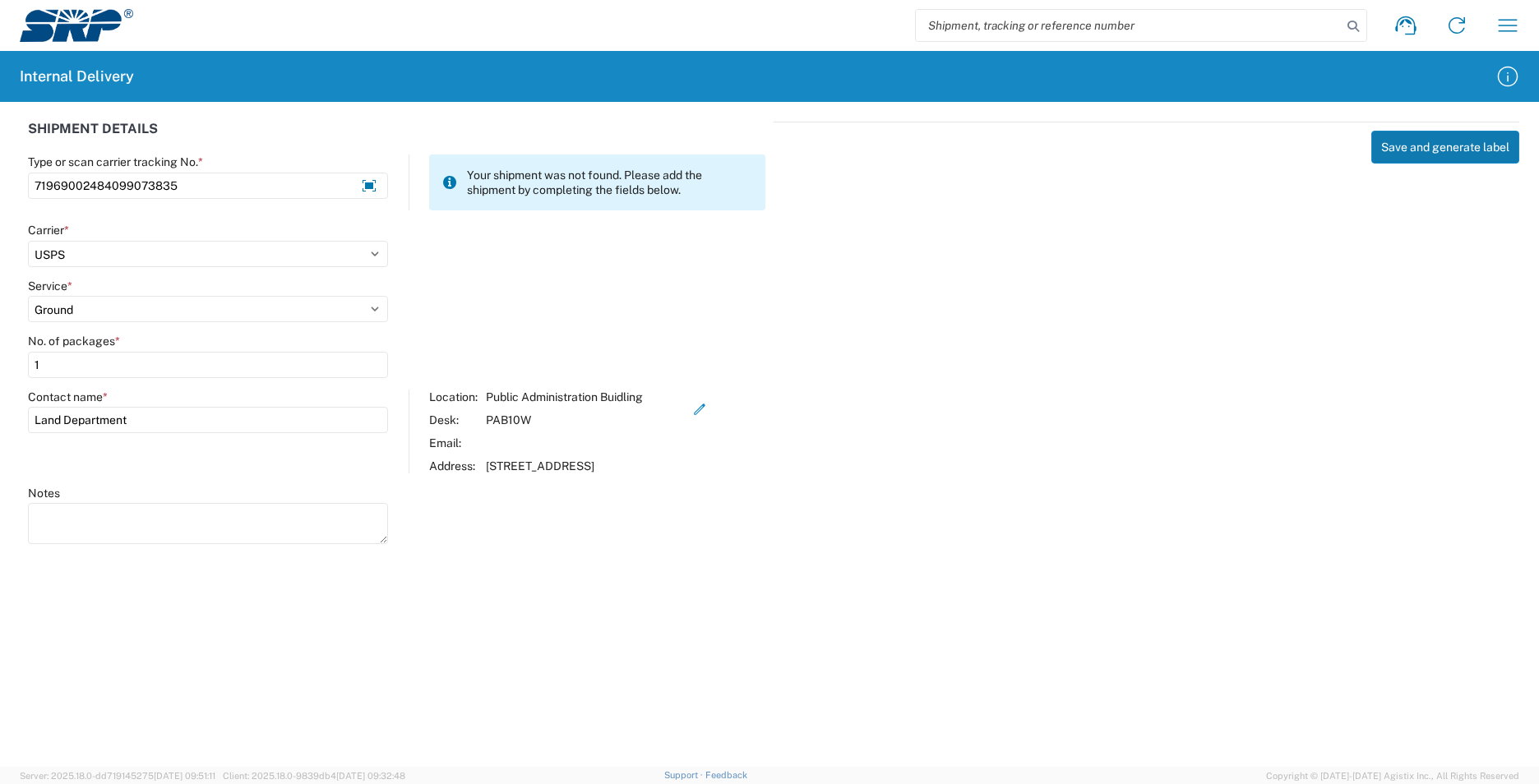
click at [1466, 135] on button "Save and generate label" at bounding box center [1446, 147] width 148 height 33
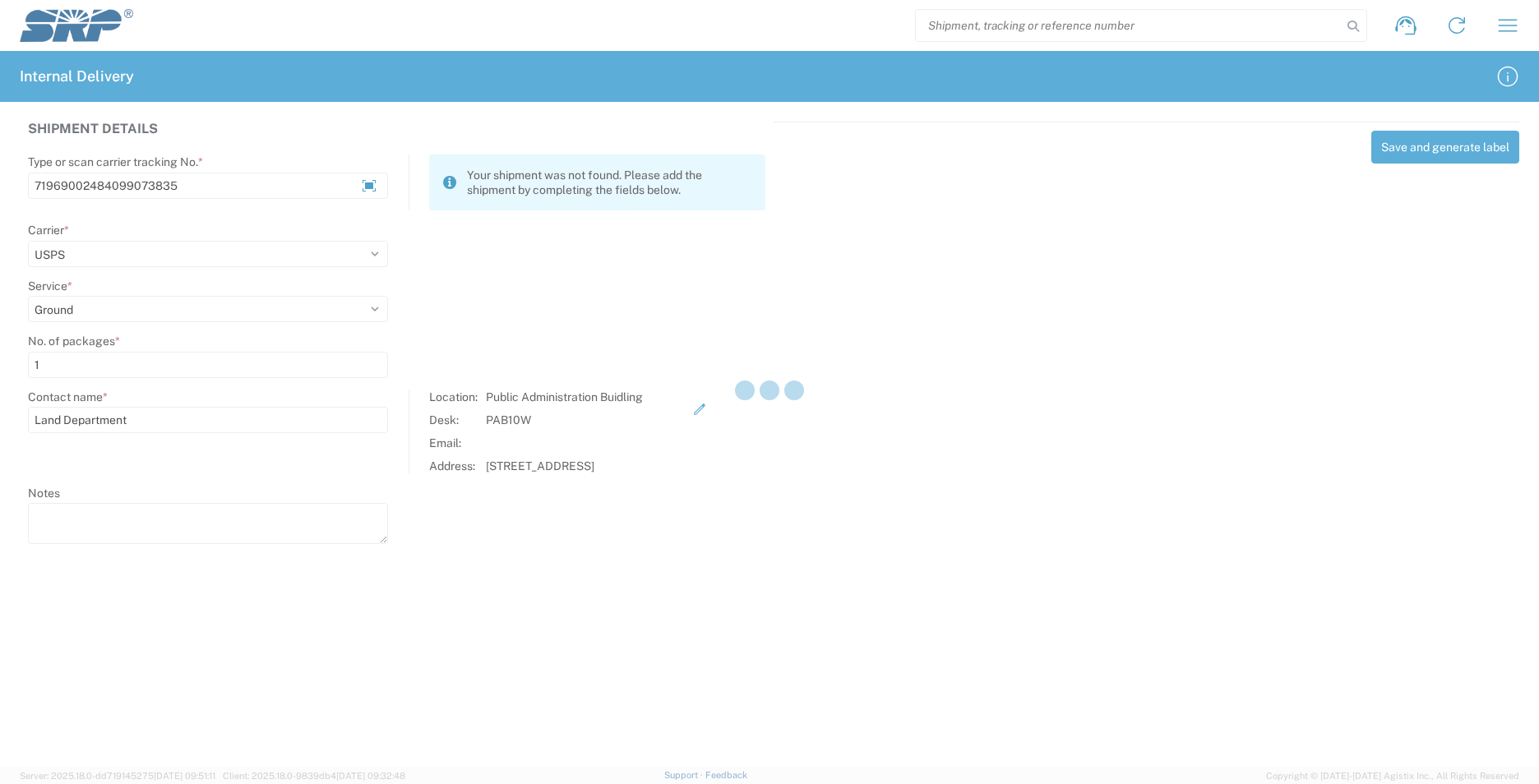
select select
